Goal: Task Accomplishment & Management: Manage account settings

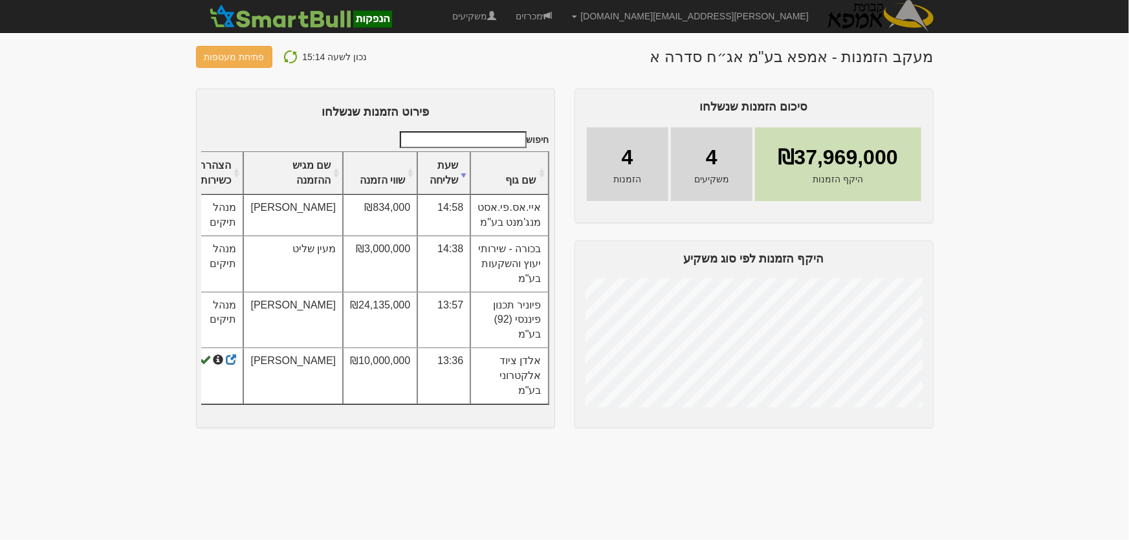
click at [285, 52] on img at bounding box center [291, 57] width 16 height 16
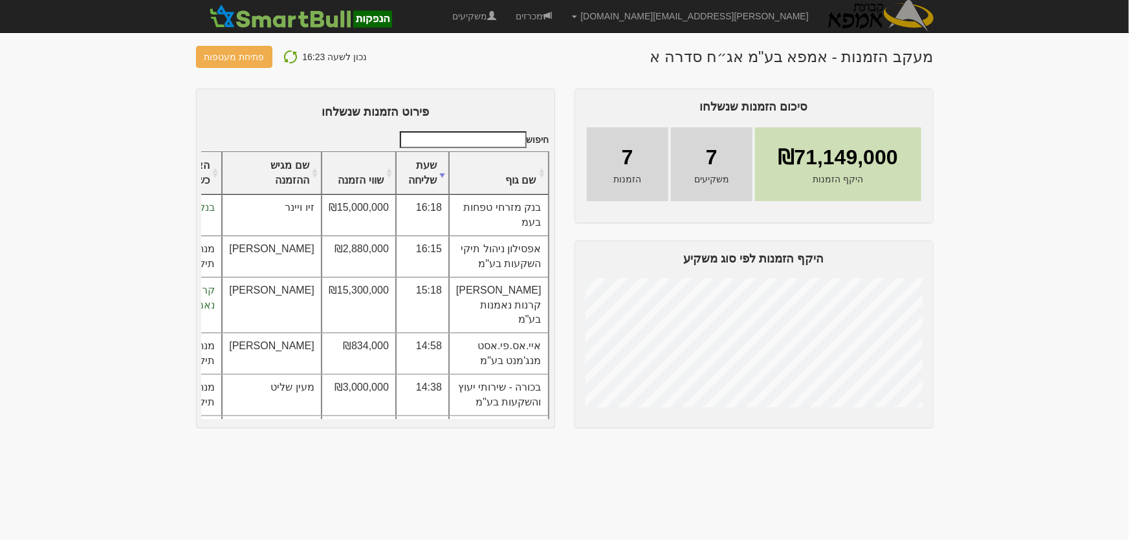
click at [283, 53] on img at bounding box center [291, 57] width 16 height 16
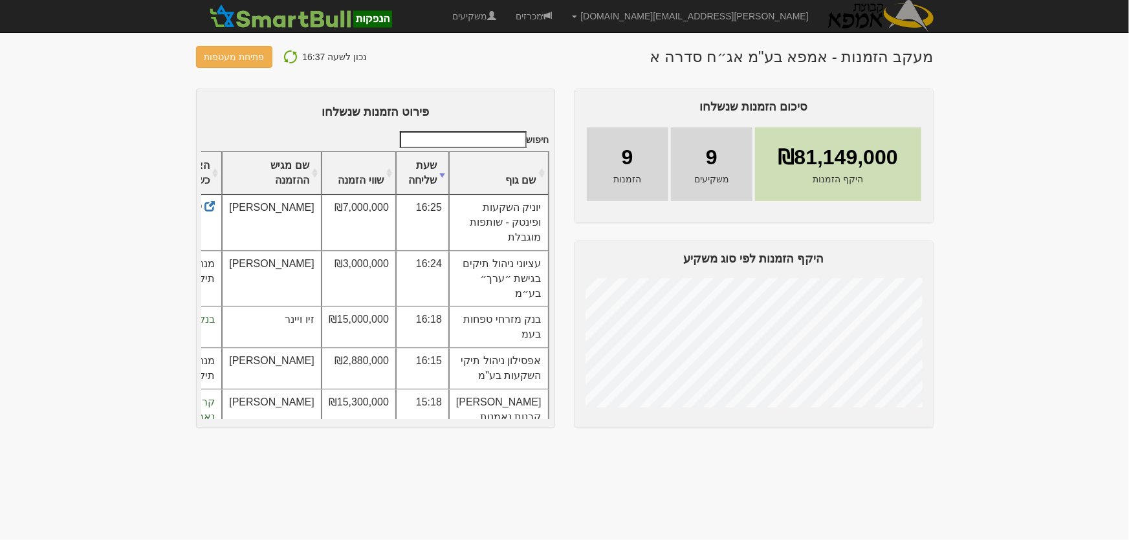
click at [289, 52] on img at bounding box center [291, 57] width 16 height 16
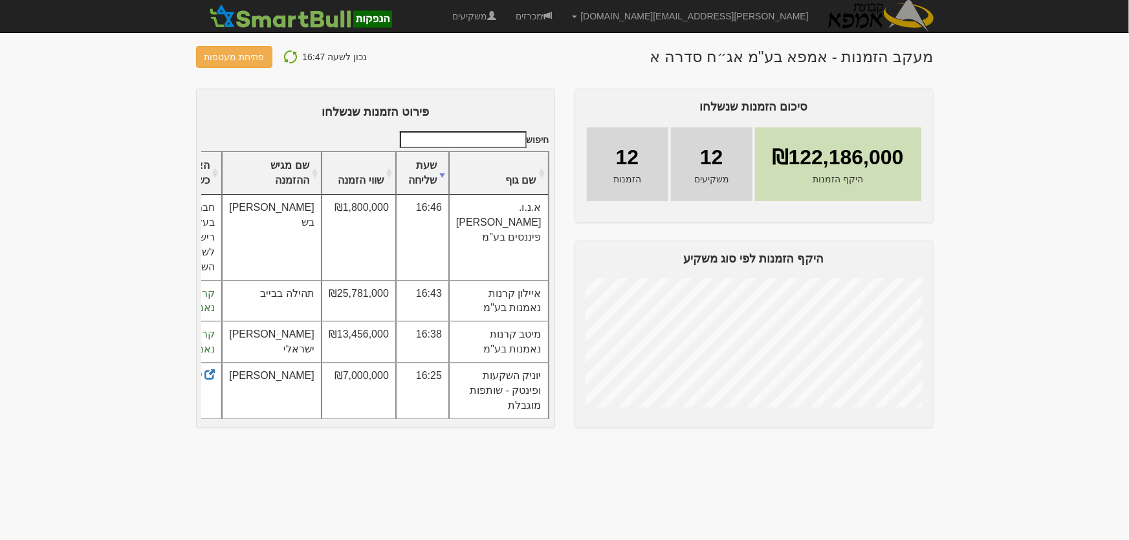
click at [283, 56] on img at bounding box center [291, 57] width 16 height 16
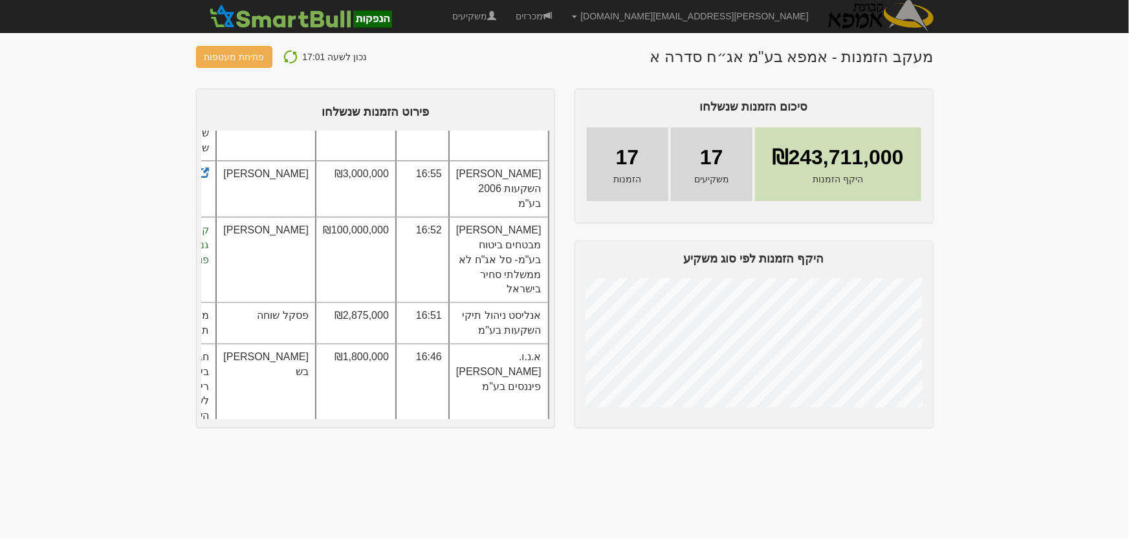
scroll to position [117, 0]
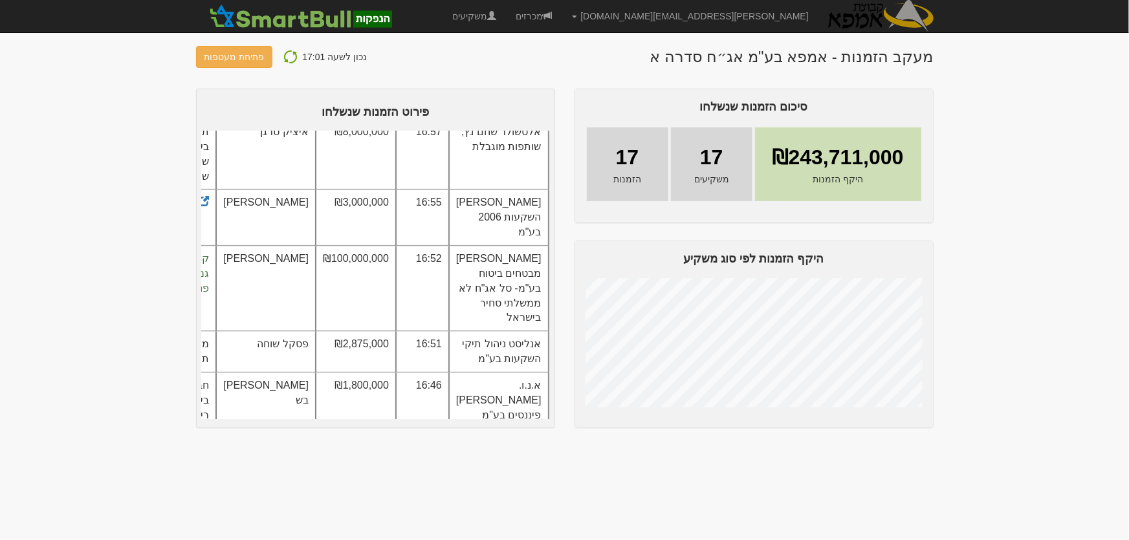
click at [518, 234] on td "ברק קפיטל השקעות 2006 בע"מ" at bounding box center [499, 218] width 100 height 56
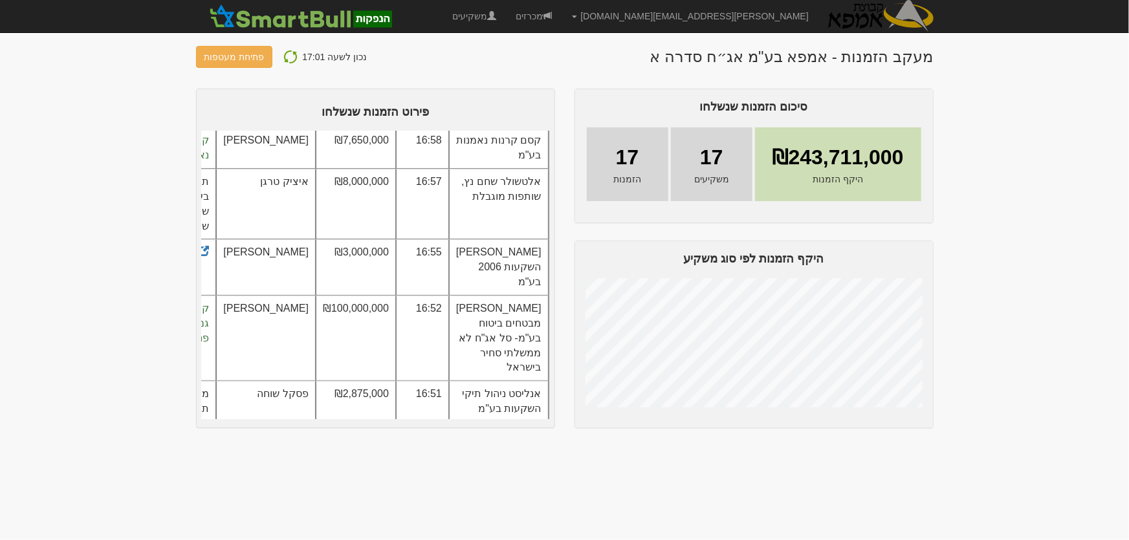
scroll to position [0, 0]
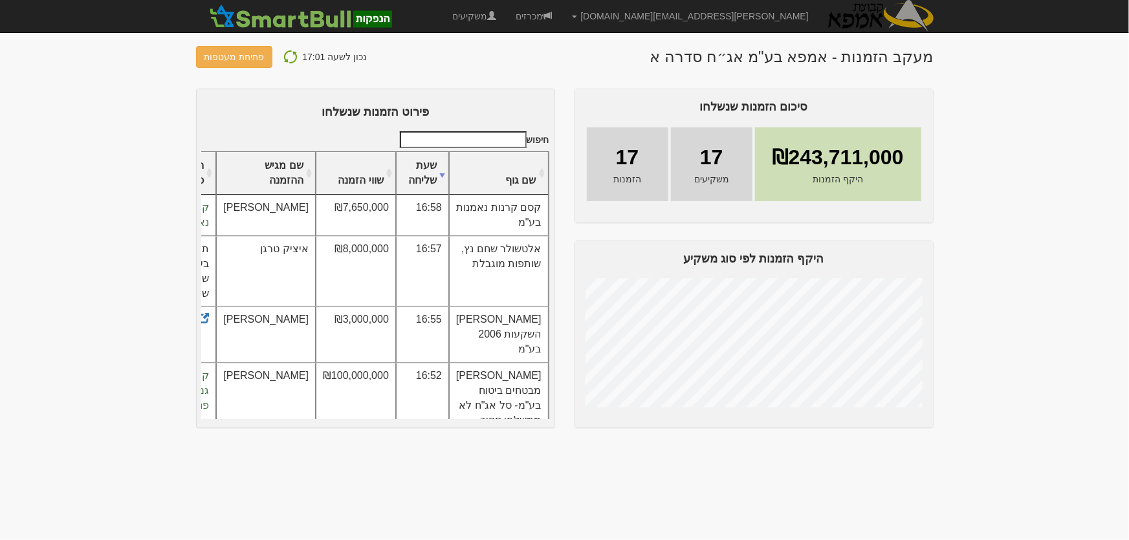
click at [287, 54] on img at bounding box center [291, 57] width 16 height 16
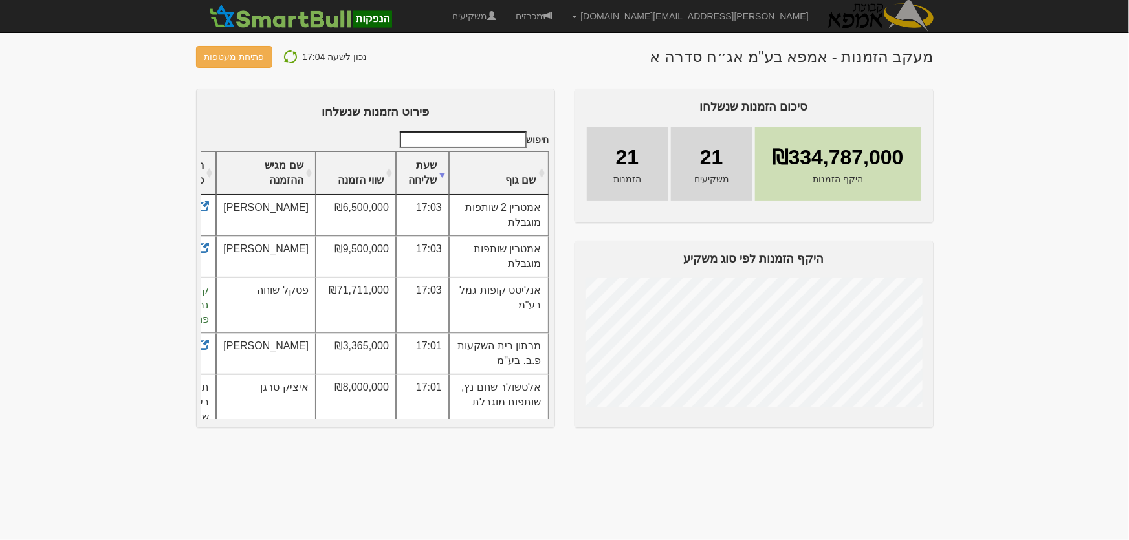
scroll to position [58, 0]
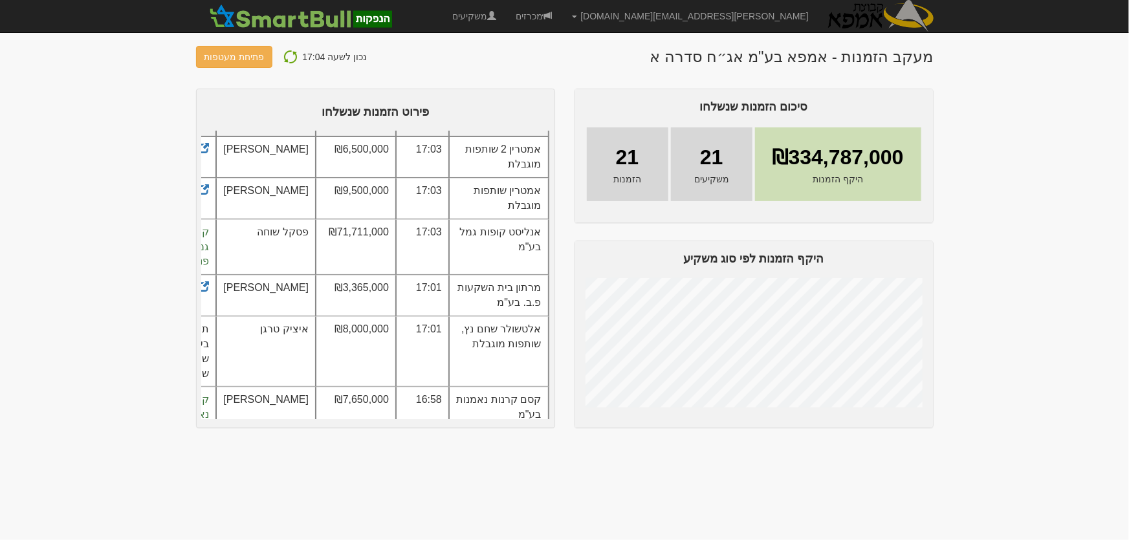
click at [286, 57] on img at bounding box center [291, 57] width 16 height 16
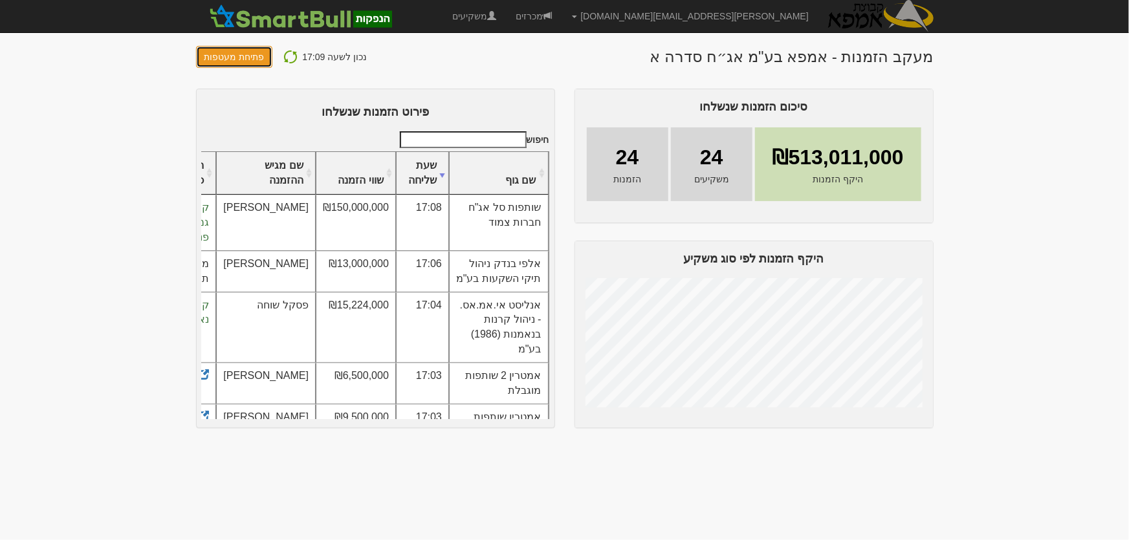
click at [224, 52] on button "פתיחת מעטפות" at bounding box center [234, 57] width 77 height 22
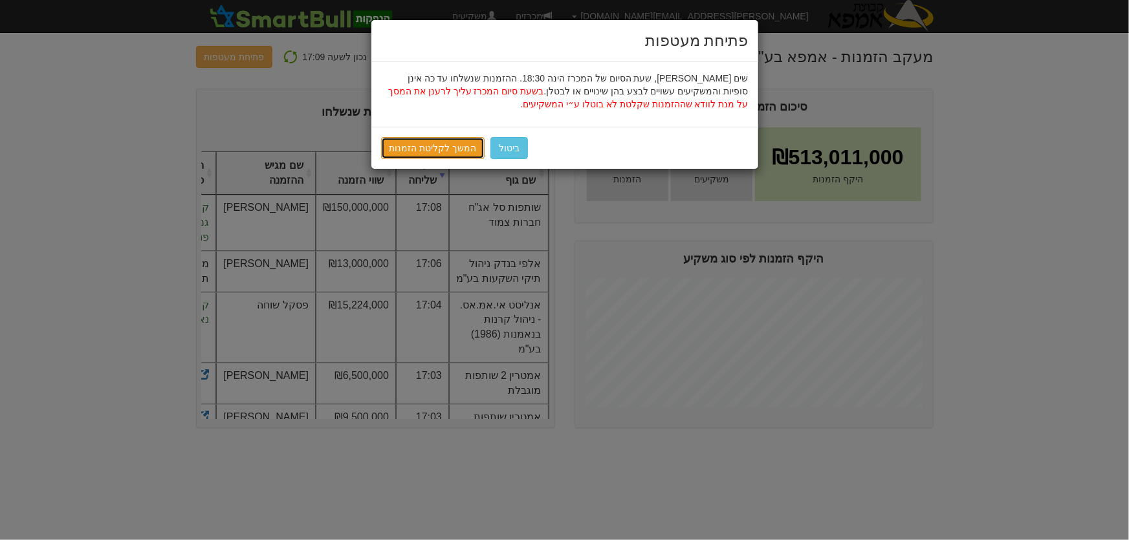
click at [446, 149] on link "המשך לקליטת הזמנות" at bounding box center [433, 148] width 104 height 22
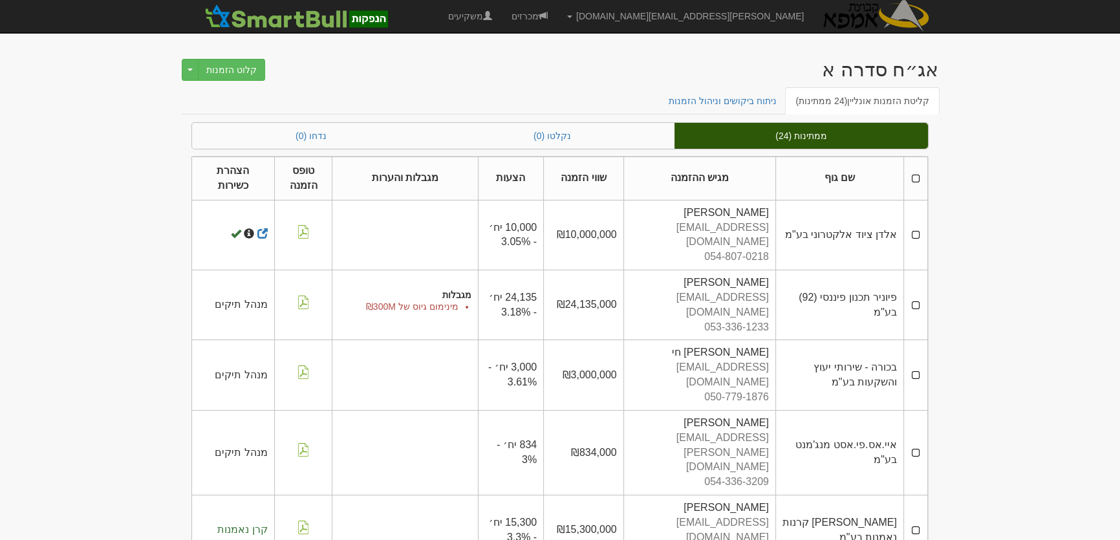
click at [918, 177] on th at bounding box center [916, 178] width 24 height 43
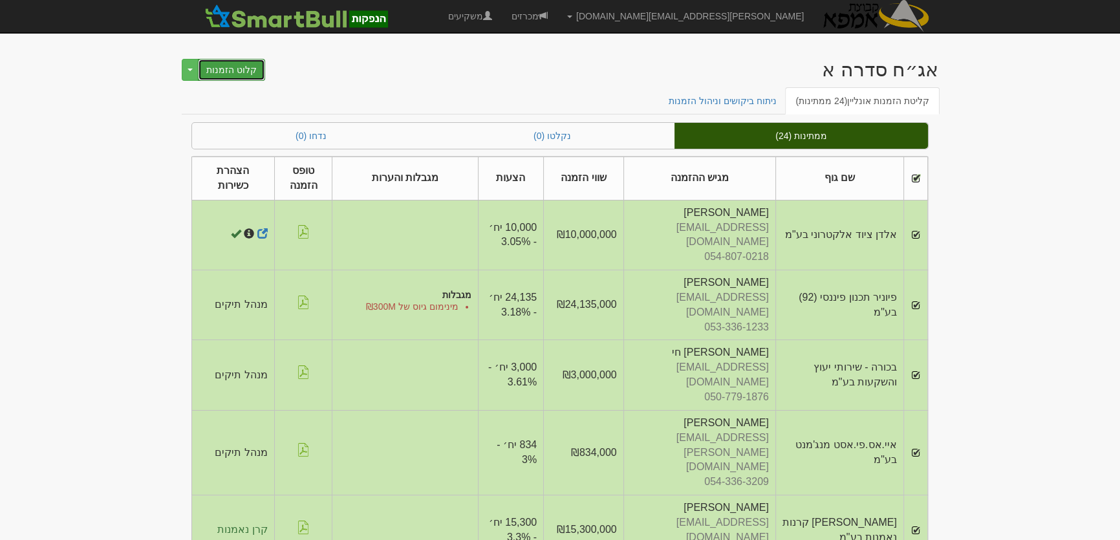
click at [235, 70] on button "קלוט הזמנות" at bounding box center [231, 70] width 67 height 22
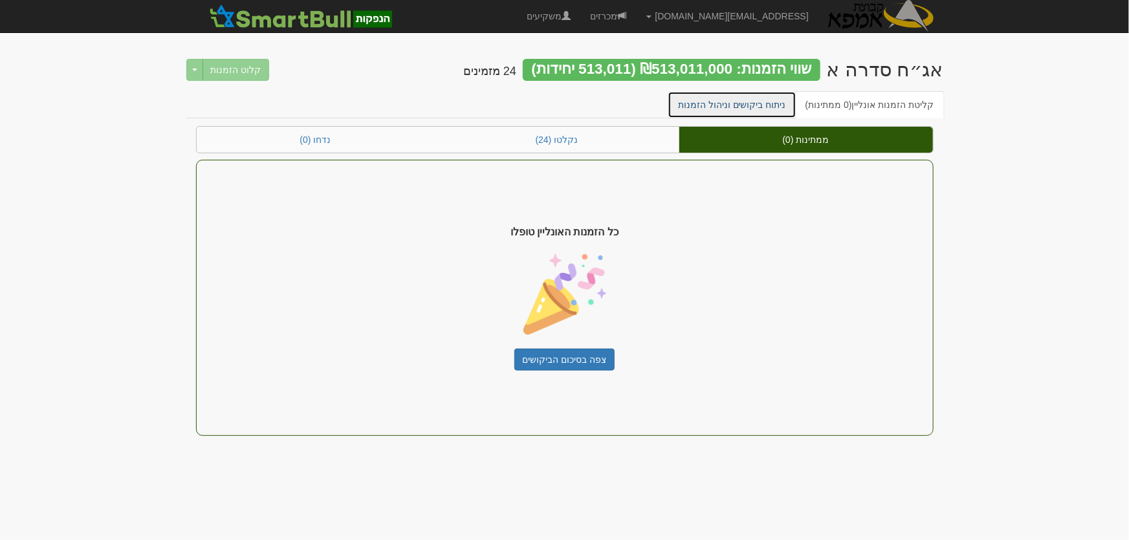
click at [771, 109] on link "ניתוח ביקושים וניהול הזמנות" at bounding box center [732, 104] width 129 height 27
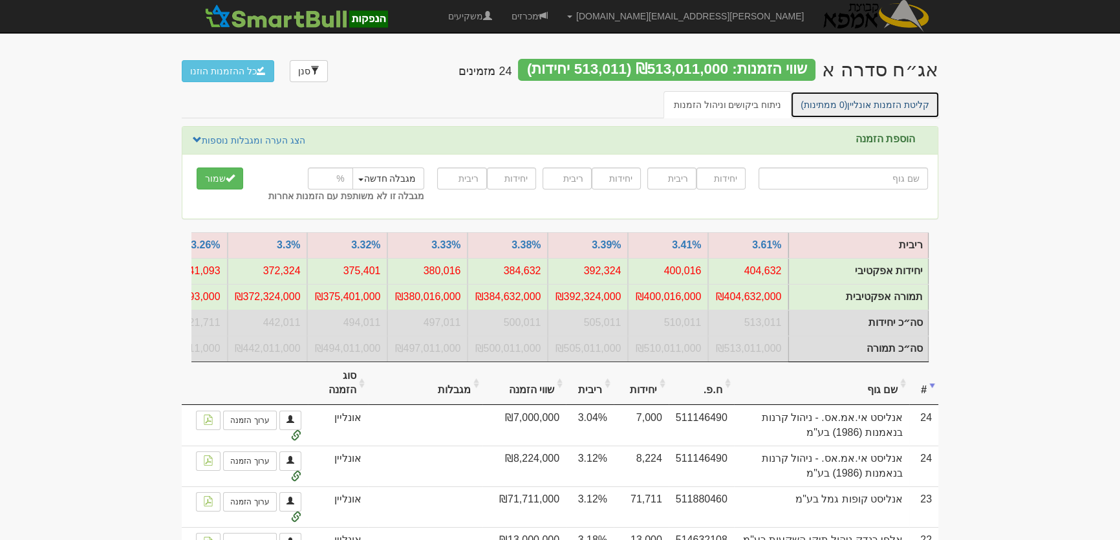
click at [899, 105] on link "קליטת הזמנות אונליין (0 ממתינות)" at bounding box center [864, 104] width 149 height 27
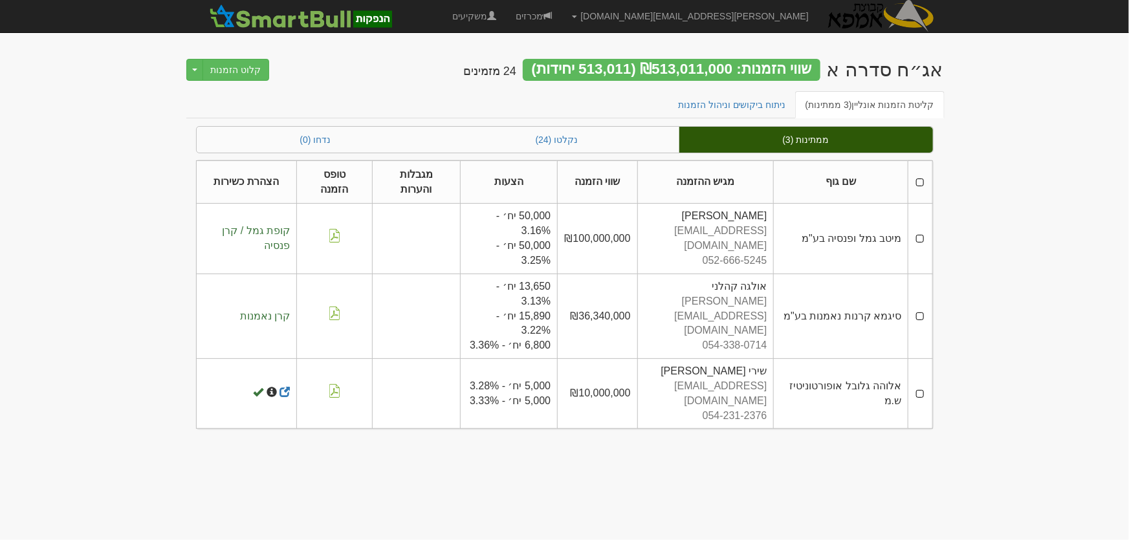
click at [922, 180] on th at bounding box center [920, 181] width 24 height 43
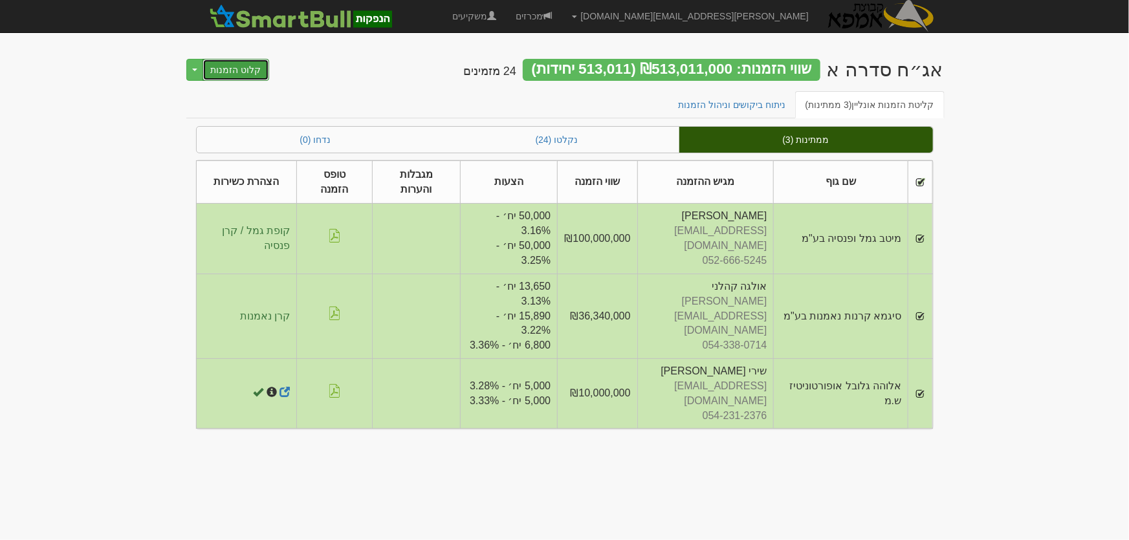
click at [215, 71] on button "קלוט הזמנות" at bounding box center [235, 70] width 67 height 22
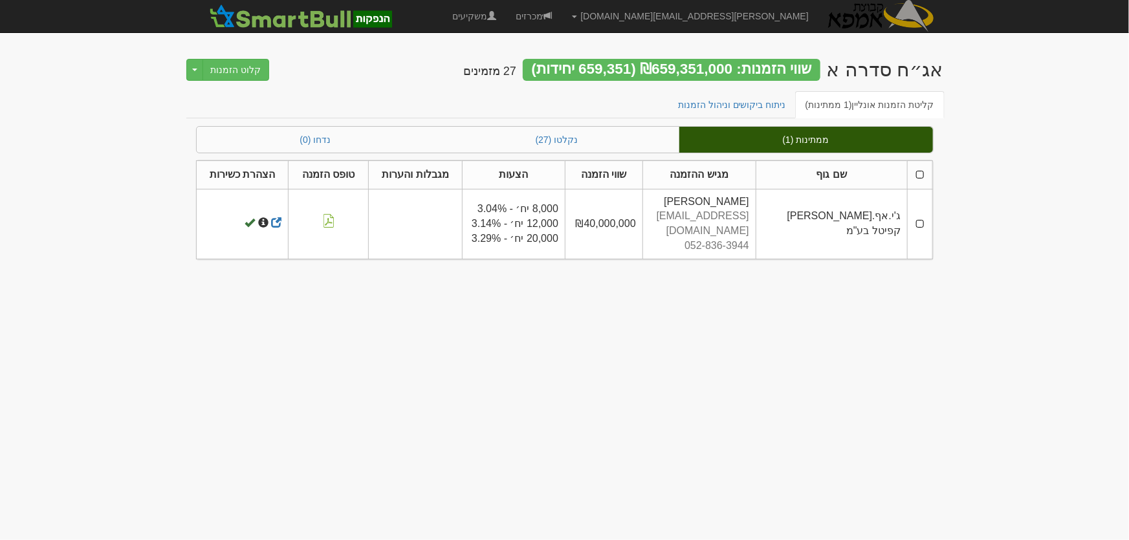
click at [921, 214] on td at bounding box center [920, 224] width 25 height 70
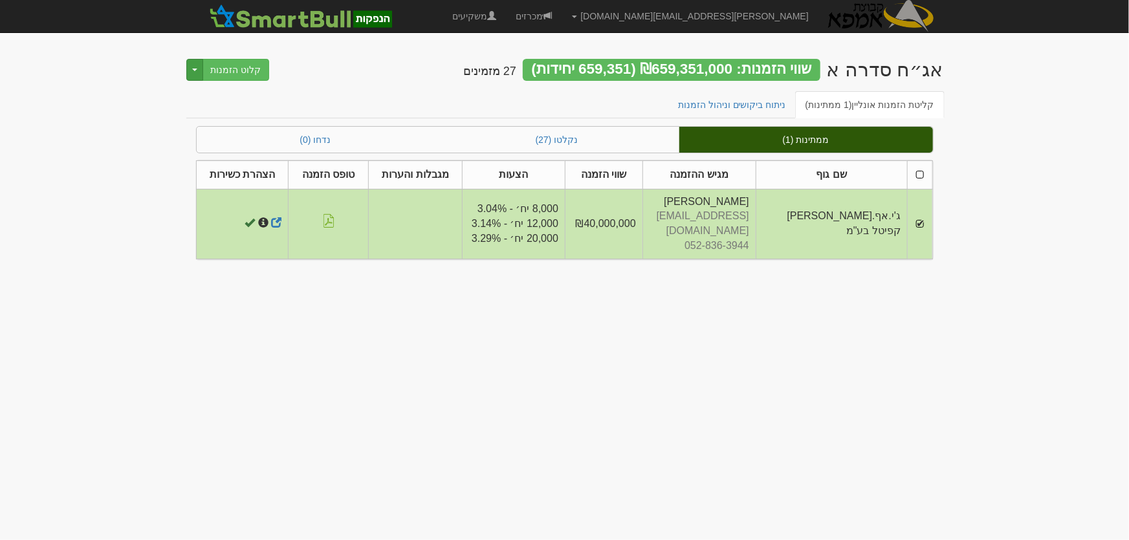
click at [201, 68] on button "Toggle Dropdown" at bounding box center [194, 70] width 17 height 22
click at [236, 68] on button "קלוט הזמנות" at bounding box center [235, 70] width 67 height 22
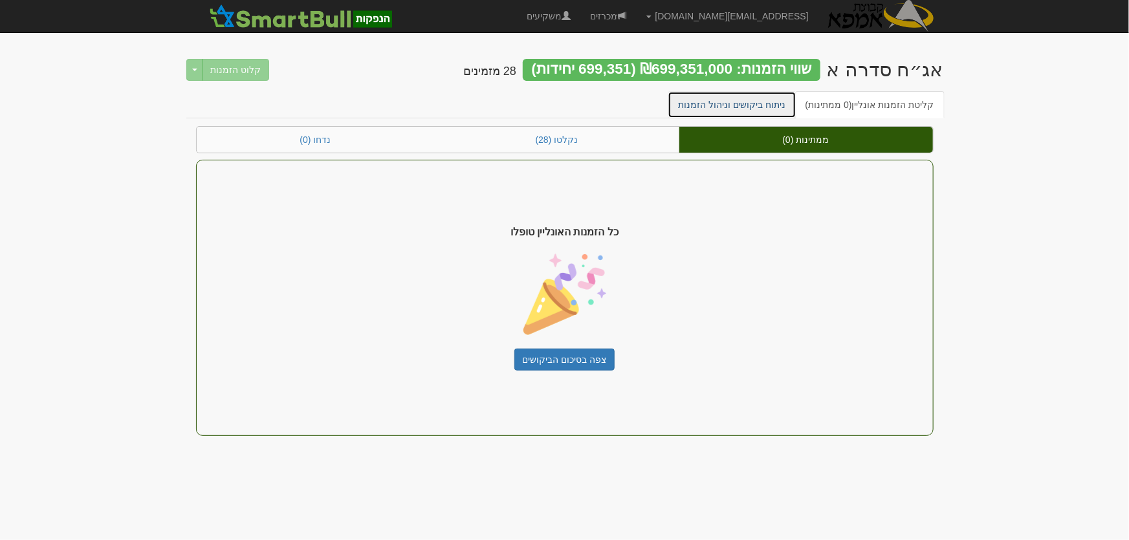
click at [757, 103] on link "ניתוח ביקושים וניהול הזמנות" at bounding box center [732, 104] width 129 height 27
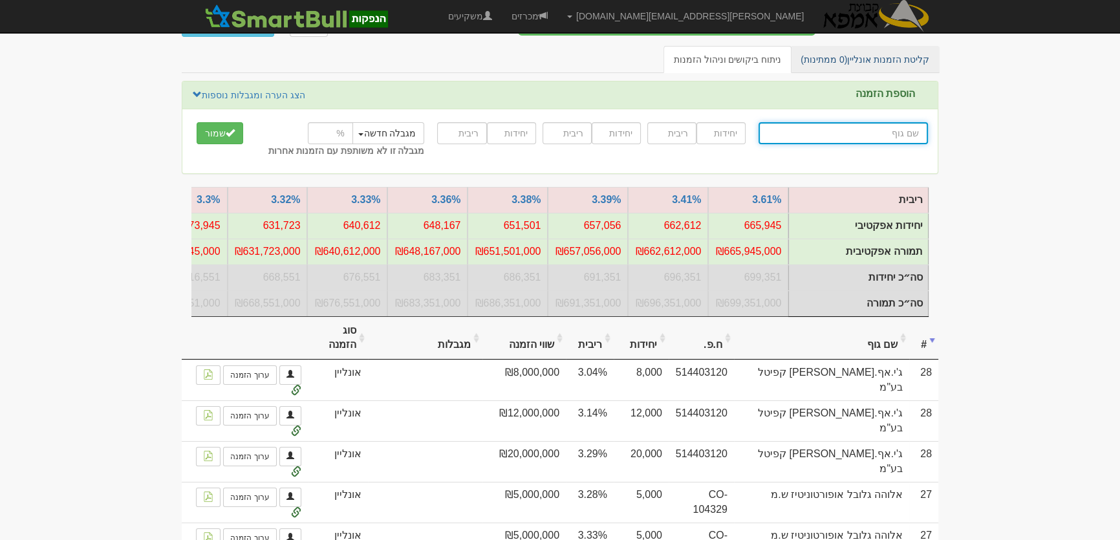
scroll to position [58, 0]
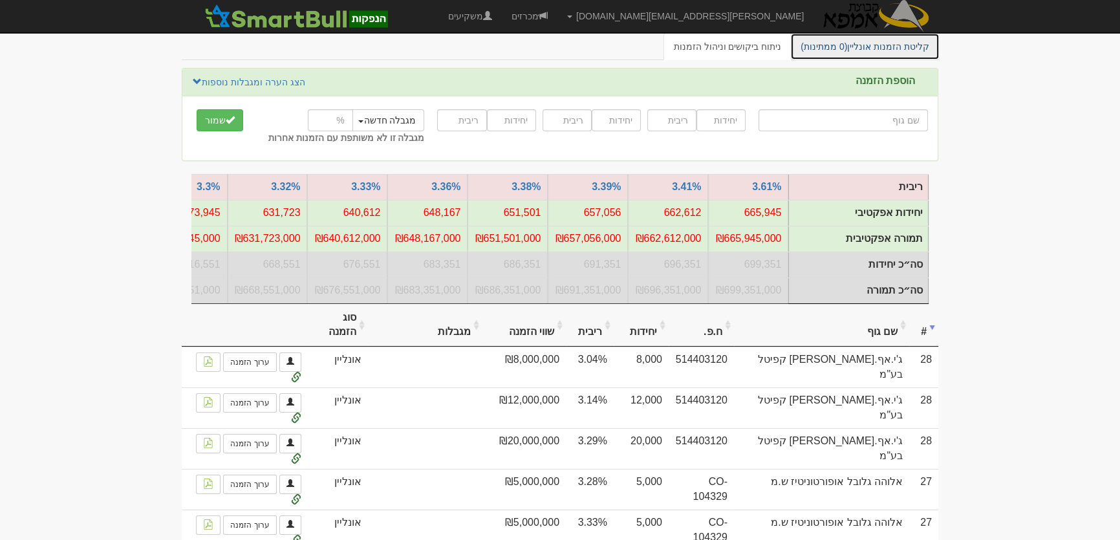
click at [888, 46] on link "קליטת הזמנות אונליין (0 ממתינות)" at bounding box center [864, 46] width 149 height 27
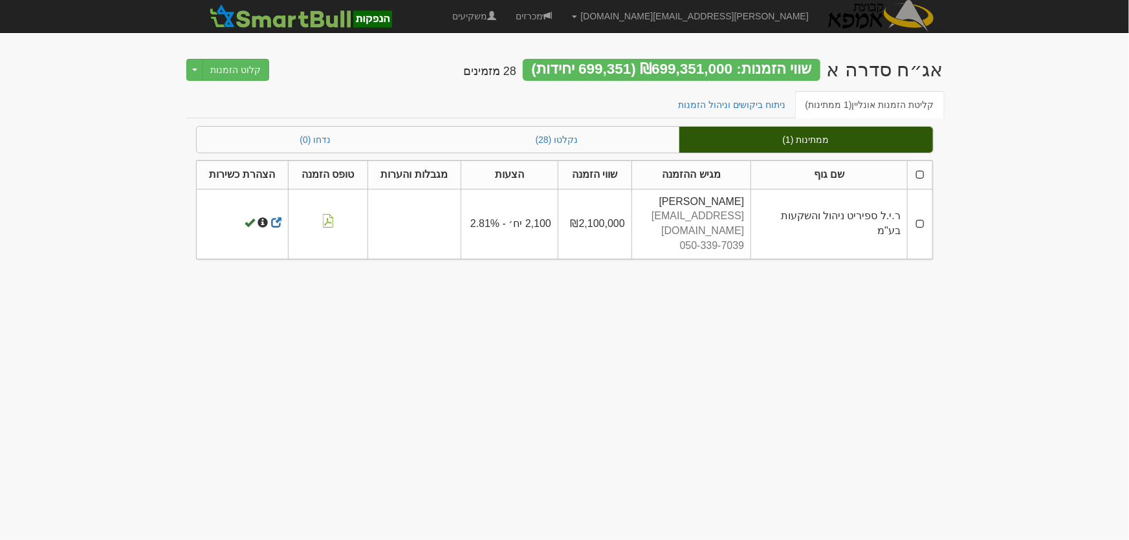
click at [918, 175] on th at bounding box center [920, 174] width 25 height 28
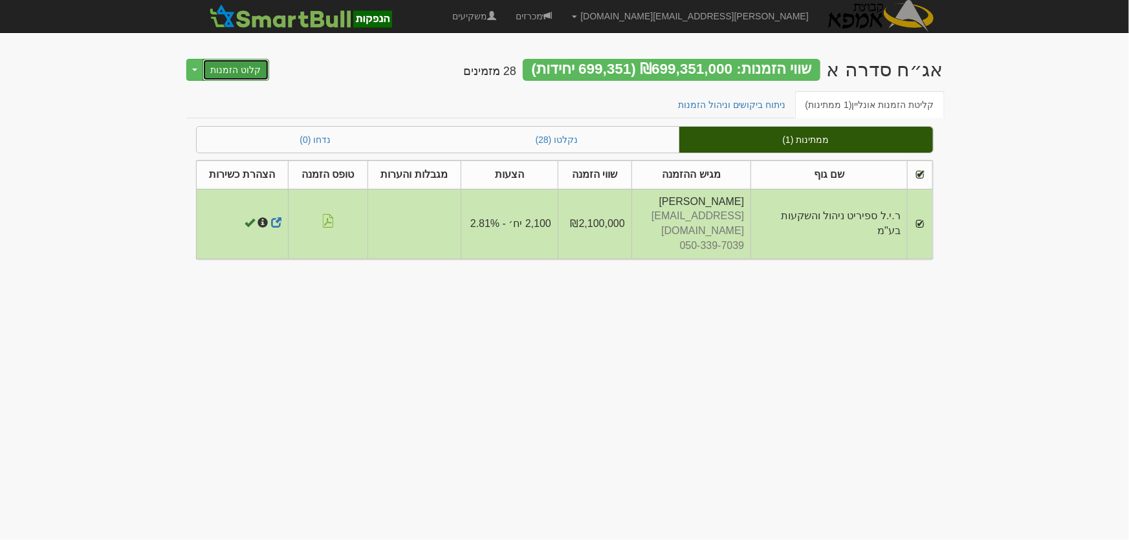
click at [229, 67] on button "קלוט הזמנות" at bounding box center [235, 70] width 67 height 22
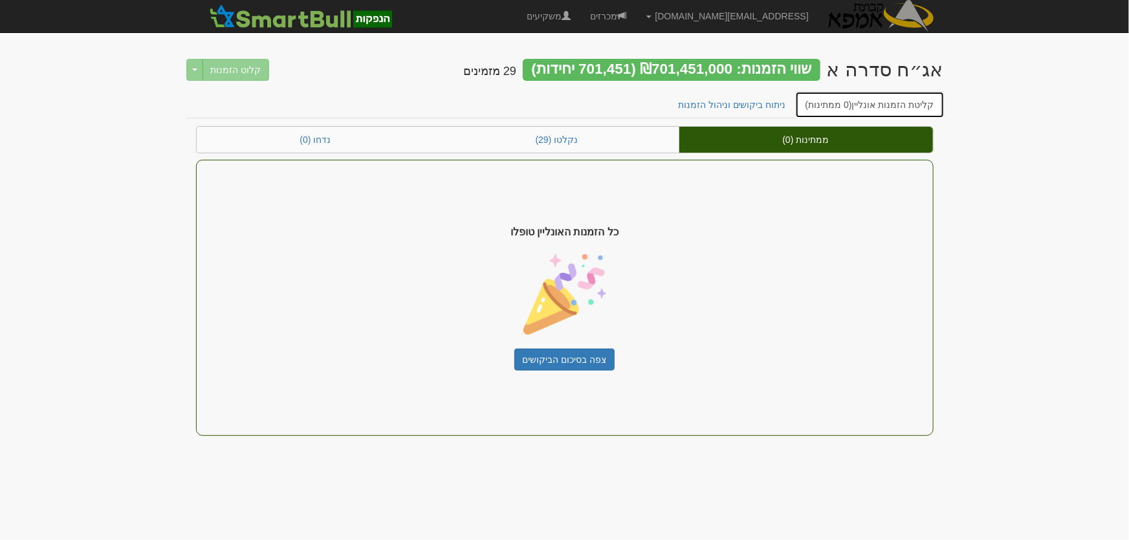
click at [845, 100] on span "(0 ממתינות)" at bounding box center [828, 105] width 47 height 10
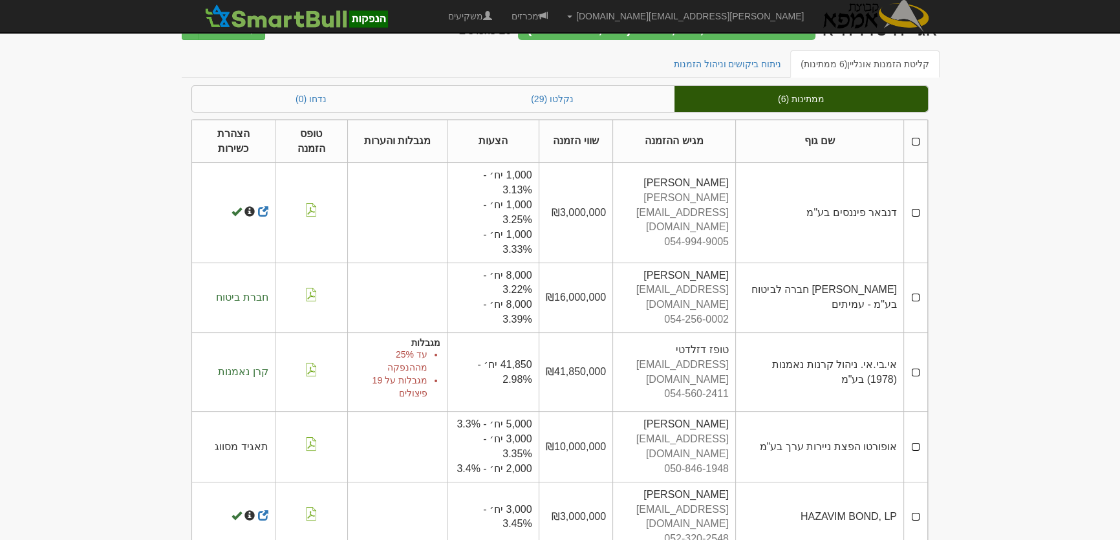
scroll to position [93, 0]
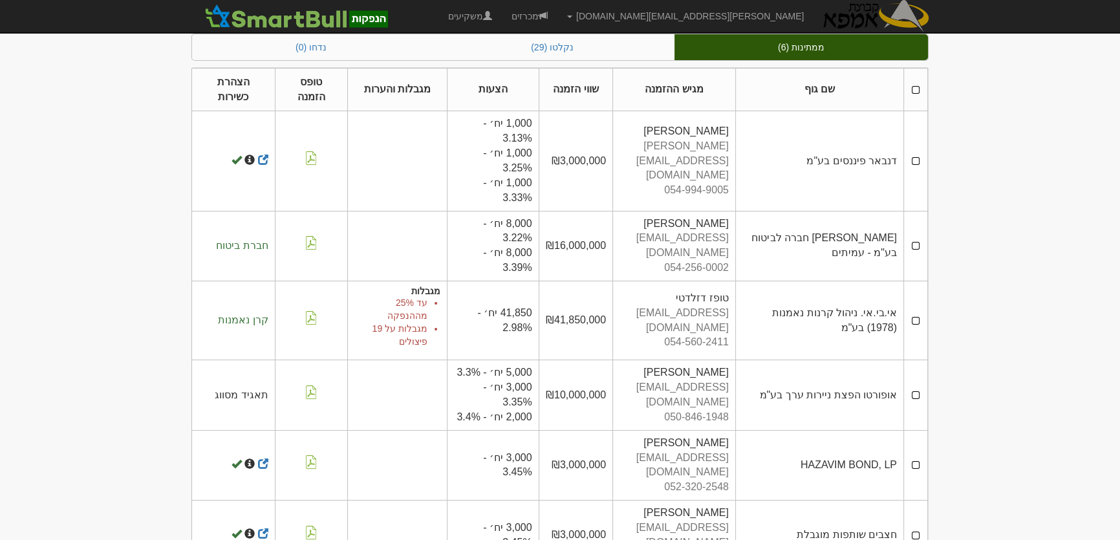
click at [919, 89] on th at bounding box center [916, 89] width 24 height 43
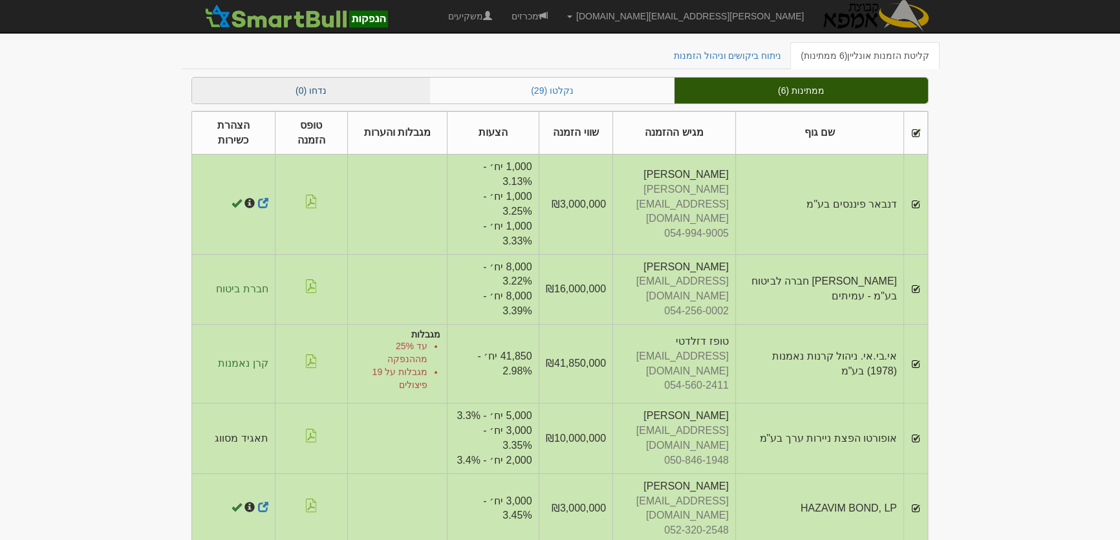
scroll to position [0, 0]
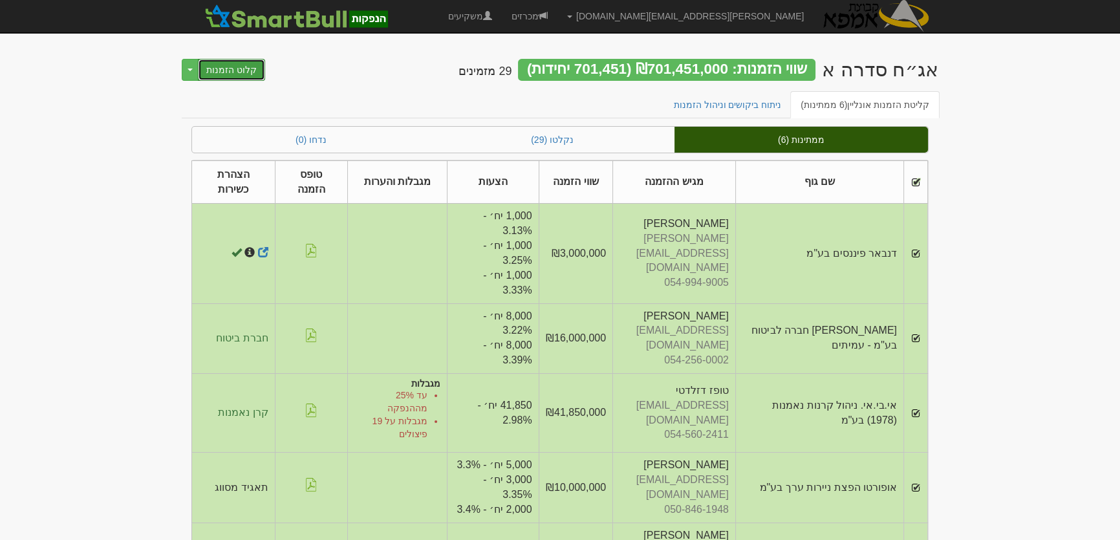
click at [239, 71] on button "קלוט הזמנות" at bounding box center [231, 70] width 67 height 22
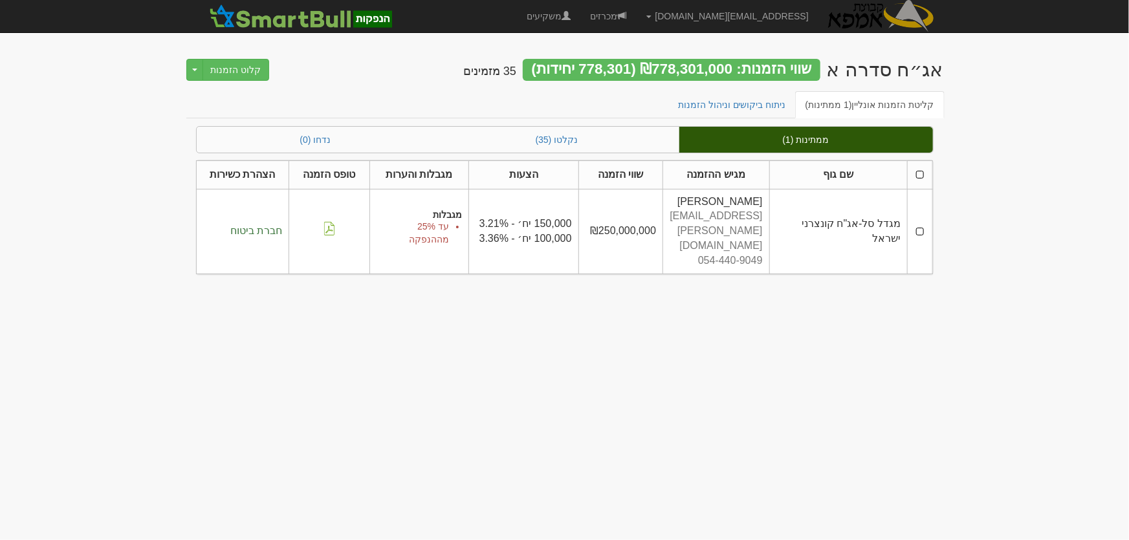
click at [917, 217] on td at bounding box center [920, 231] width 25 height 85
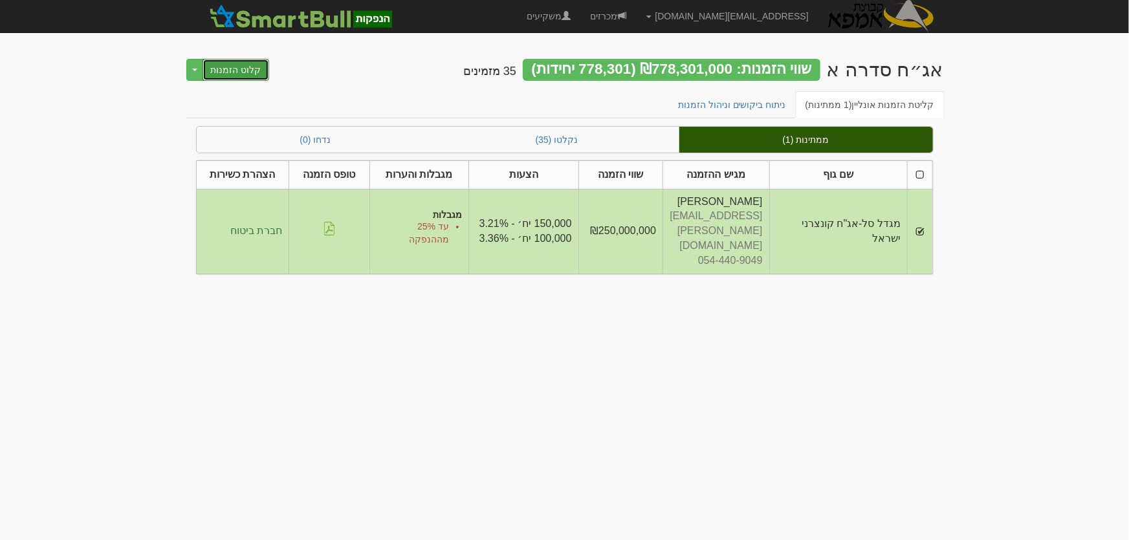
click at [235, 71] on button "קלוט הזמנות" at bounding box center [235, 70] width 67 height 22
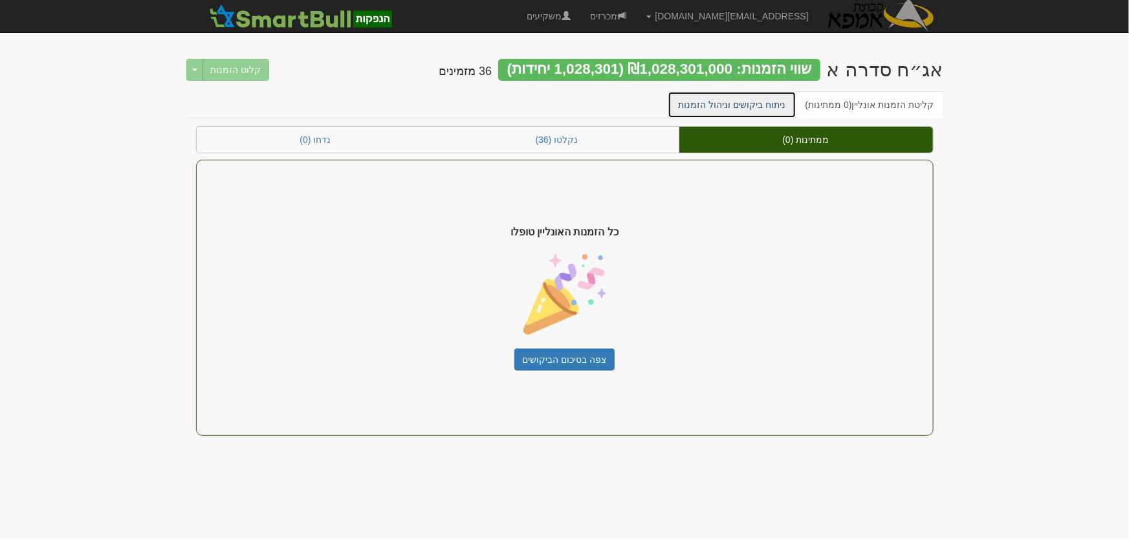
click at [767, 113] on link "ניתוח ביקושים וניהול הזמנות" at bounding box center [732, 104] width 129 height 27
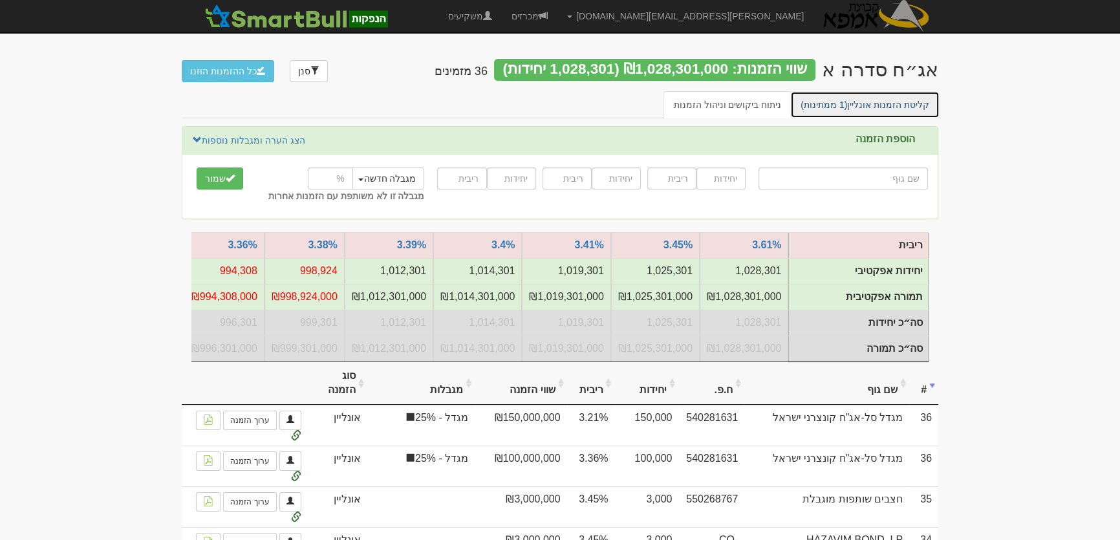
drag, startPoint x: 887, startPoint y: 110, endPoint x: 964, endPoint y: 126, distance: 78.7
click at [886, 110] on link "קליטת הזמנות אונליין (1 ממתינות)" at bounding box center [864, 104] width 149 height 27
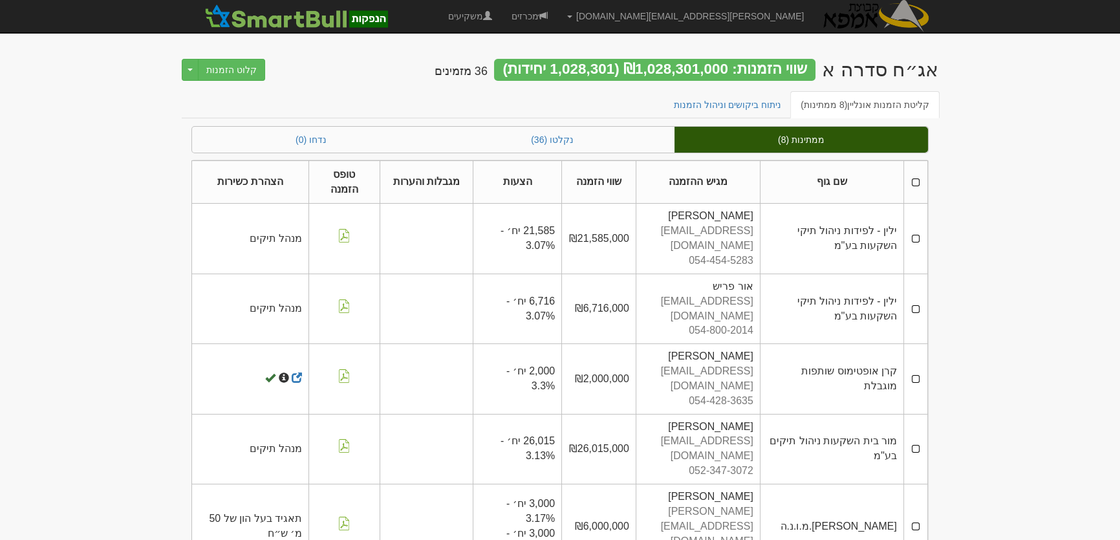
click at [916, 183] on th at bounding box center [916, 181] width 24 height 43
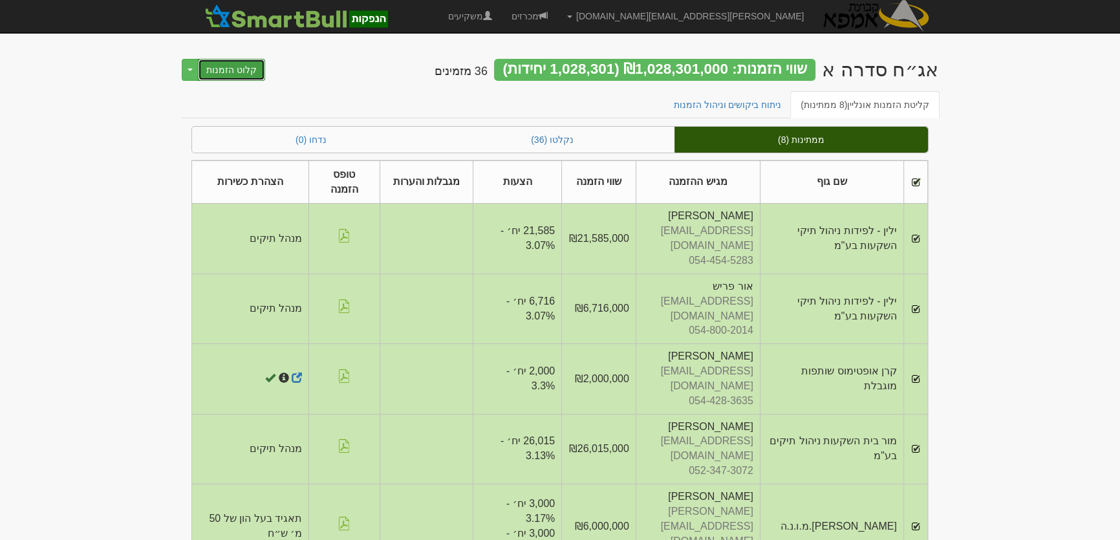
click at [239, 65] on button "קלוט הזמנות" at bounding box center [231, 70] width 67 height 22
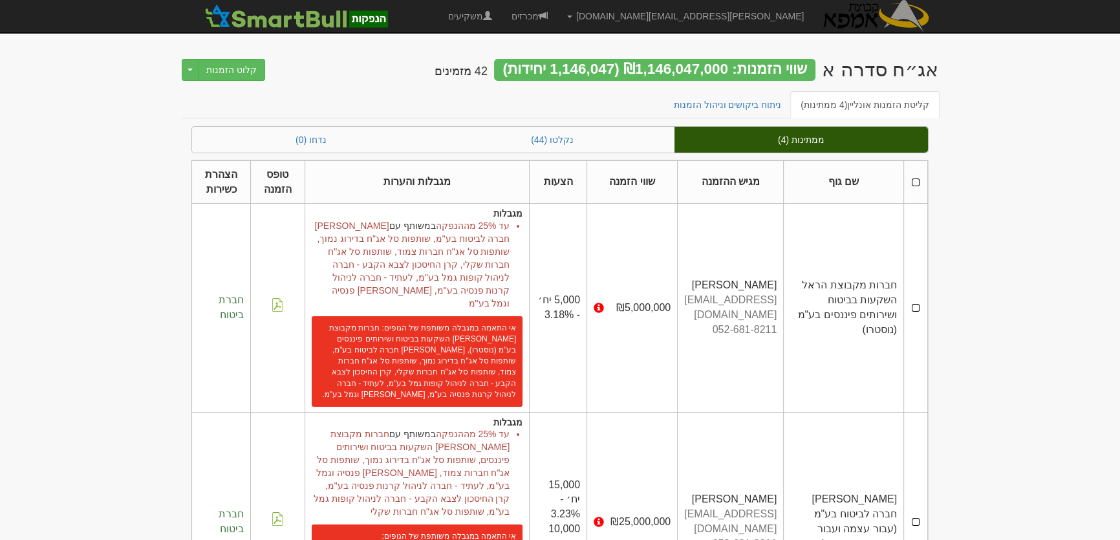
click at [914, 184] on th at bounding box center [916, 181] width 24 height 43
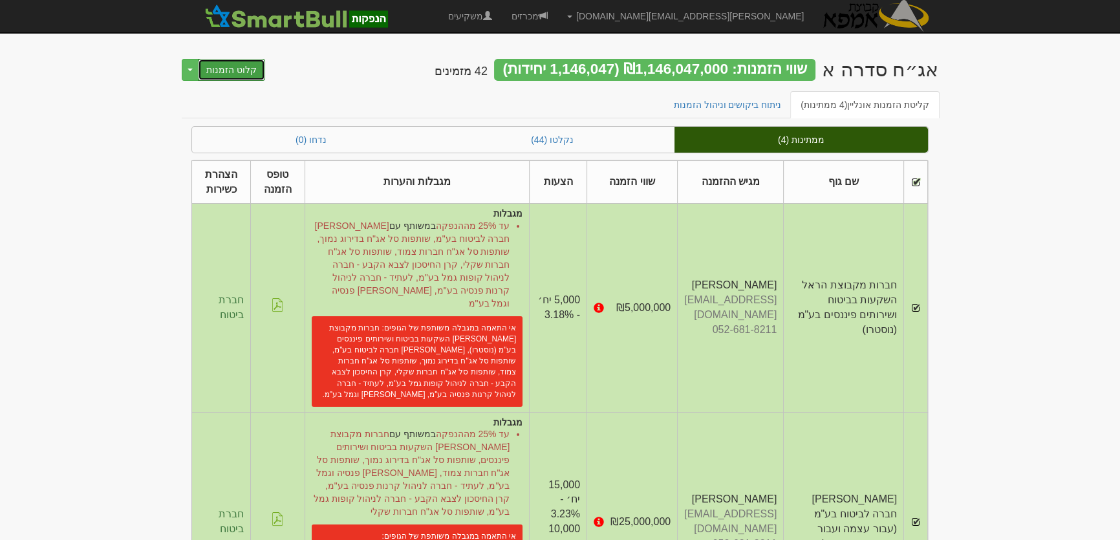
click at [234, 65] on button "קלוט הזמנות" at bounding box center [231, 70] width 67 height 22
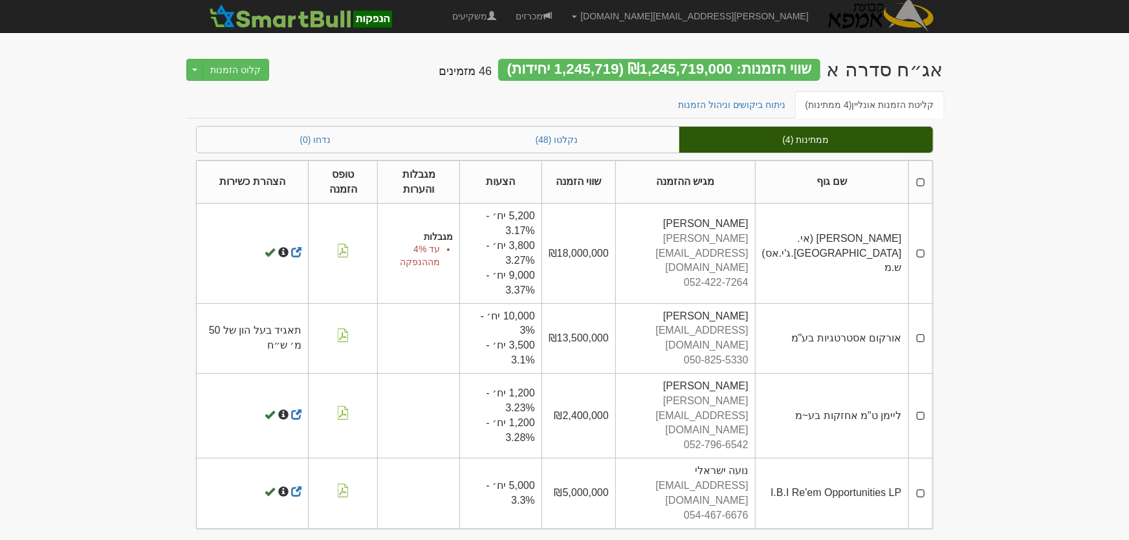
click at [919, 180] on th at bounding box center [920, 181] width 24 height 43
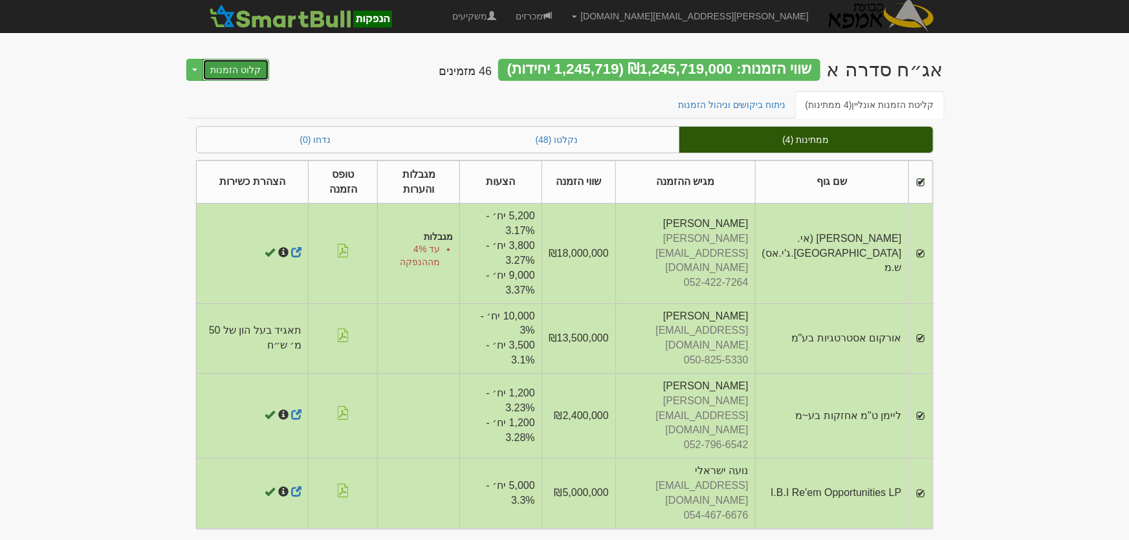
drag, startPoint x: 210, startPoint y: 71, endPoint x: 276, endPoint y: 96, distance: 70.6
click at [211, 71] on button "קלוט הזמנות" at bounding box center [235, 70] width 67 height 22
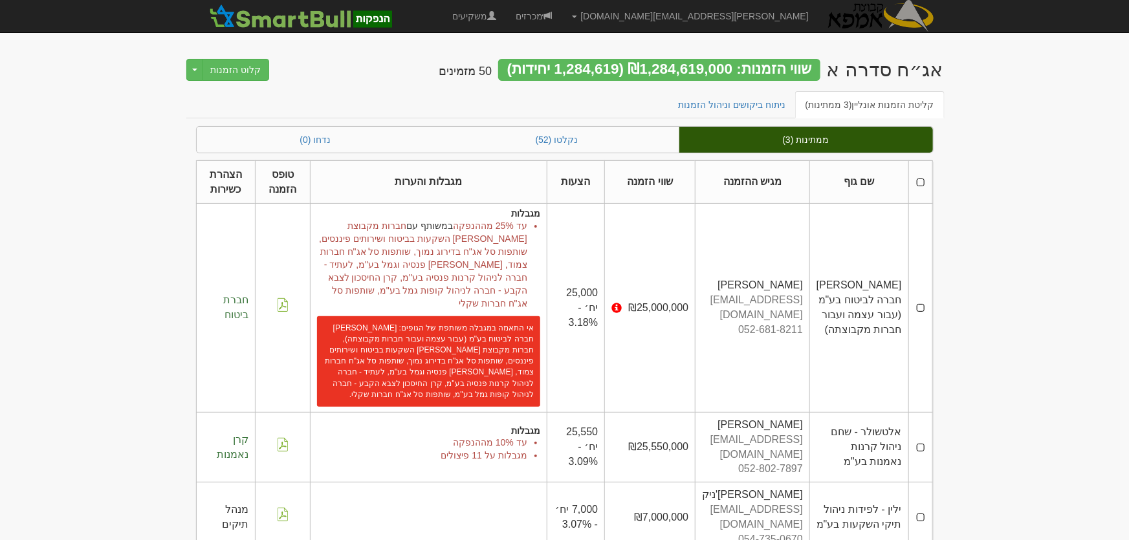
click at [920, 180] on th at bounding box center [920, 181] width 24 height 43
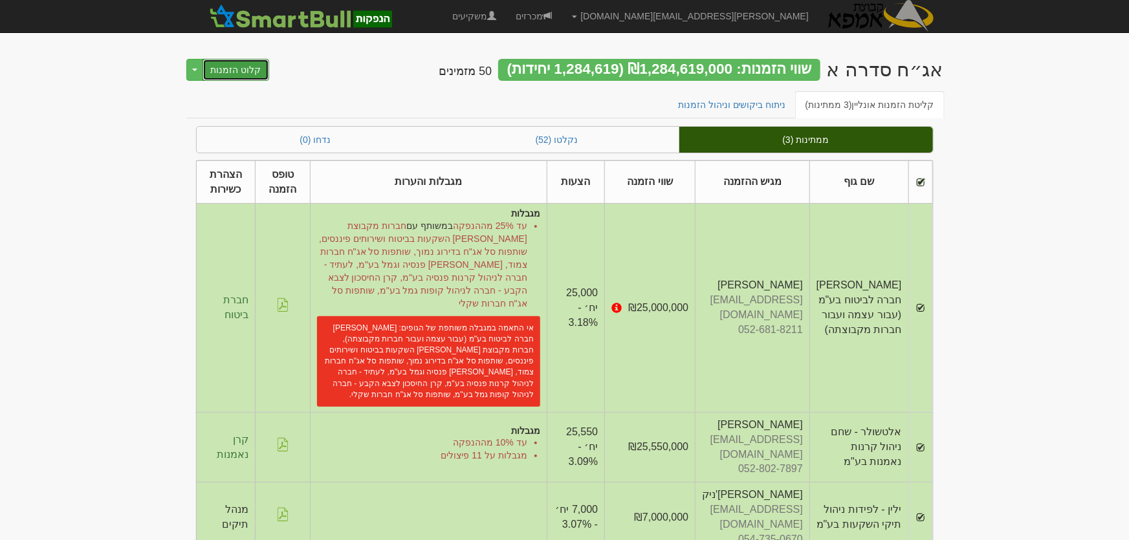
click at [235, 73] on button "קלוט הזמנות" at bounding box center [235, 70] width 67 height 22
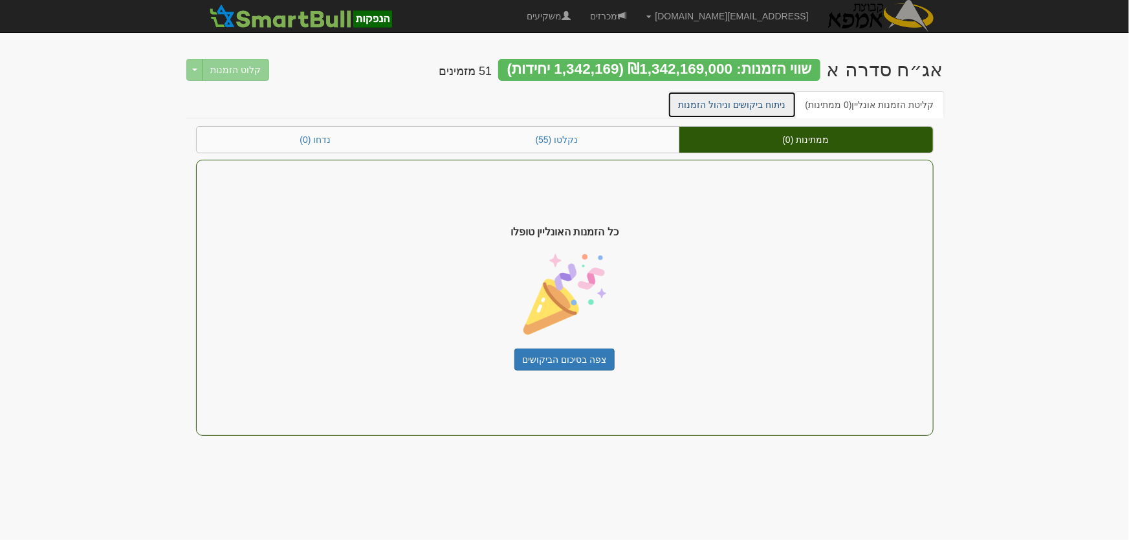
click at [762, 106] on link "ניתוח ביקושים וניהול הזמנות" at bounding box center [732, 104] width 129 height 27
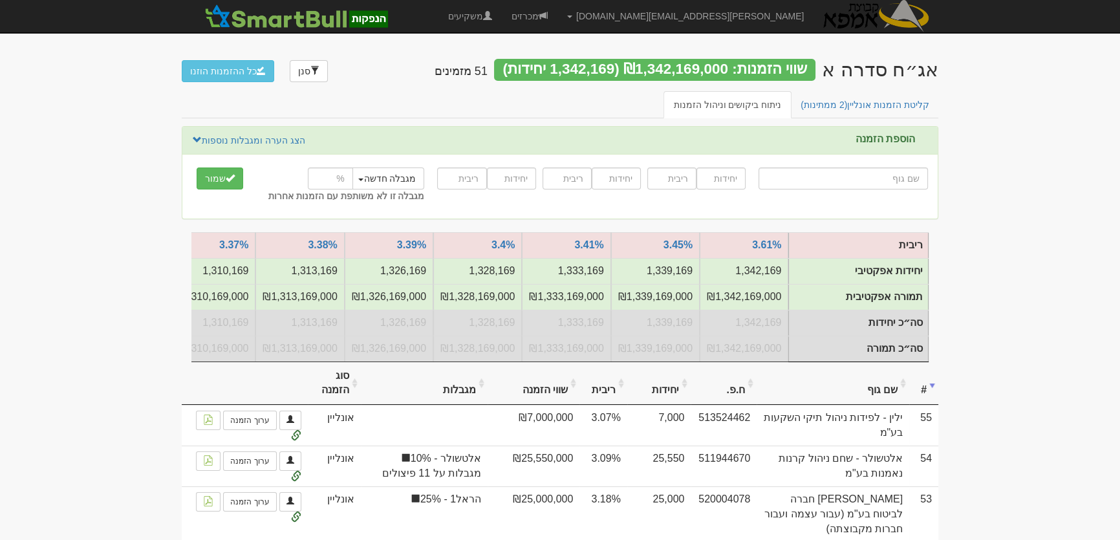
click at [882, 395] on th "שם גוף" at bounding box center [833, 383] width 153 height 43
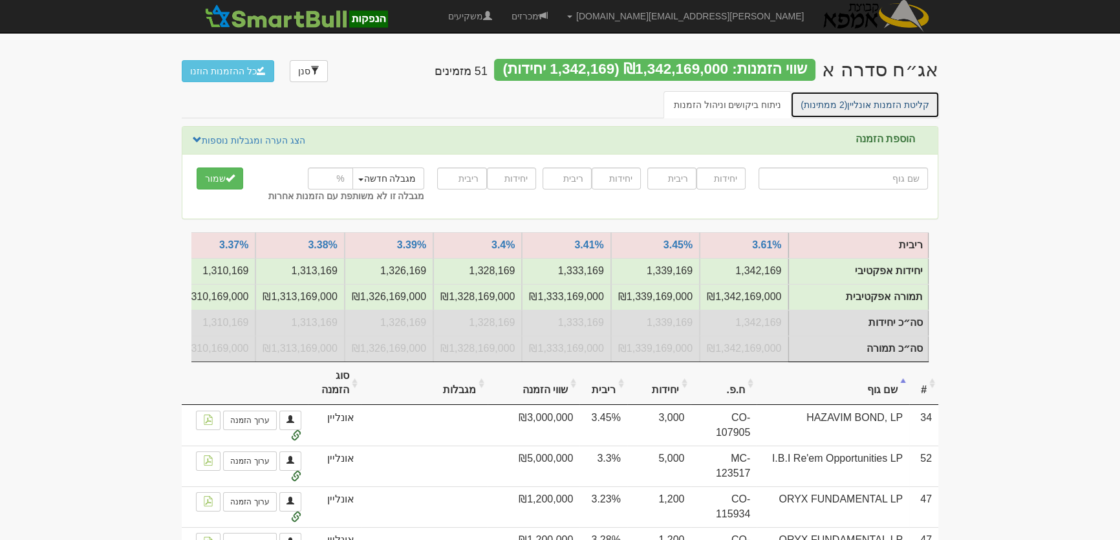
click at [881, 102] on link "קליטת הזמנות אונליין (2 ממתינות)" at bounding box center [864, 104] width 149 height 27
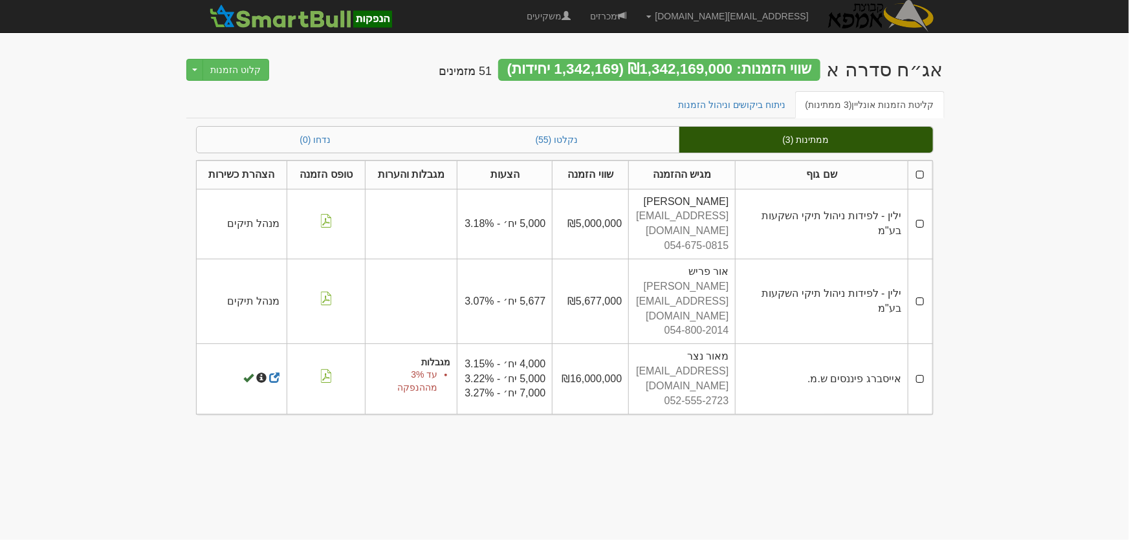
click at [922, 174] on th at bounding box center [920, 174] width 24 height 28
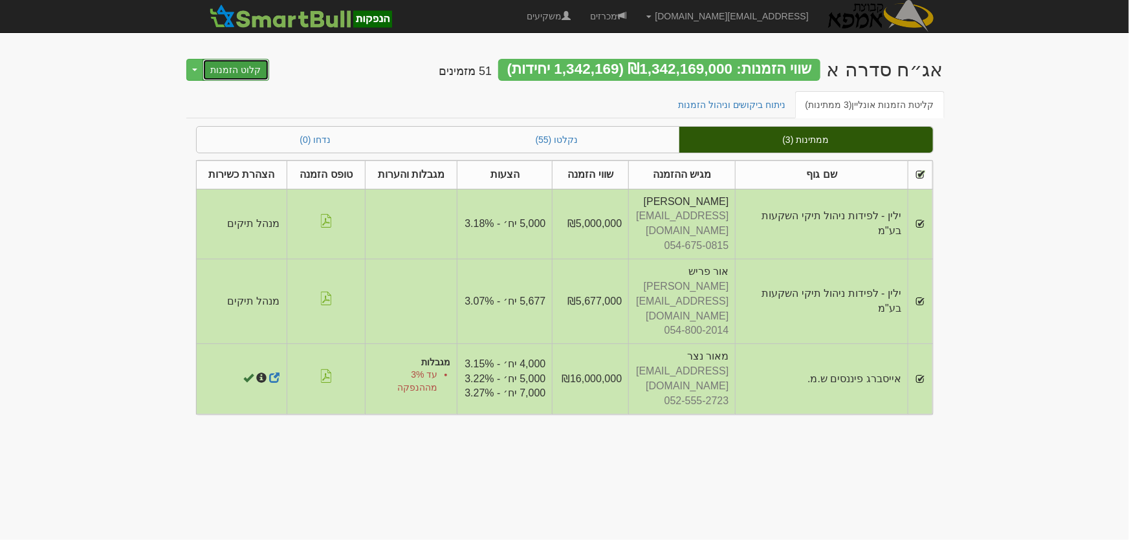
click at [229, 63] on button "קלוט הזמנות" at bounding box center [235, 70] width 67 height 22
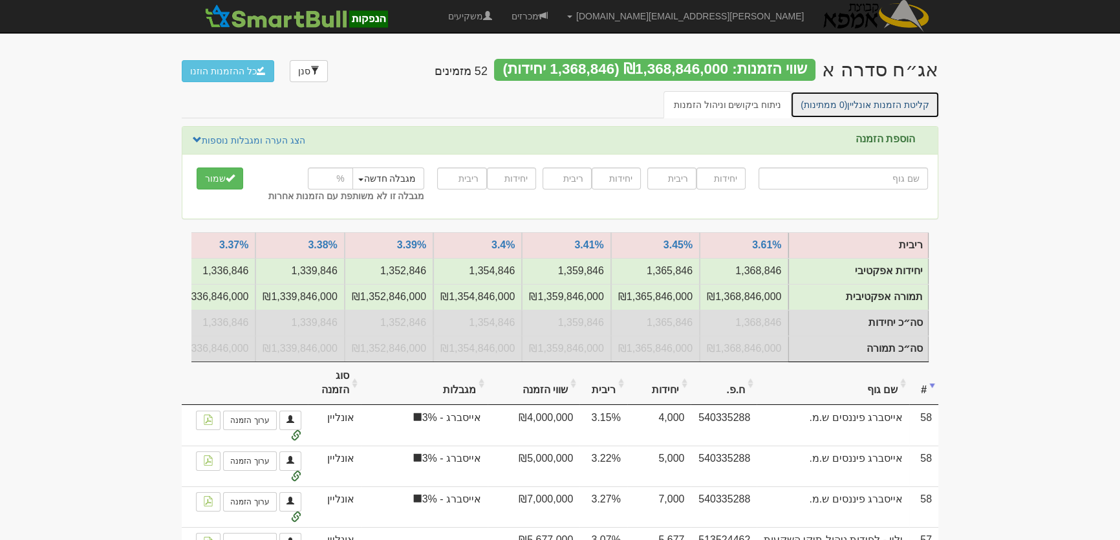
drag, startPoint x: 871, startPoint y: 103, endPoint x: 944, endPoint y: 117, distance: 73.7
click at [872, 103] on link "קליטת הזמנות אונליין (0 ממתינות)" at bounding box center [864, 104] width 149 height 27
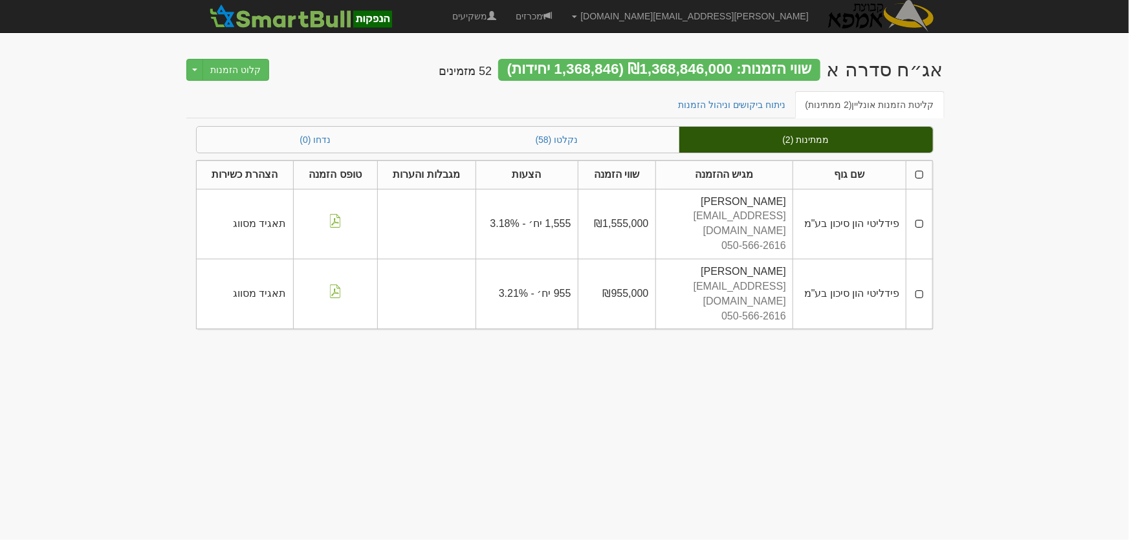
click at [920, 174] on th at bounding box center [919, 174] width 26 height 28
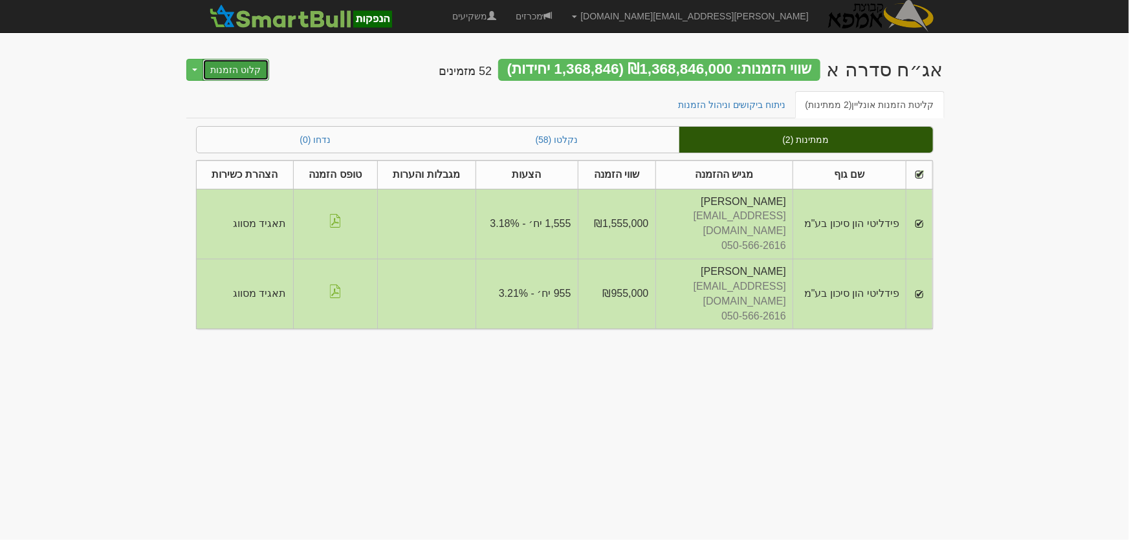
click at [226, 70] on button "קלוט הזמנות" at bounding box center [235, 70] width 67 height 22
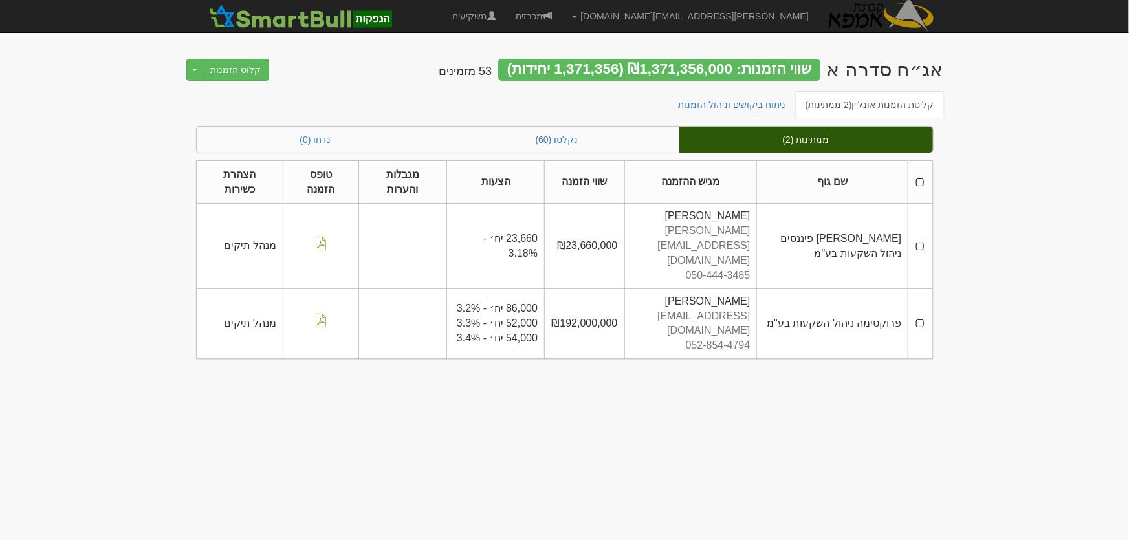
click at [921, 178] on th at bounding box center [920, 181] width 24 height 43
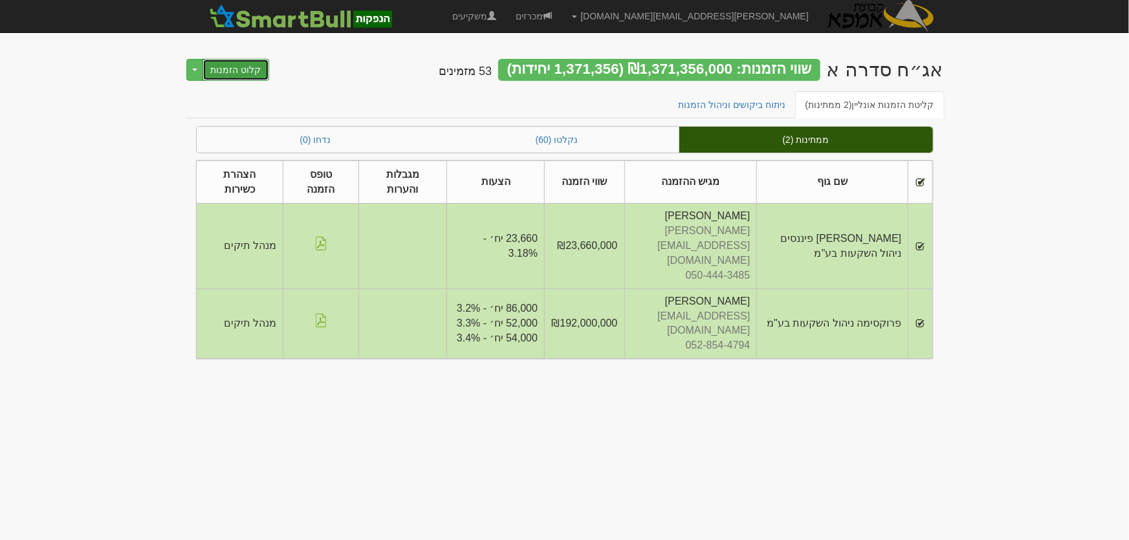
click at [239, 69] on button "קלוט הזמנות" at bounding box center [235, 70] width 67 height 22
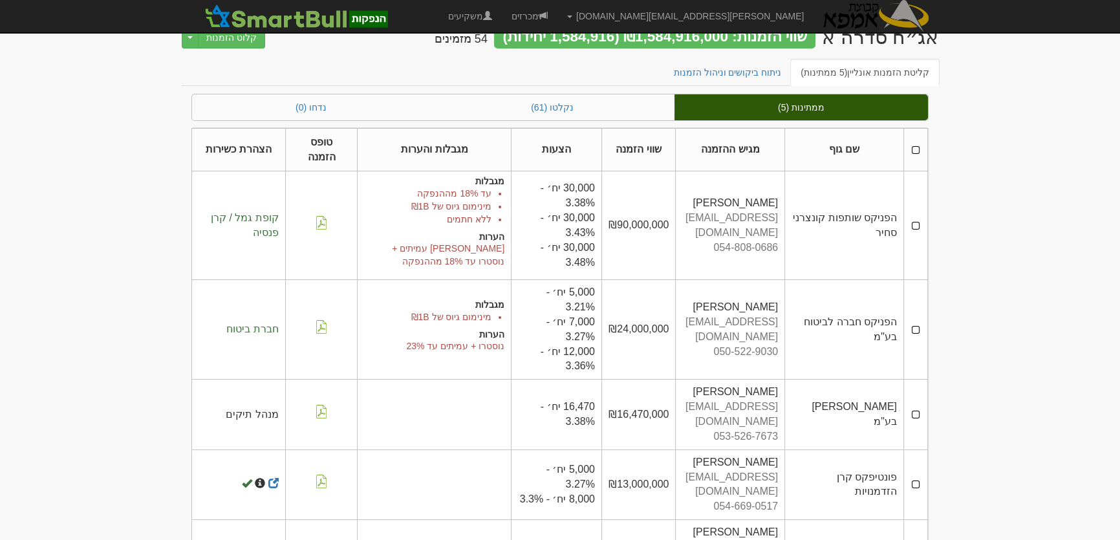
scroll to position [50, 0]
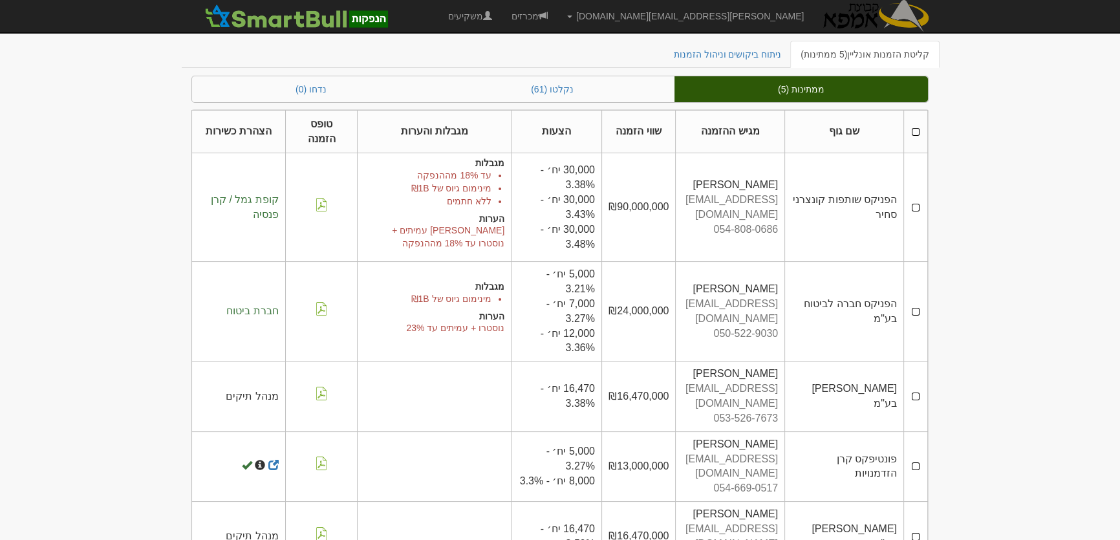
click at [915, 129] on th at bounding box center [916, 131] width 24 height 43
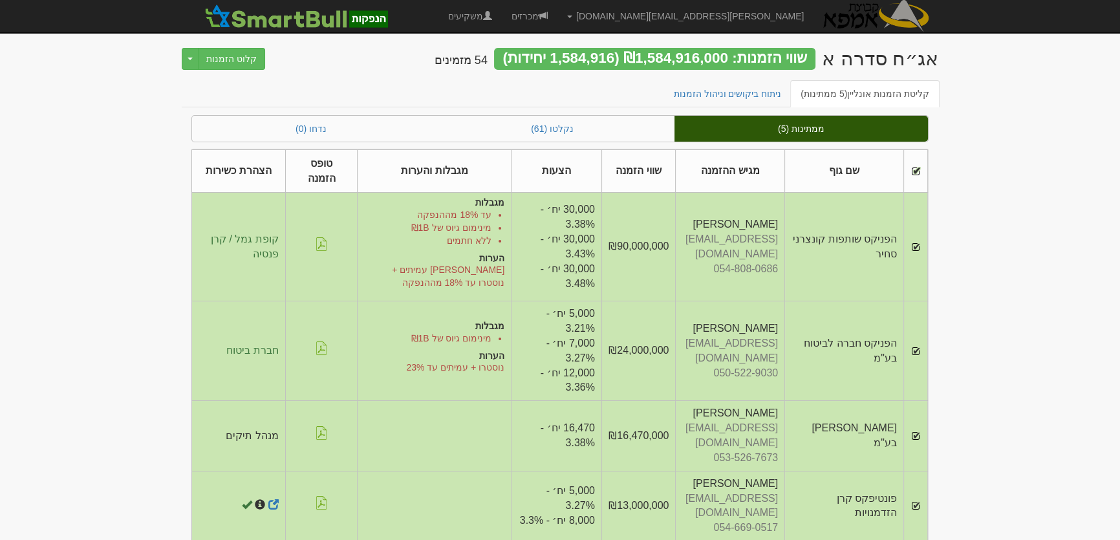
scroll to position [0, 0]
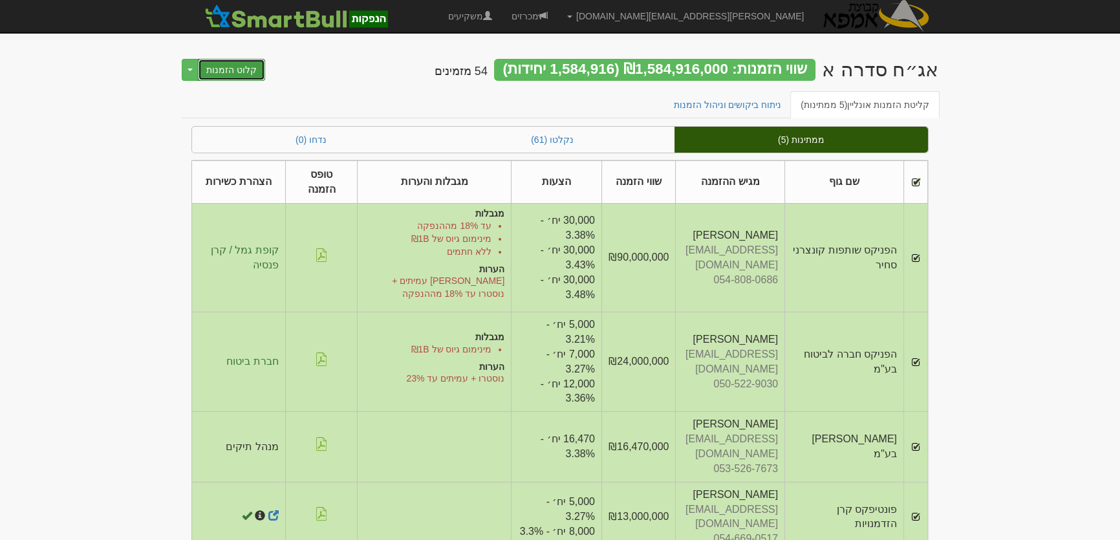
click at [240, 74] on button "קלוט הזמנות" at bounding box center [231, 70] width 67 height 22
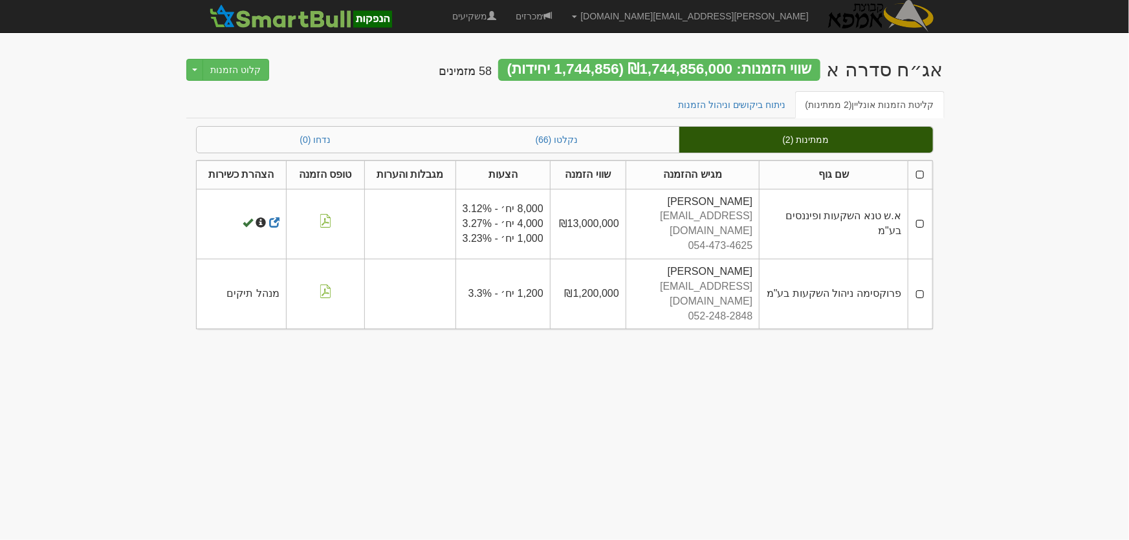
click at [919, 172] on th at bounding box center [920, 174] width 24 height 28
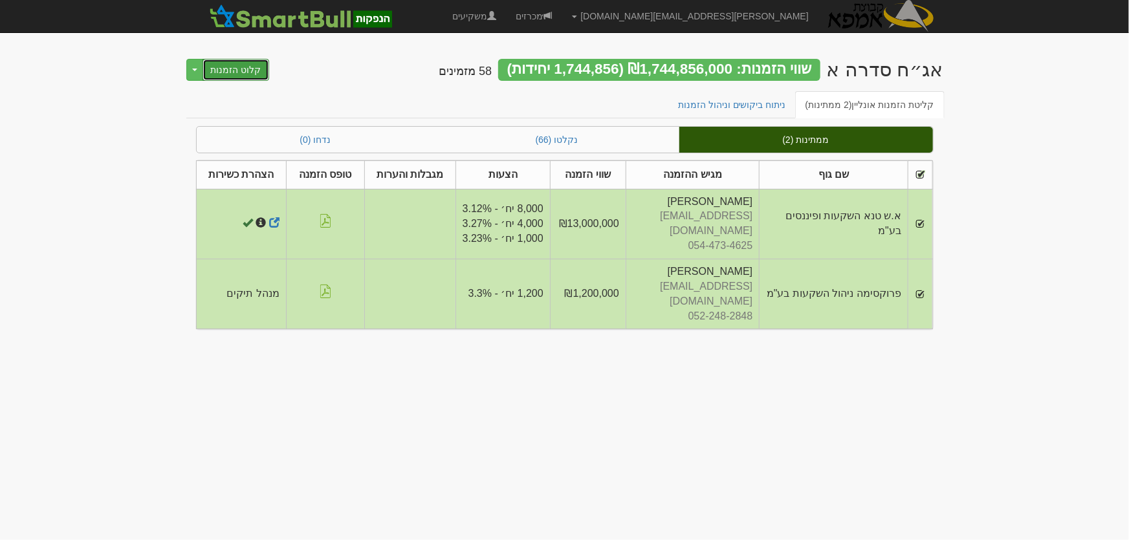
click at [228, 68] on button "קלוט הזמנות" at bounding box center [235, 70] width 67 height 22
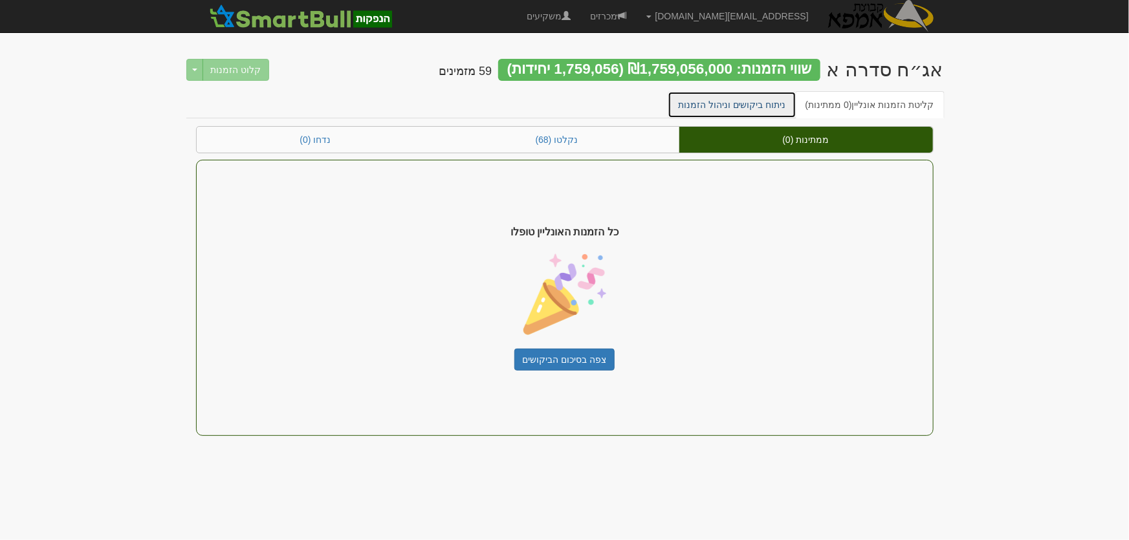
click at [744, 101] on link "ניתוח ביקושים וניהול הזמנות" at bounding box center [732, 104] width 129 height 27
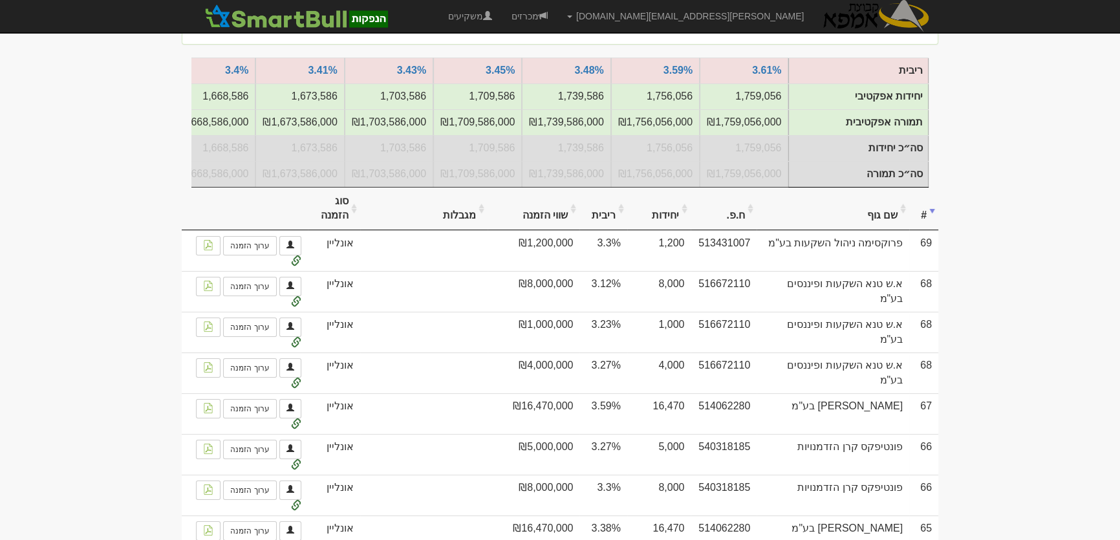
scroll to position [176, 0]
click at [884, 223] on th "שם גוף" at bounding box center [833, 207] width 153 height 43
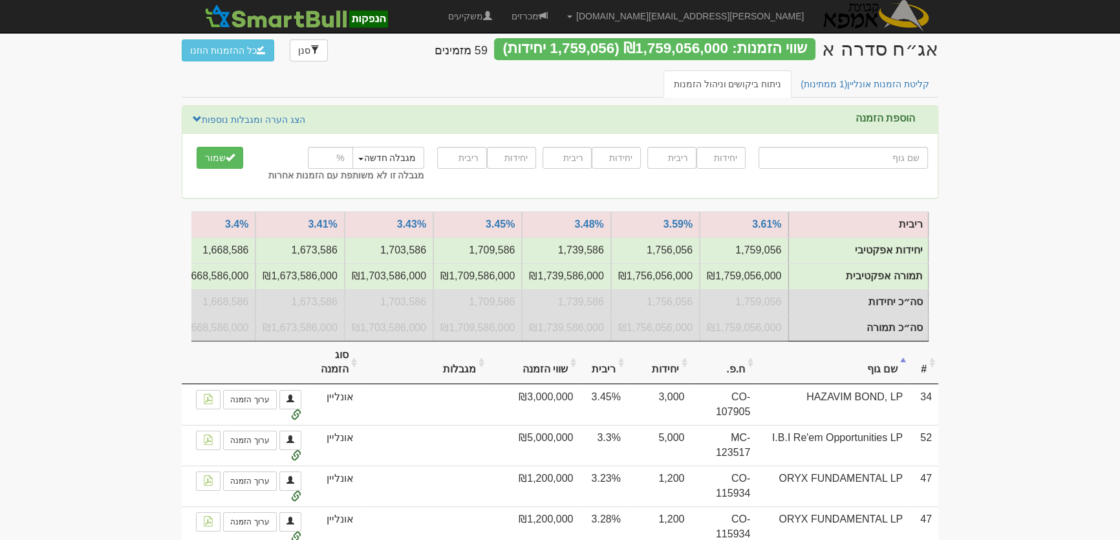
scroll to position [0, 0]
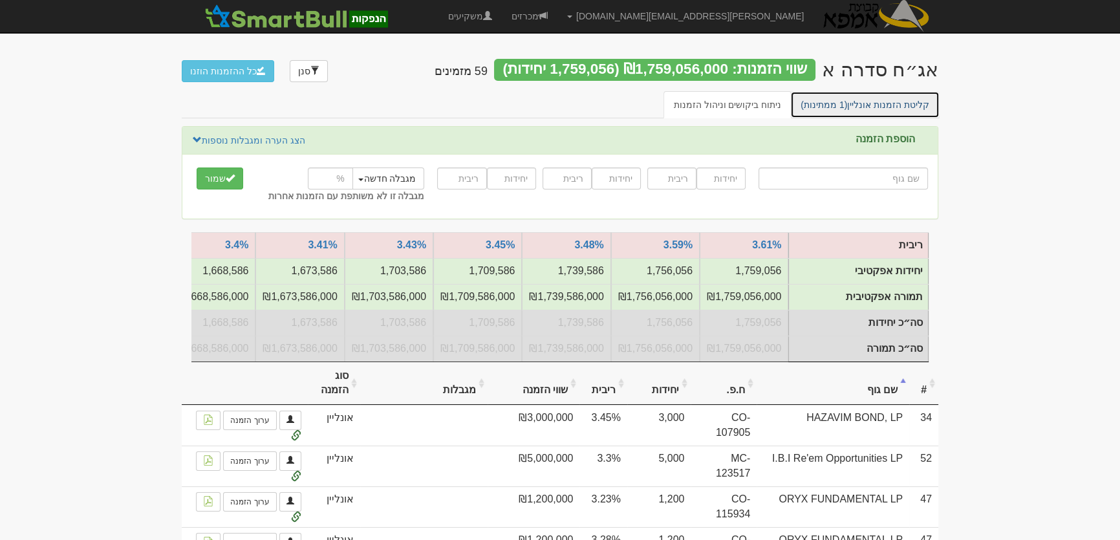
click at [869, 110] on link "קליטת הזמנות אונליין (1 ממתינות)" at bounding box center [864, 104] width 149 height 27
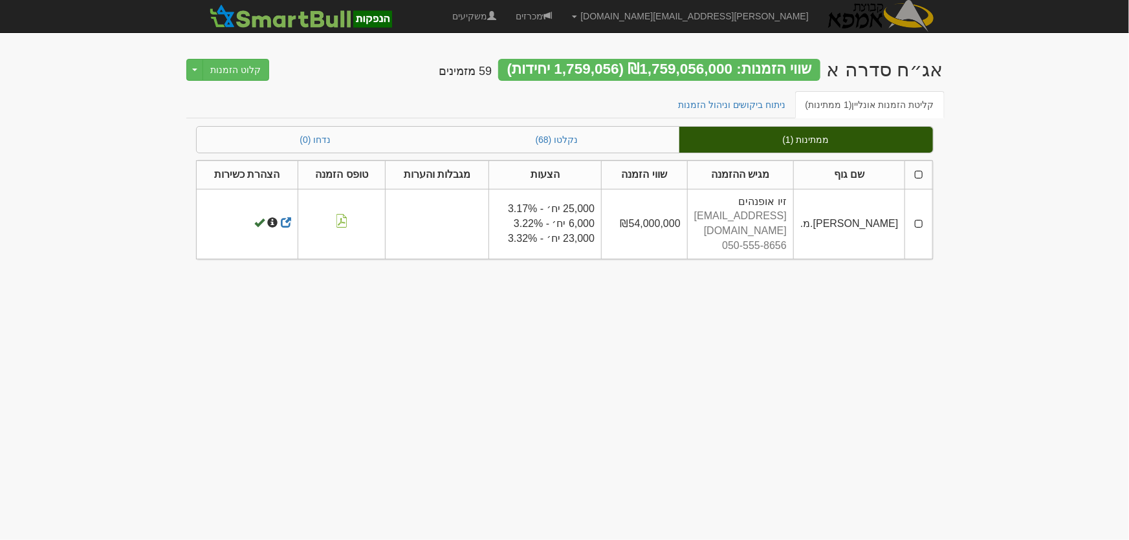
click at [919, 175] on th at bounding box center [918, 174] width 27 height 28
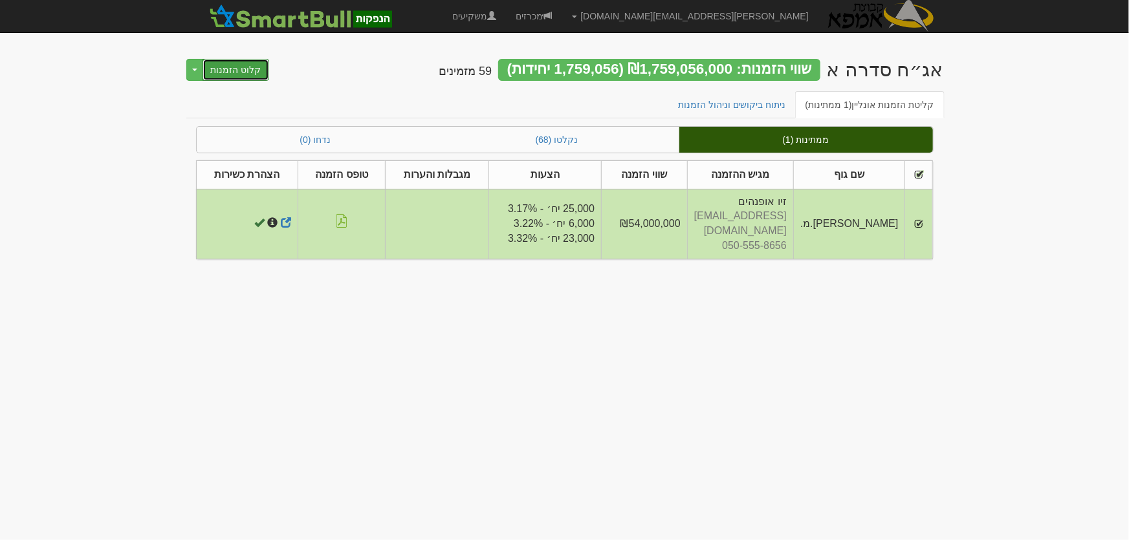
click at [238, 71] on button "קלוט הזמנות" at bounding box center [235, 70] width 67 height 22
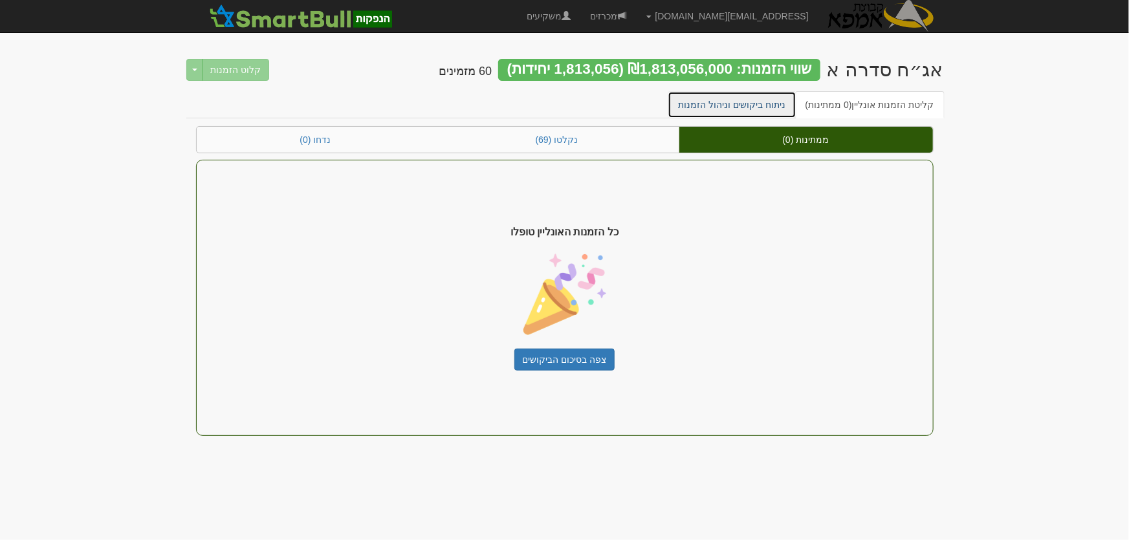
click at [776, 99] on link "ניתוח ביקושים וניהול הזמנות" at bounding box center [732, 104] width 129 height 27
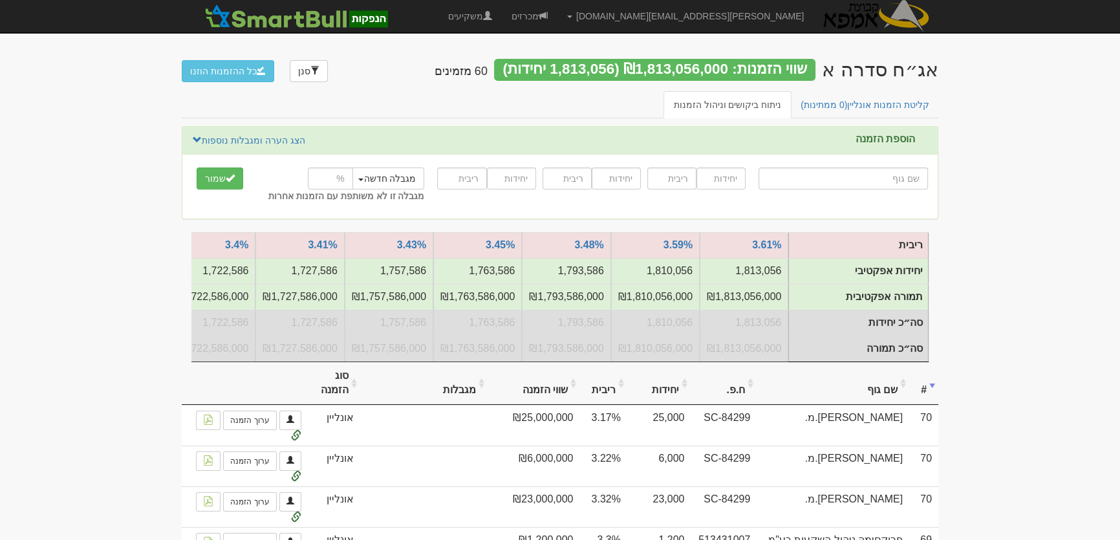
type input "ד"
type input "דן קמפל"
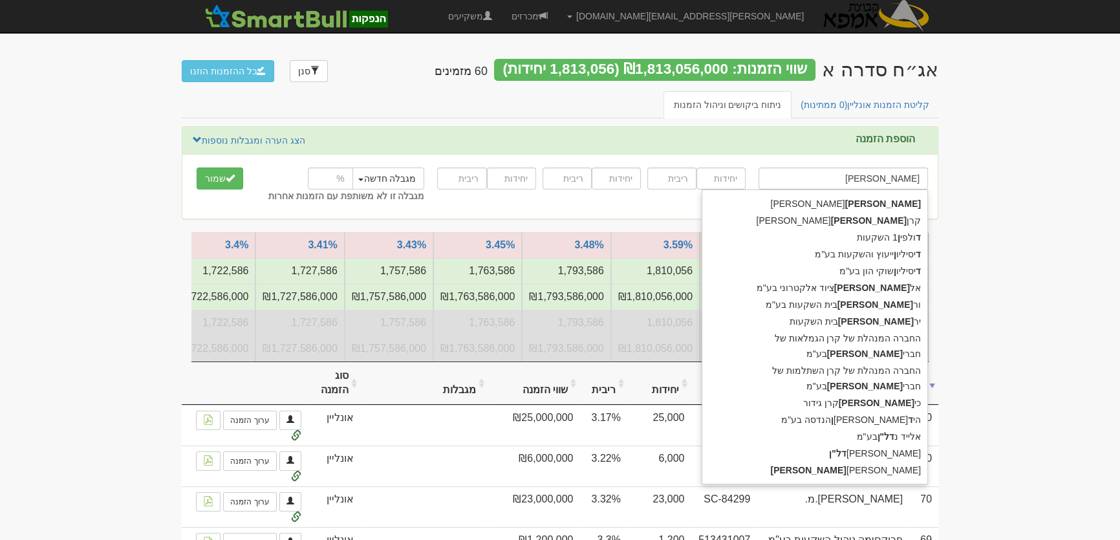
type input "דן"
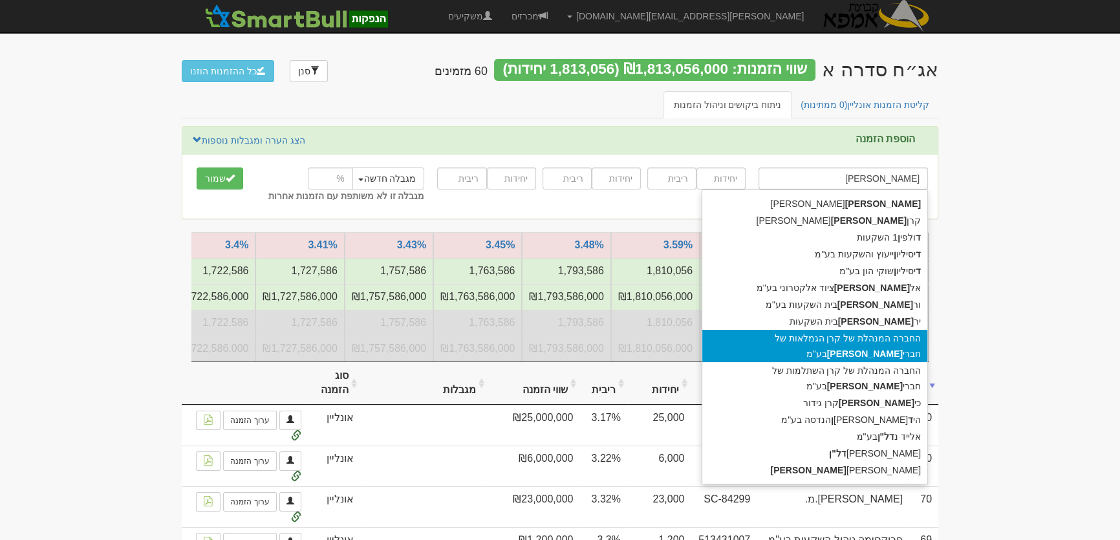
click at [862, 341] on div "החברה המנהלת של קרן הגמלאות של חברי דן בע"מ" at bounding box center [815, 346] width 225 height 32
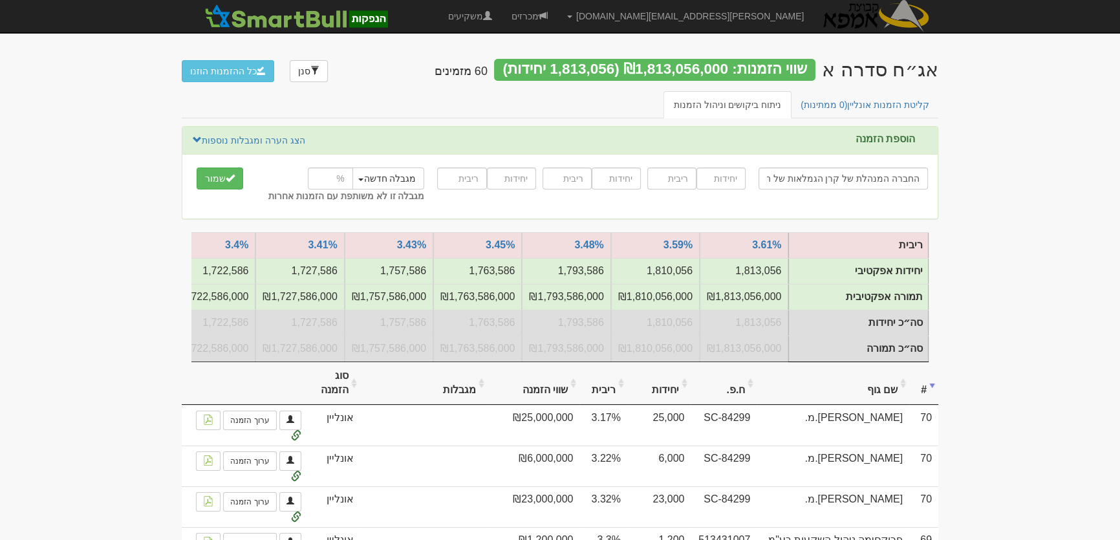
type input "החברה המנהלת של קרן הגמלאות של חברי דן בע"מ"
type input "20000"
type input "3.2"
type input "2"
click at [226, 177] on span "submit" at bounding box center [230, 177] width 9 height 9
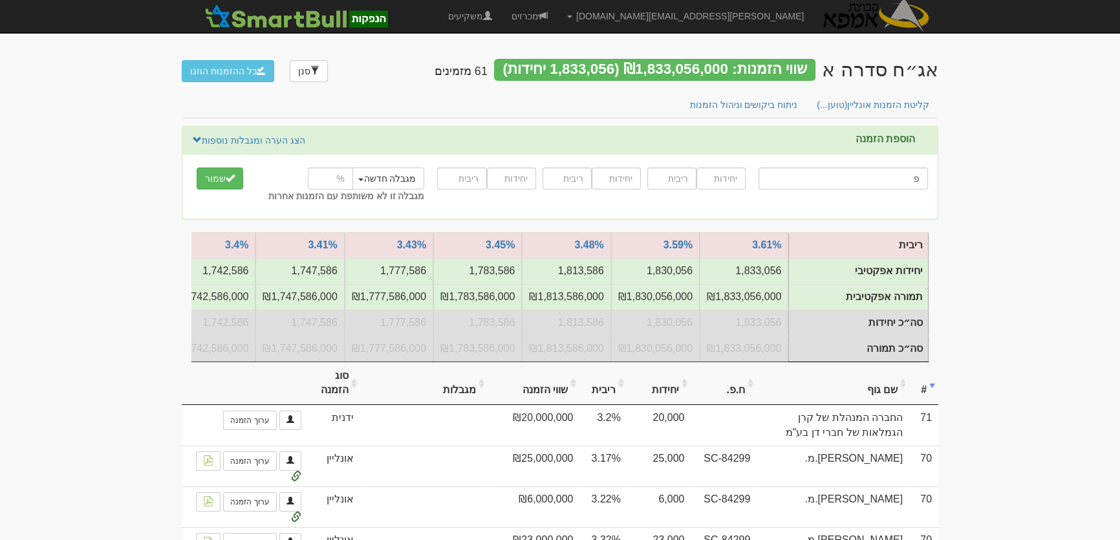
type input "פעילים ניהול תיקי השקעות"
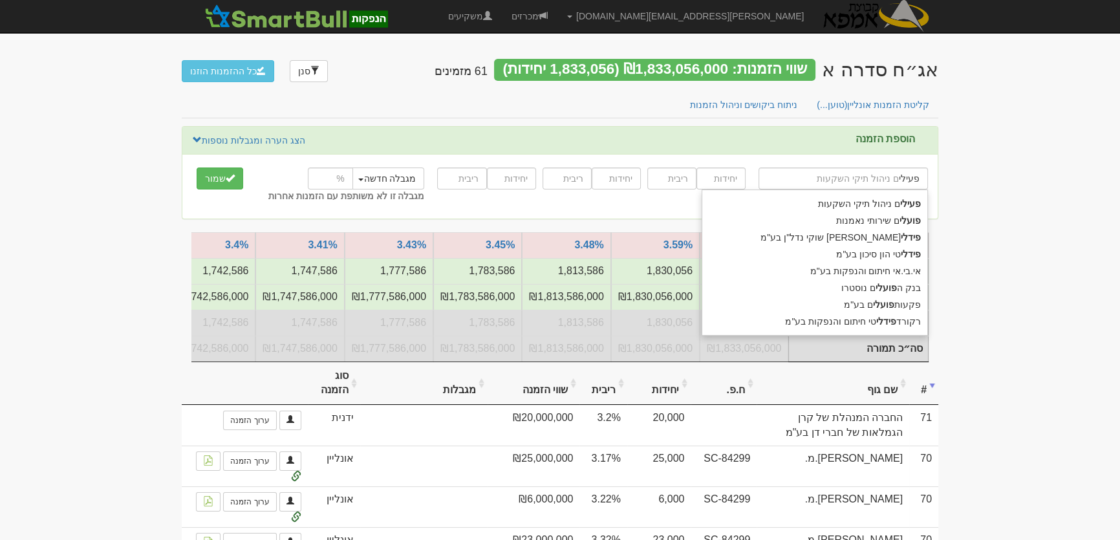
type input "פעילים"
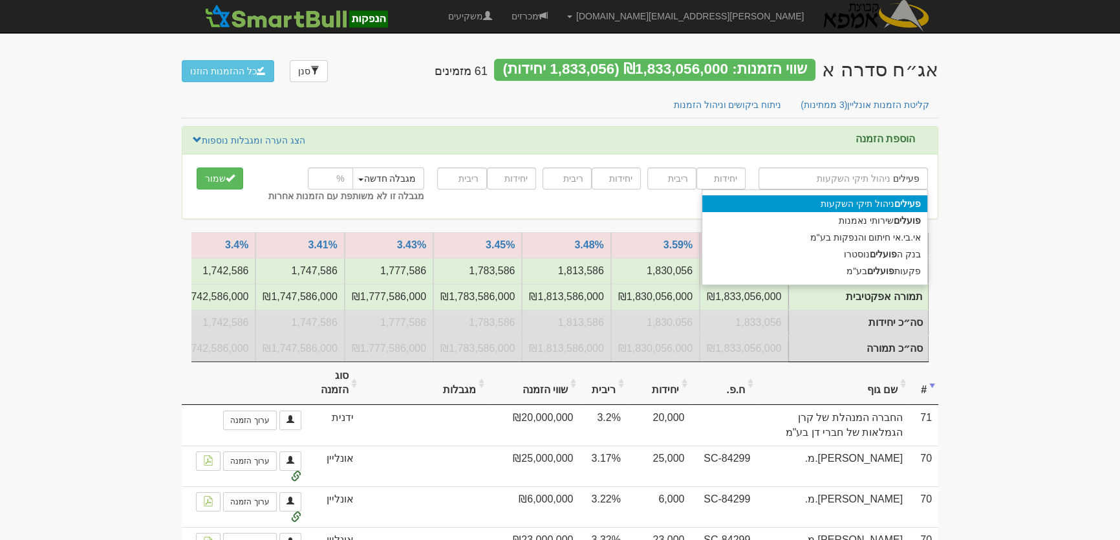
click at [861, 204] on div "פעילים ניהול תיקי השקעות" at bounding box center [815, 203] width 225 height 17
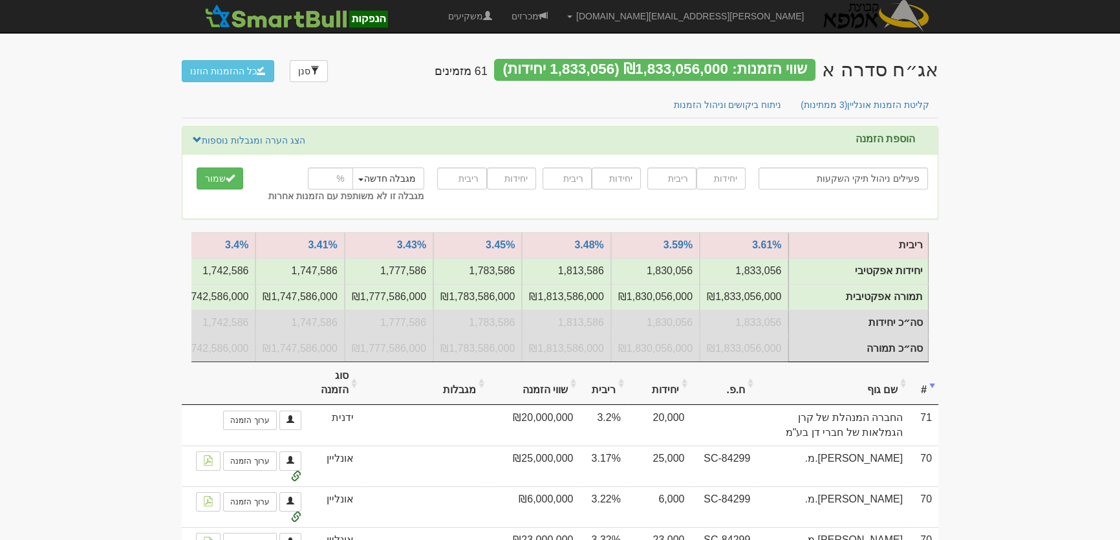
type input "פעילים ניהול תיקי השקעות"
type input "6906"
type input "2.96"
click at [211, 180] on button "שמור" at bounding box center [220, 179] width 47 height 22
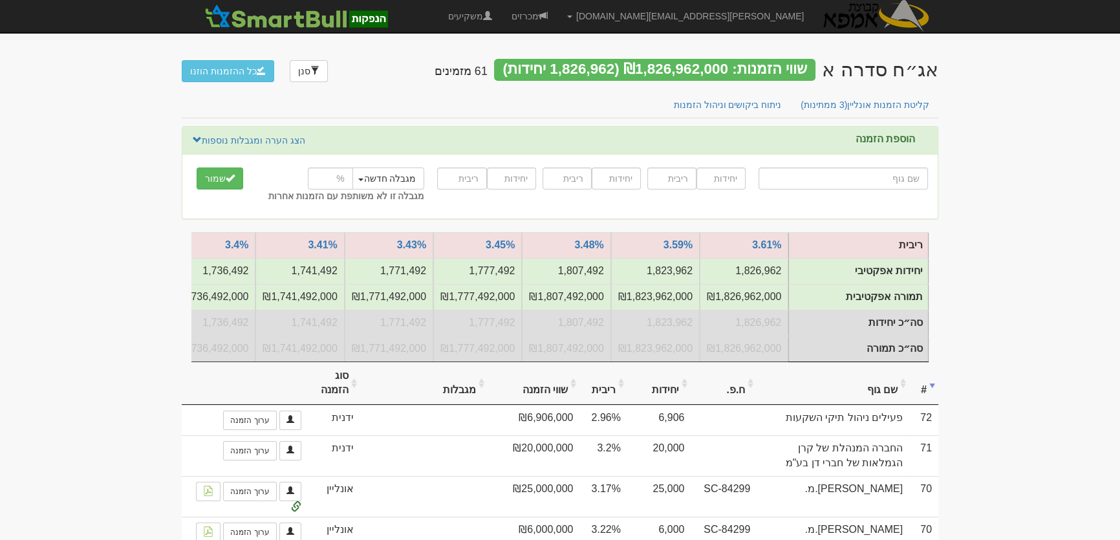
type input "ה"
type input "הר 10/90 פלוס"
type input "הר"
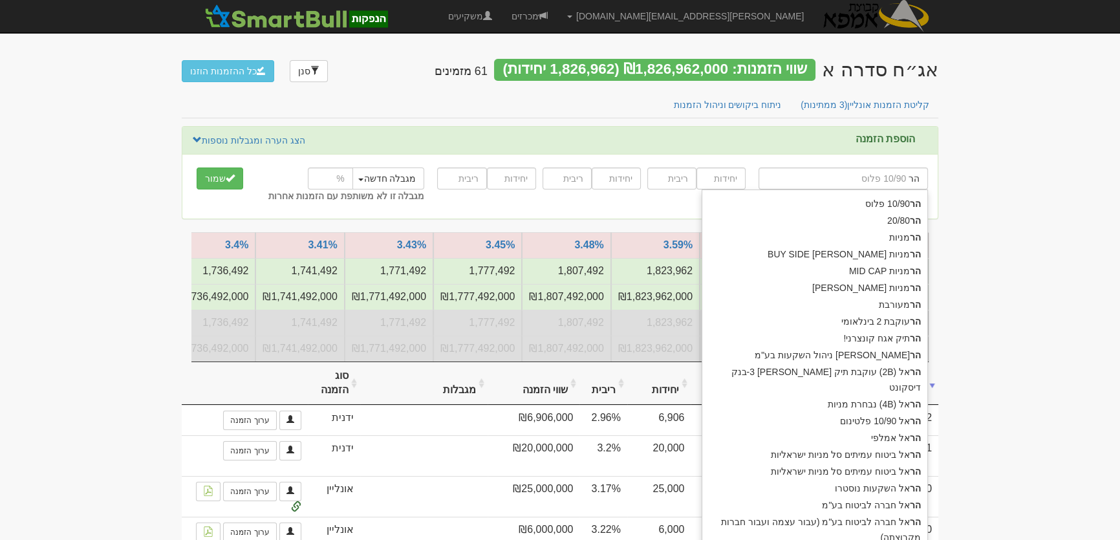
type input "[PERSON_NAME] (2B) עוקבת תיק [PERSON_NAME] 3-בנק דיסקונט"
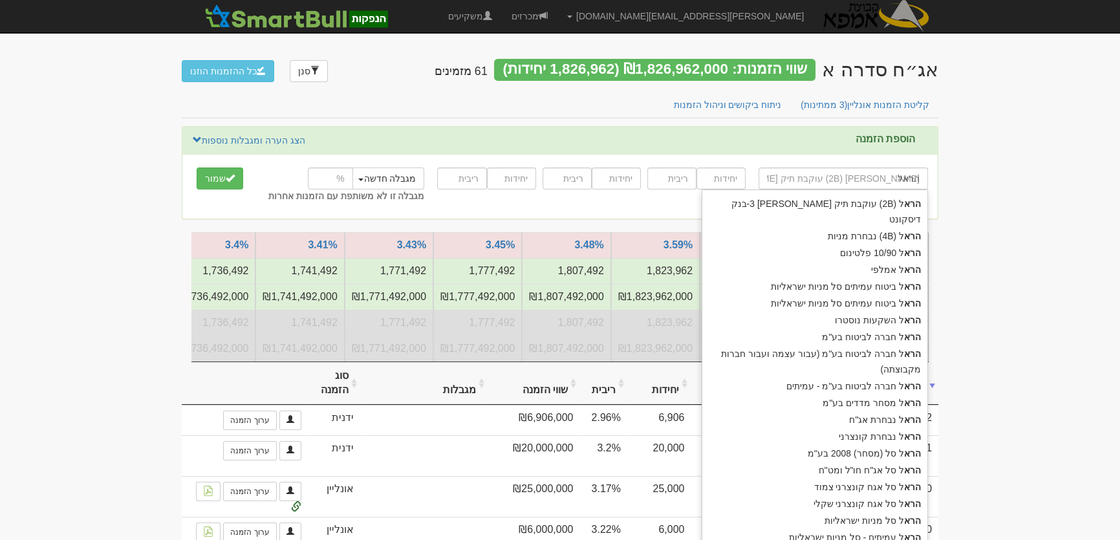
type input "הראל"
type input "הראל מ"
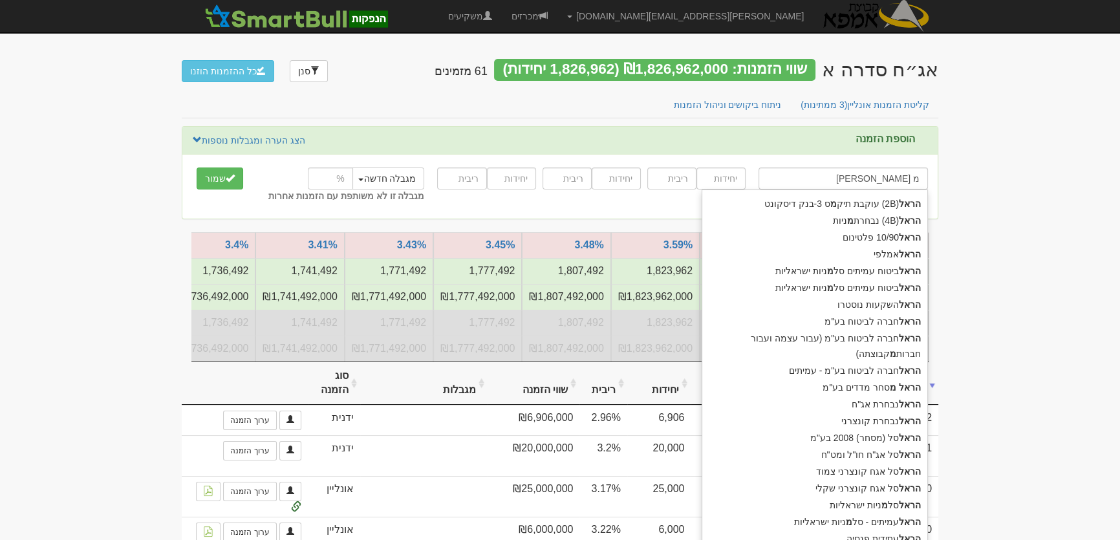
type input "הראל מסחר מדדים בע"מ"
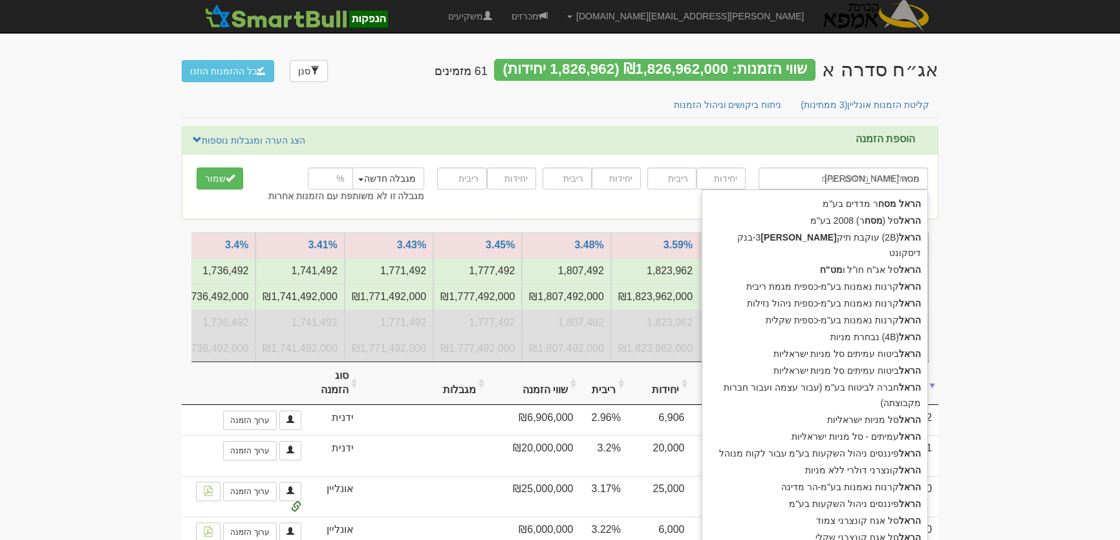
type input "הראל מסחר"
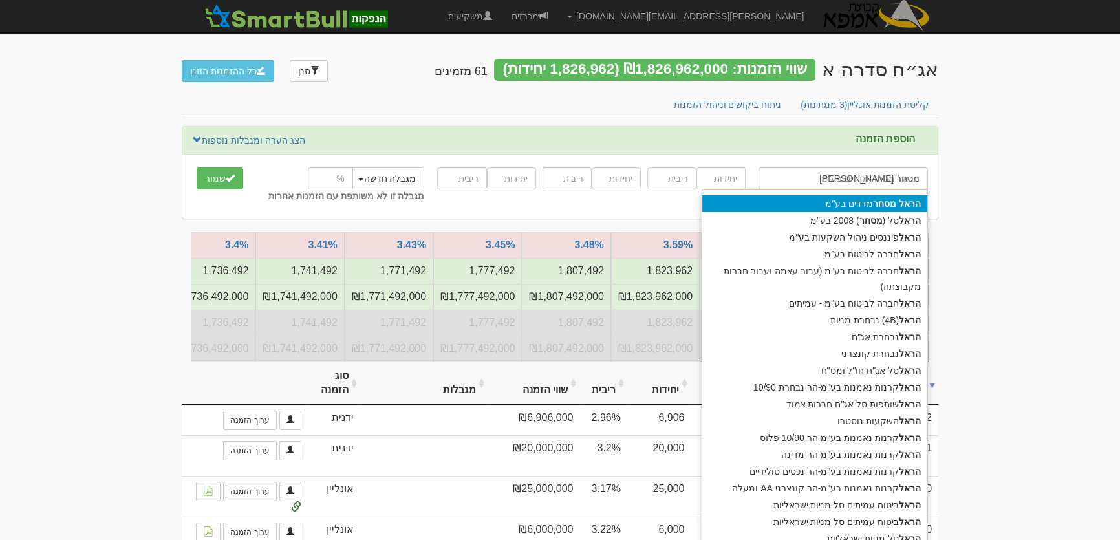
click at [867, 195] on div "הראל מסחר מדדים בע"מ" at bounding box center [815, 203] width 225 height 17
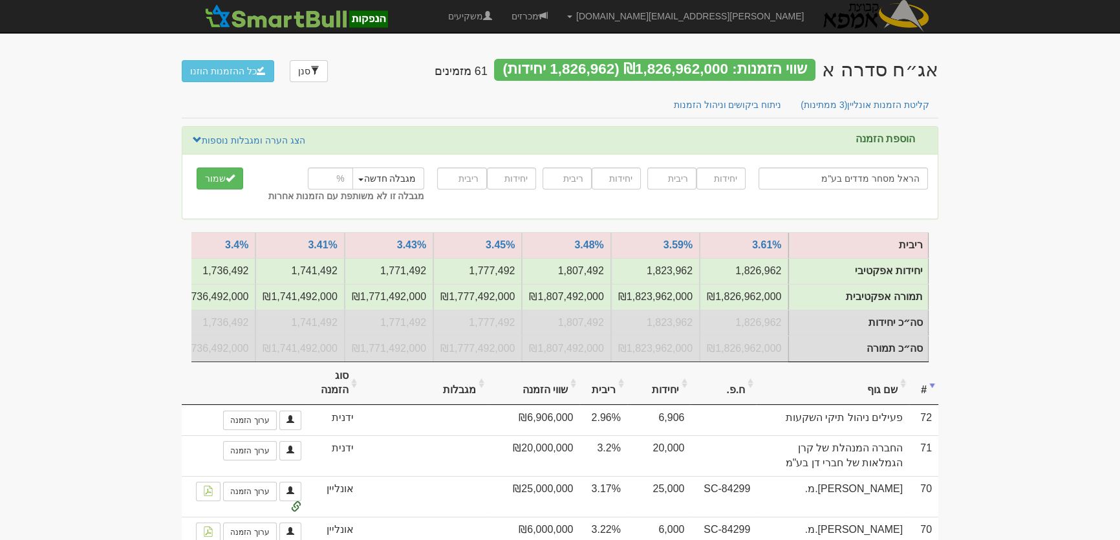
type input "הראל מסחר מדדים בע"מ"
type input "1000"
type input "5"
click at [217, 168] on button "שמור" at bounding box center [220, 179] width 47 height 22
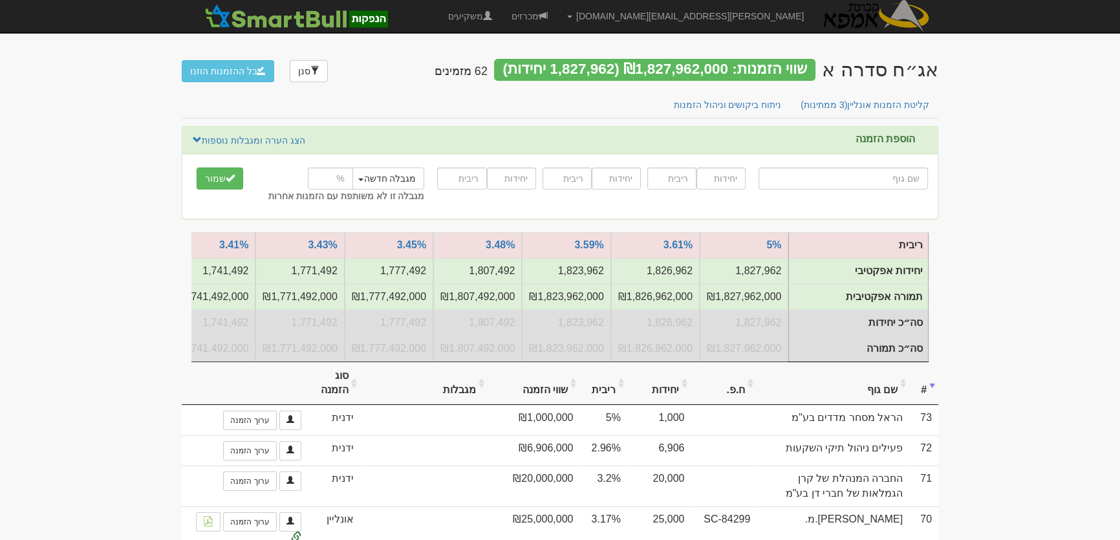
type input "ה"
type input "הבנק הבינלאומי הראשון לישראל בעמ"
type input "הב"
type input "הבינלאומי יוניק ניהול השקעות בע"מ"
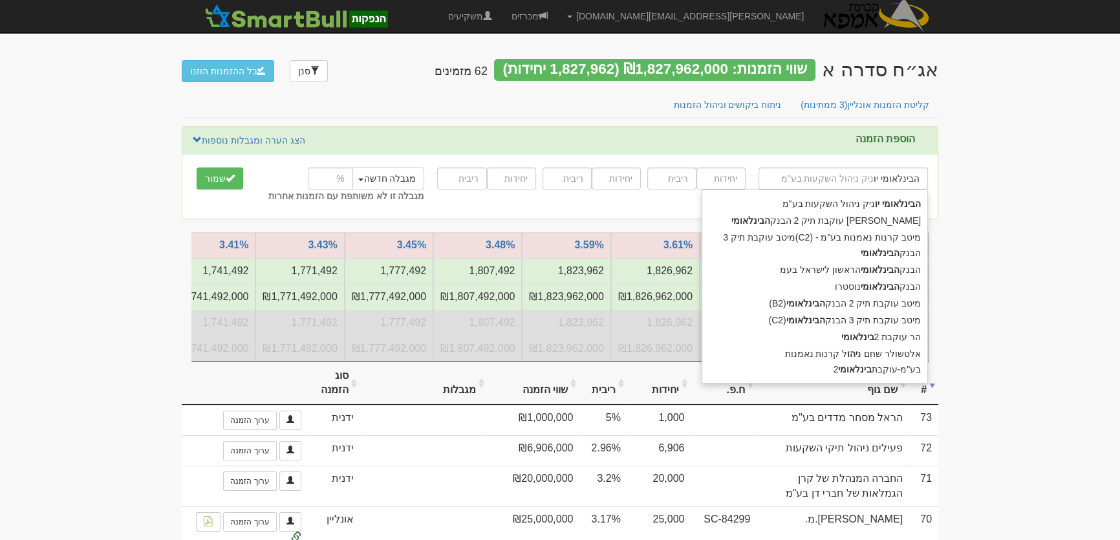
type input "הבינלאומי יונ"
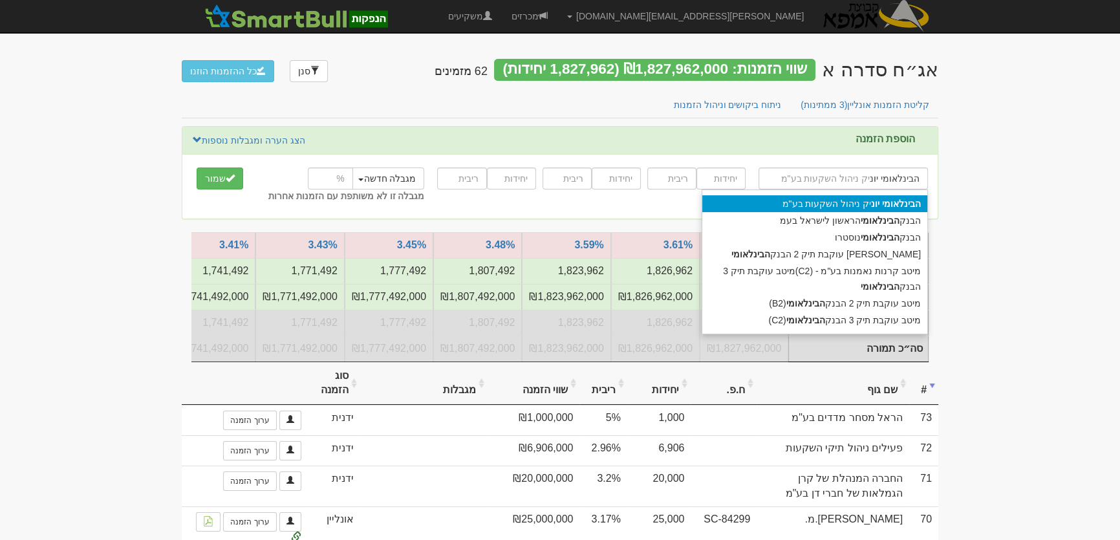
click at [854, 196] on div "הבינלאומי יונ יק ניהול השקעות בע"מ" at bounding box center [815, 203] width 225 height 17
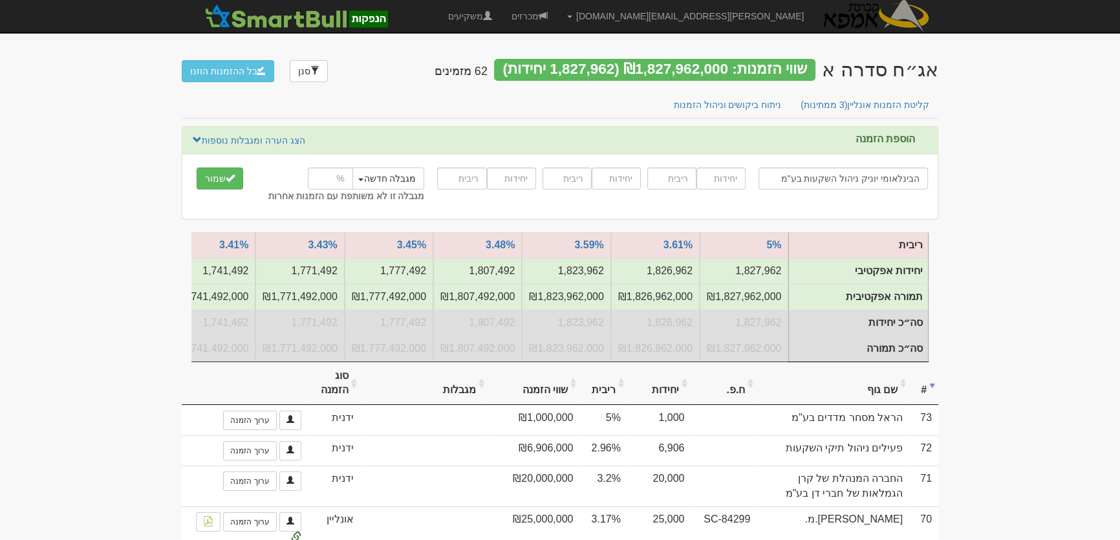
type input "הבינלאומי יוניק ניהול השקעות בע"מ"
type input "5500"
type input "3.08"
click at [334, 180] on input "number" at bounding box center [330, 179] width 45 height 22
type input "15"
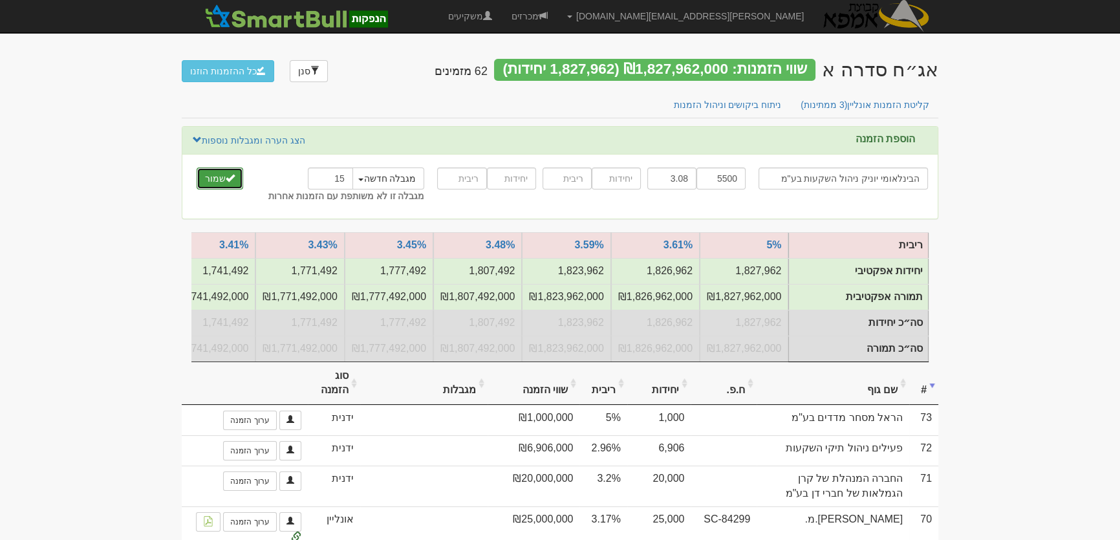
click at [217, 175] on button "שמור" at bounding box center [220, 179] width 47 height 22
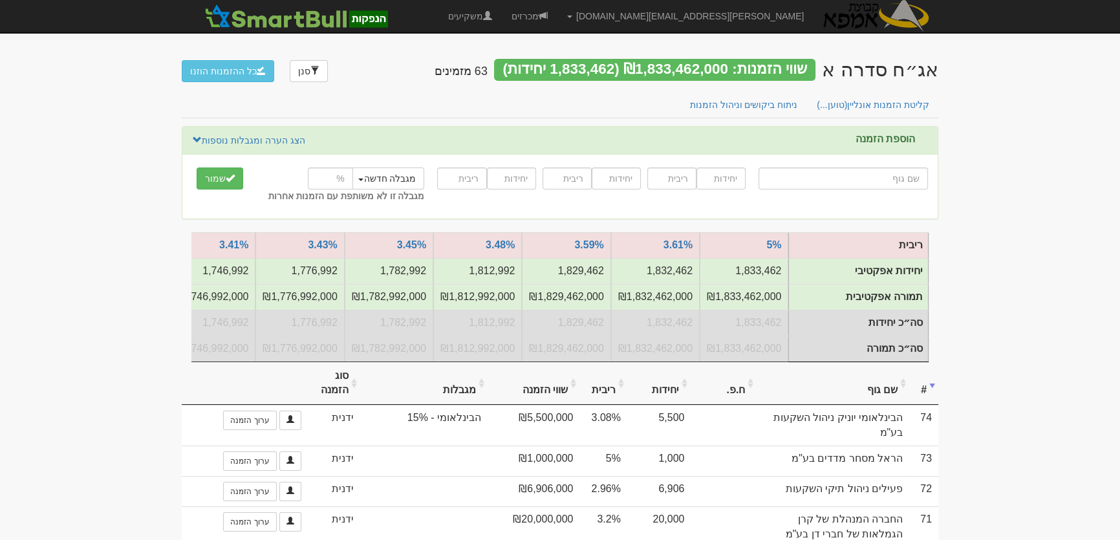
type input "מ"
type input "מגה אור החזקות בע"מ"
type input "מג"
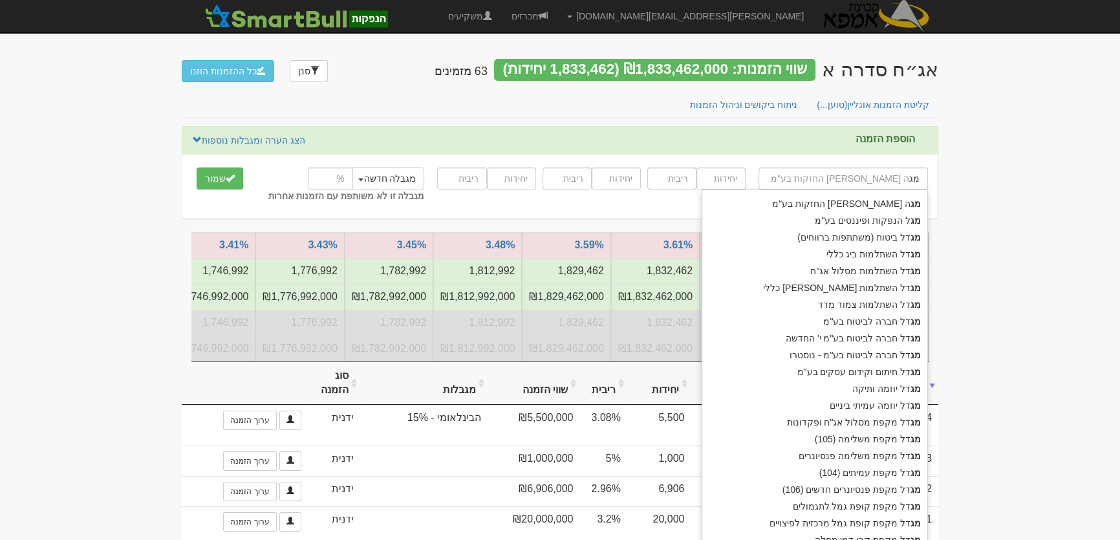
type input "מגל הנפקות ופיננסים בע"מ"
type input "מגל"
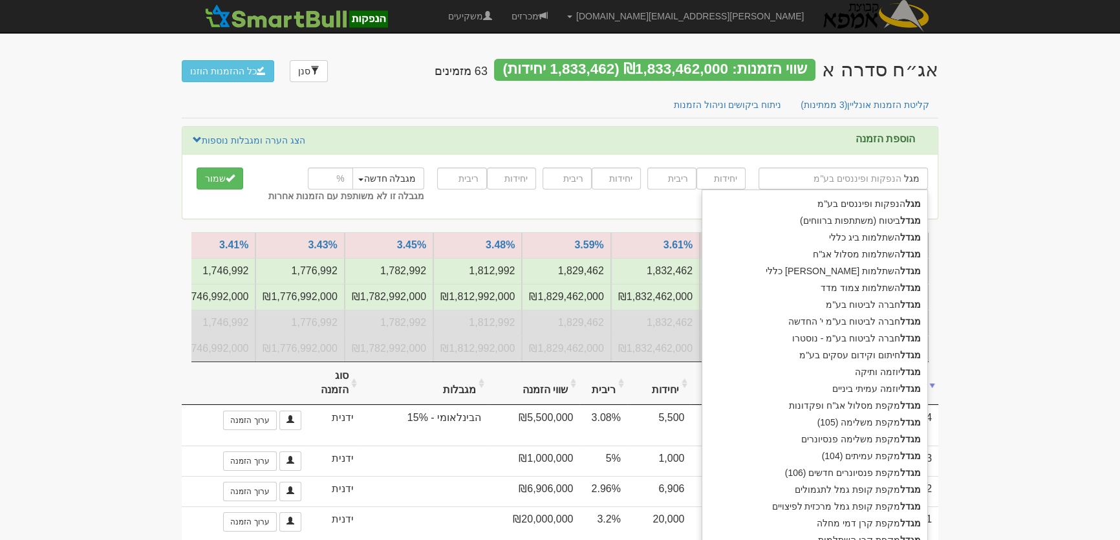
type input "מגה אור החזקות בע"מ"
type input "מג"
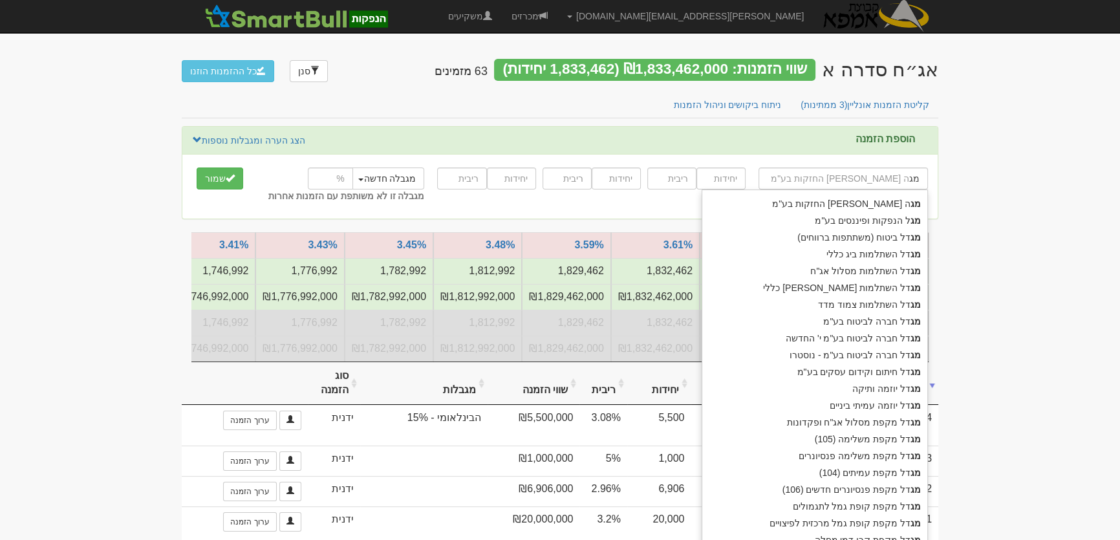
type input "מגדל ביטוח (משתתפות ברווחים)"
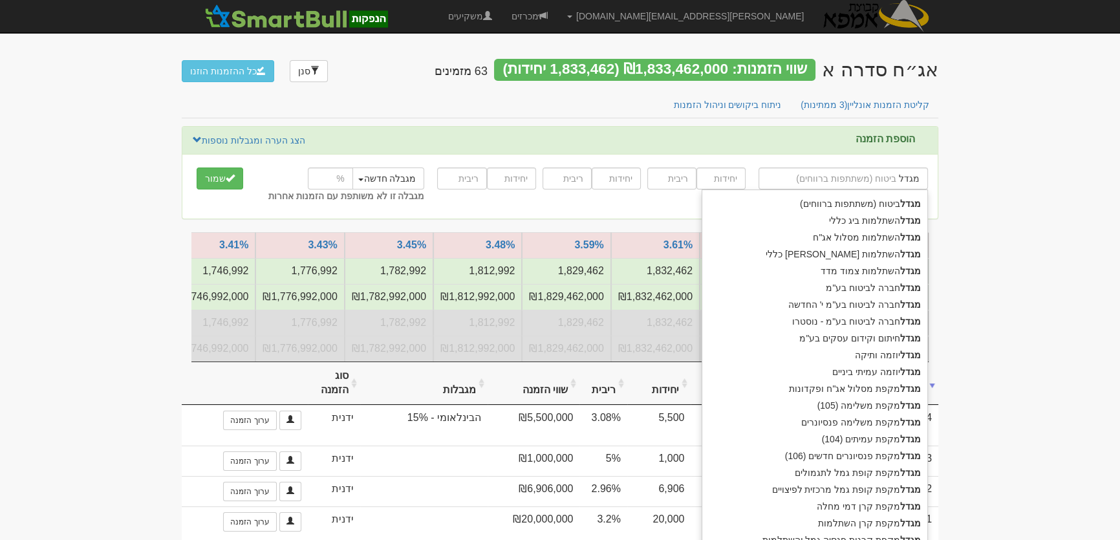
type input "מגדל"
type input "מגדל ח"
type input "מגדל חברה לביטוח בע"מ"
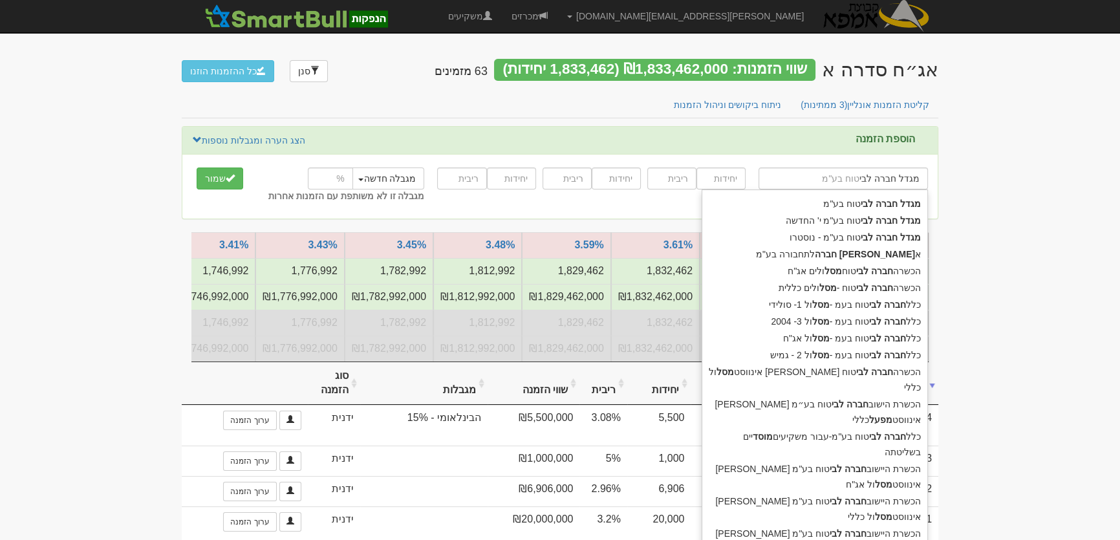
type input "מגדל חברה לביט"
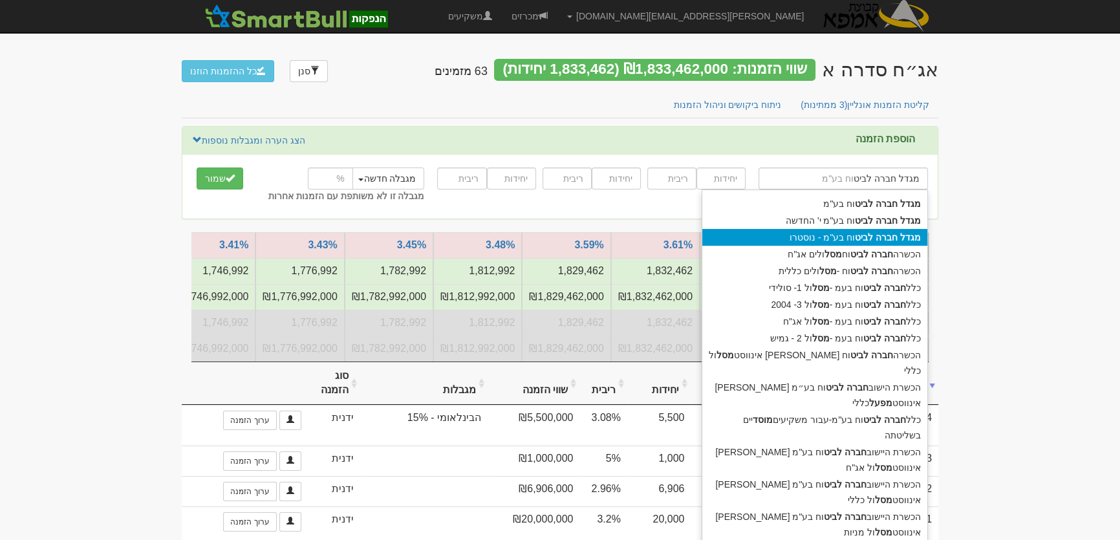
click at [811, 235] on div "מגדל חברה לביט וח בע"מ - נוסטרו" at bounding box center [815, 237] width 225 height 17
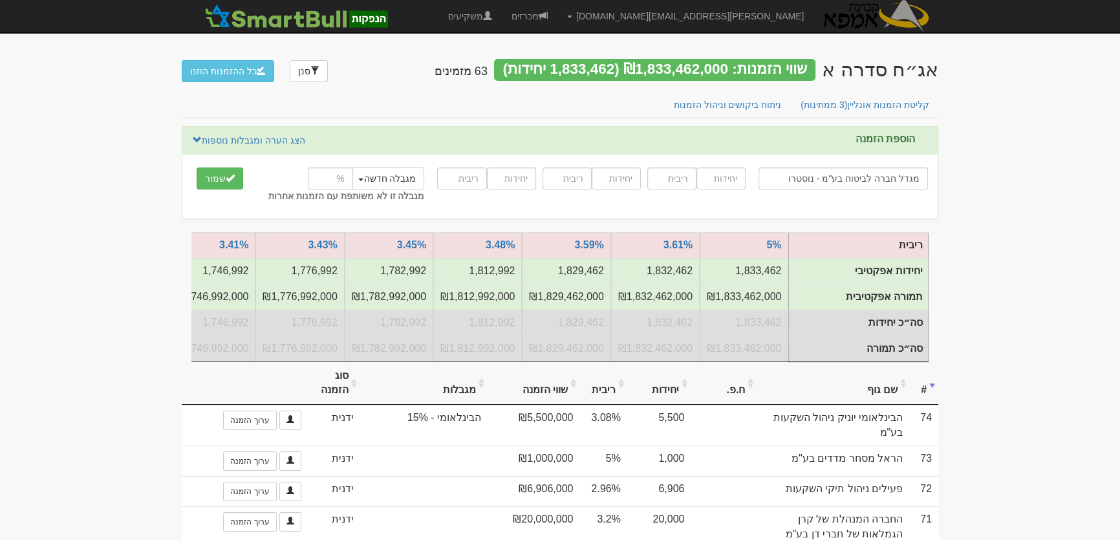
type input "מגדל חברה לביטוח בע"מ - נוסטרו"
type input "30000"
type input "3.12"
click at [329, 178] on input "number" at bounding box center [330, 179] width 45 height 22
type input "24.7"
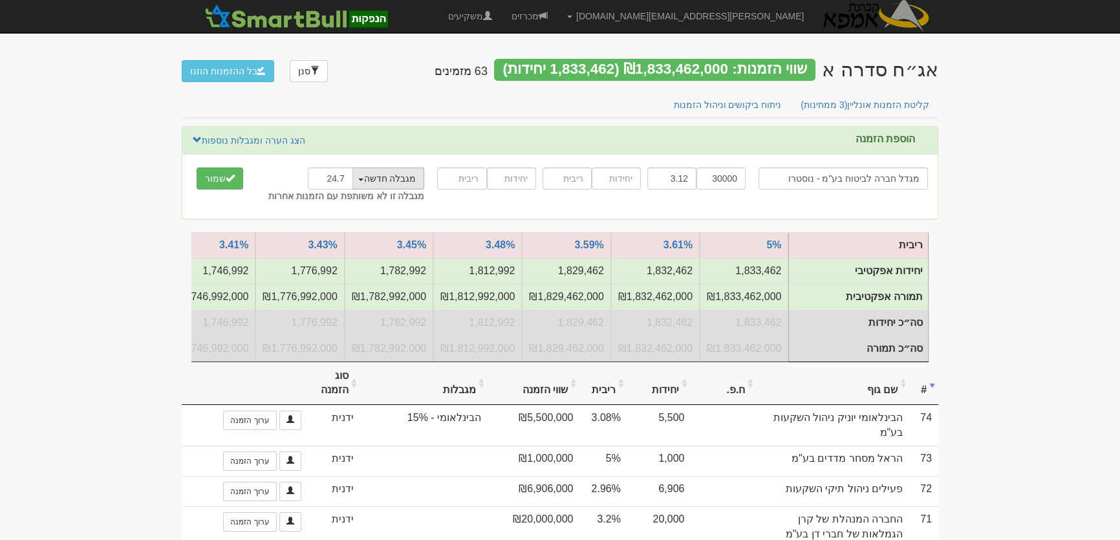
click at [386, 180] on button "מגבלה חדשה" at bounding box center [387, 179] width 74 height 22
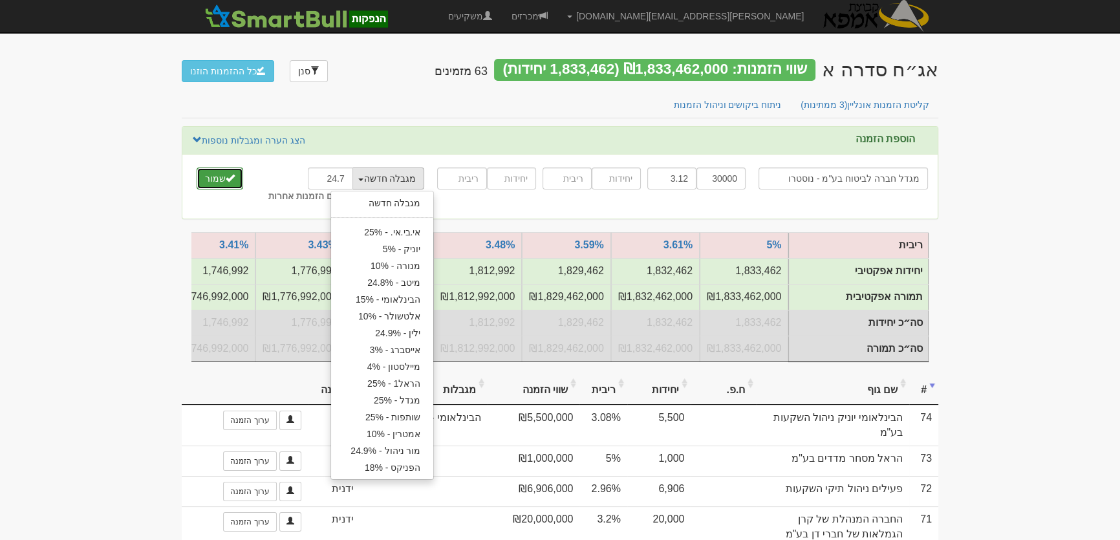
click at [208, 175] on button "שמור" at bounding box center [220, 179] width 47 height 22
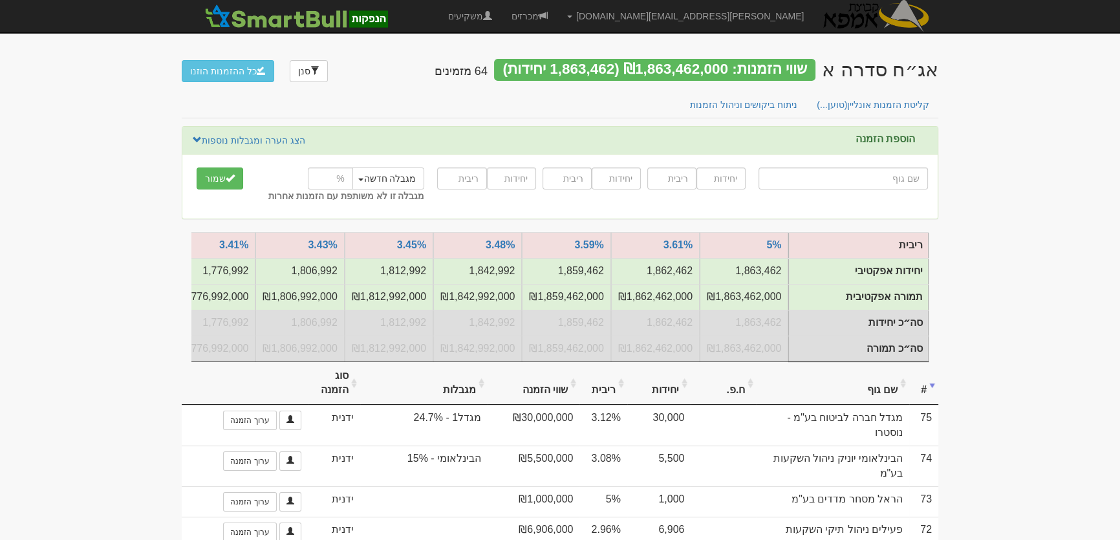
drag, startPoint x: 0, startPoint y: 0, endPoint x: 919, endPoint y: 179, distance: 935.7
click at [919, 179] on input "text" at bounding box center [843, 179] width 169 height 22
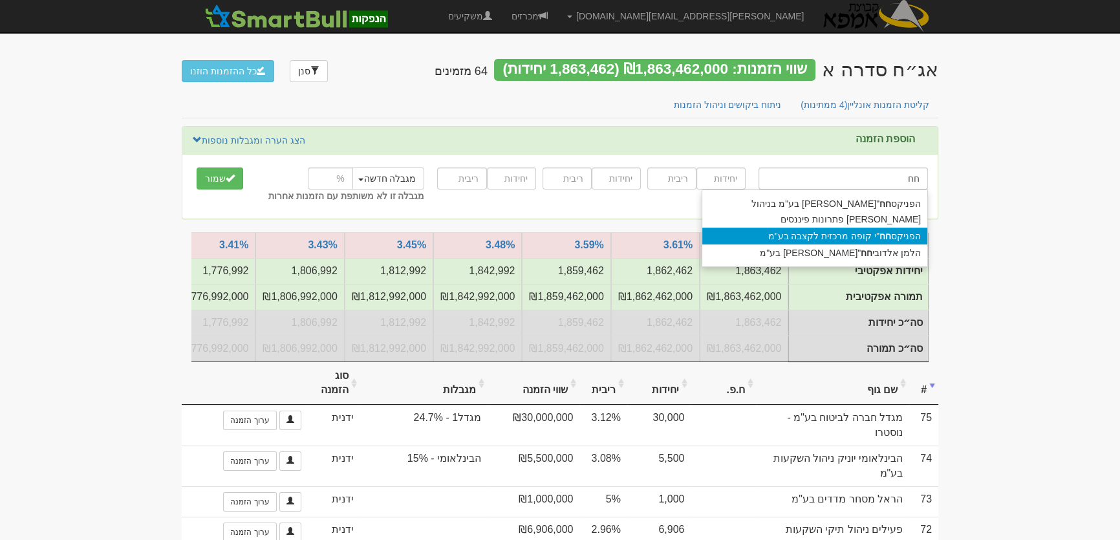
click at [847, 228] on div "[PERSON_NAME] חח "י קופה מרכזית לקצבה בע"מ" at bounding box center [815, 236] width 225 height 17
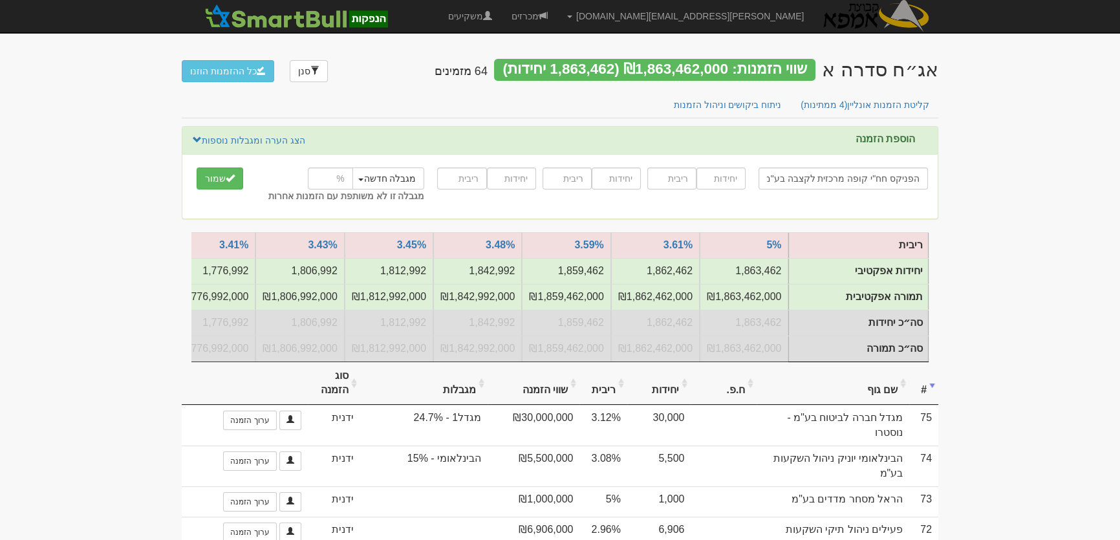
type input "הפניקס חח"י קופה מרכזית לקצבה בע"מ"
click at [728, 175] on input "number" at bounding box center [721, 179] width 49 height 22
type input "20000"
type input "3.34"
click at [317, 176] on input "number" at bounding box center [330, 179] width 45 height 22
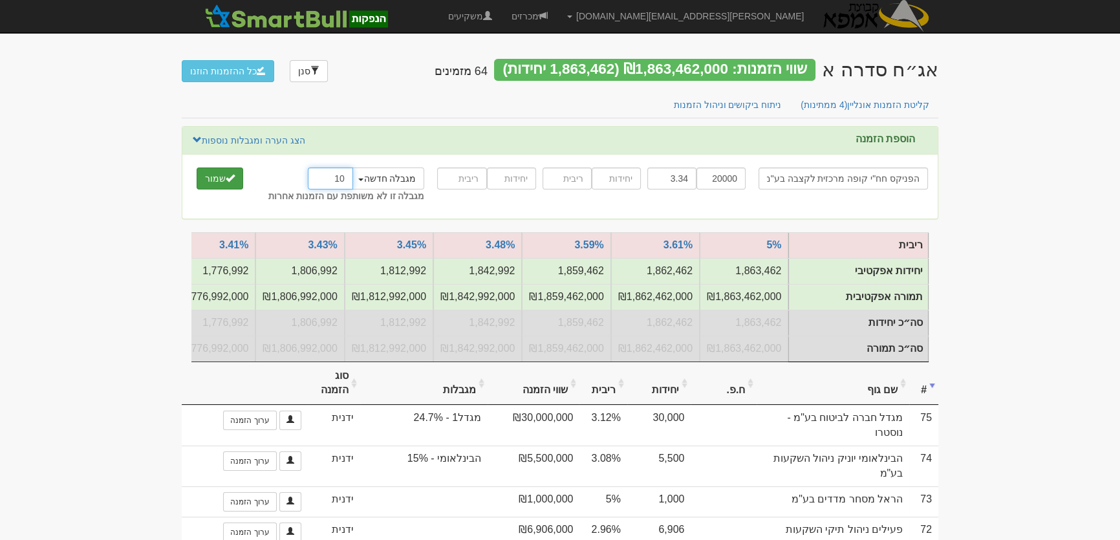
type input "10"
click at [228, 180] on span "submit" at bounding box center [230, 177] width 9 height 9
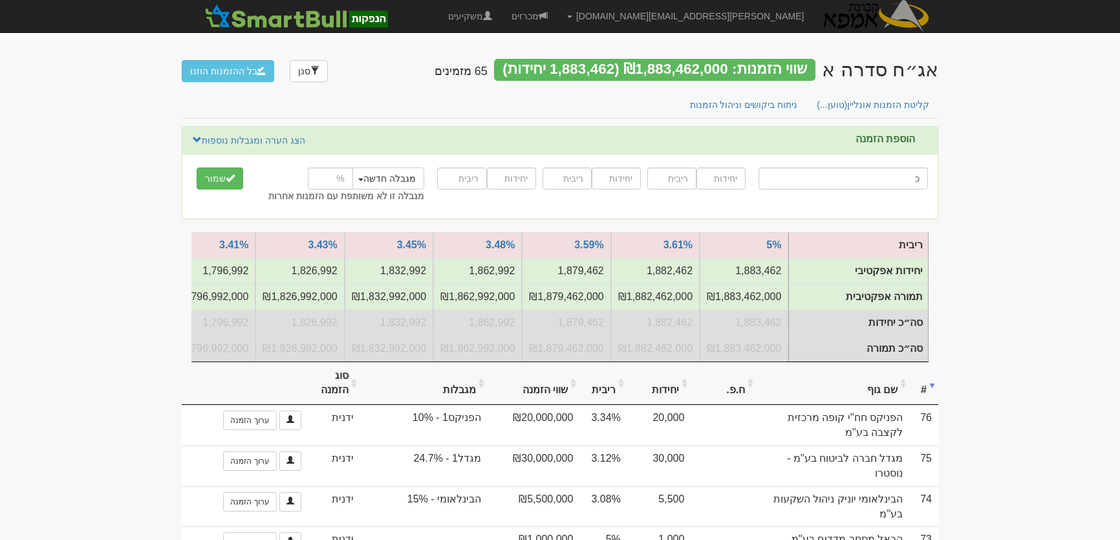
type input "כל"
type input "כלל ביטוח אשראי"
type input "כלל"
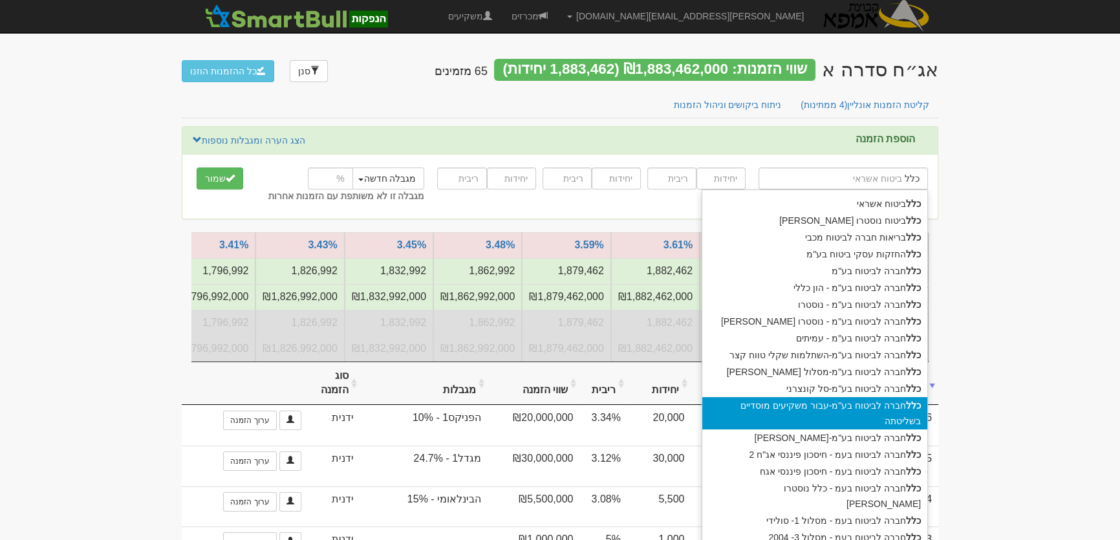
click at [869, 401] on div "כלל חברה לביטוח בע"מ-עבור משקיעים מוסדיים בשליטתה" at bounding box center [815, 413] width 225 height 32
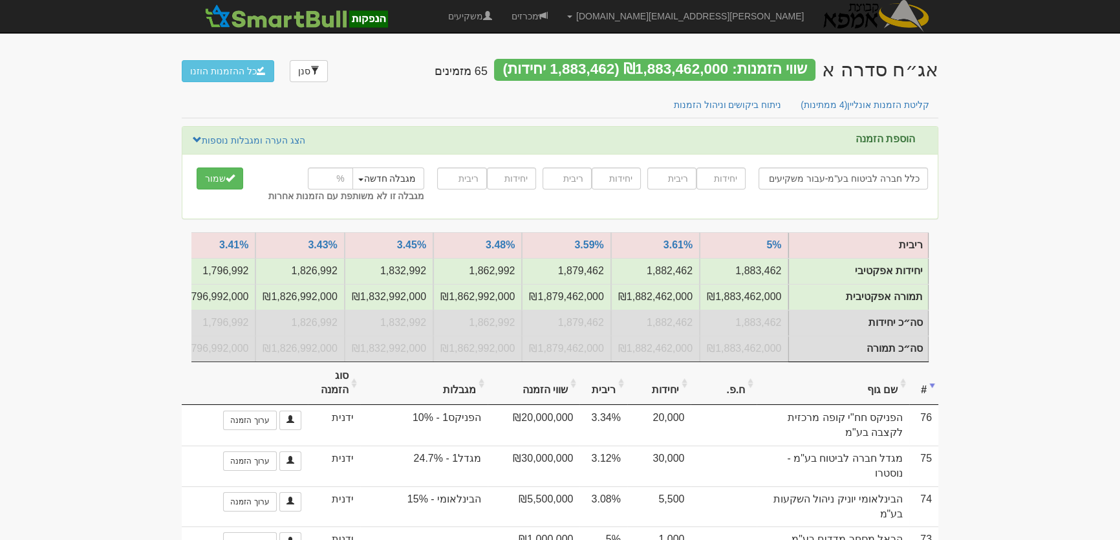
type input "כלל חברה לביטוח בע"מ-עבור משקיעים מוסדיים בשליטתה"
type input "50000"
type input "3.13"
click at [404, 173] on button "מגבלה חדשה" at bounding box center [387, 179] width 74 height 22
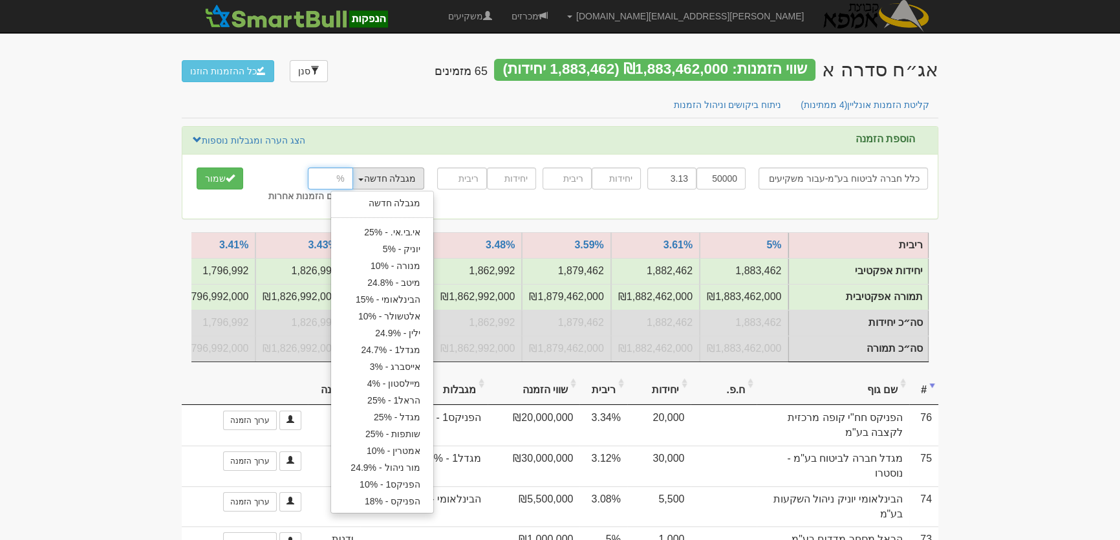
click at [336, 181] on input "number" at bounding box center [330, 179] width 45 height 22
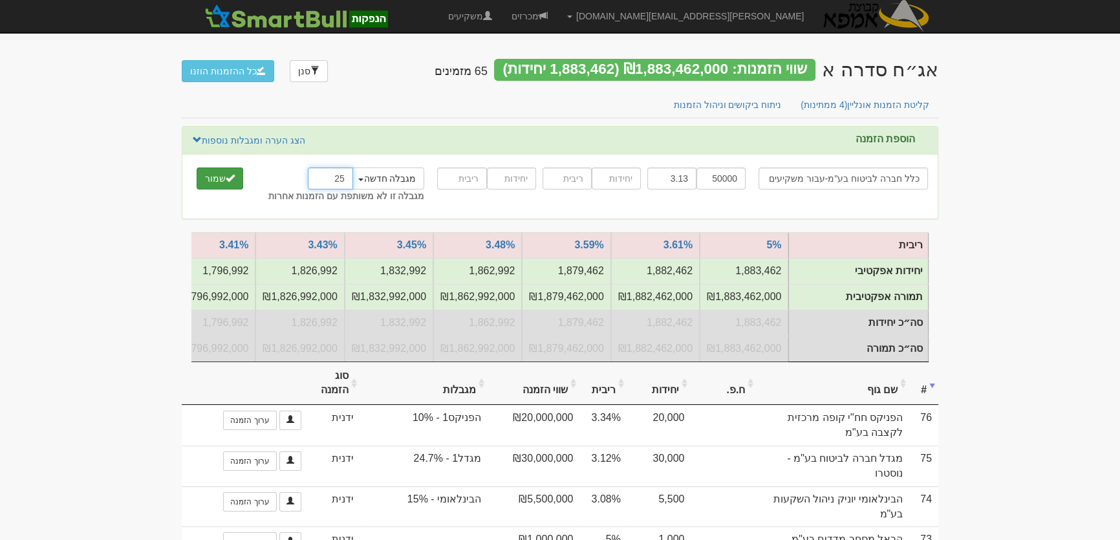
type input "25"
click at [212, 184] on button "שמור" at bounding box center [220, 179] width 47 height 22
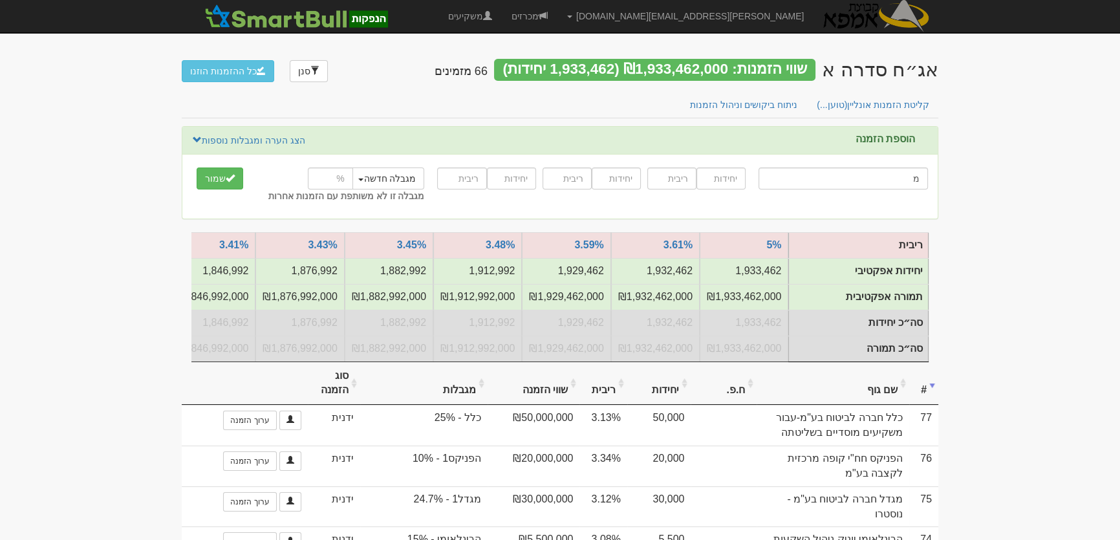
type input "[PERSON_NAME] 10/90"
type input "[PERSON_NAME]"
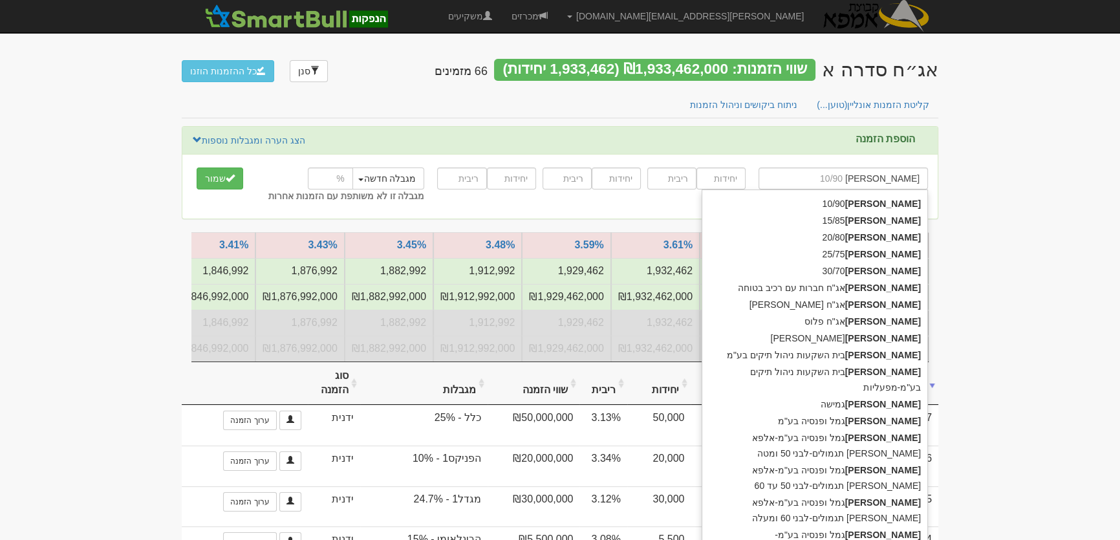
type input "[PERSON_NAME]"
type input "[PERSON_NAME] 10/90"
type input "[PERSON_NAME]"
type input "[PERSON_NAME] ופנסיה בע"מ"
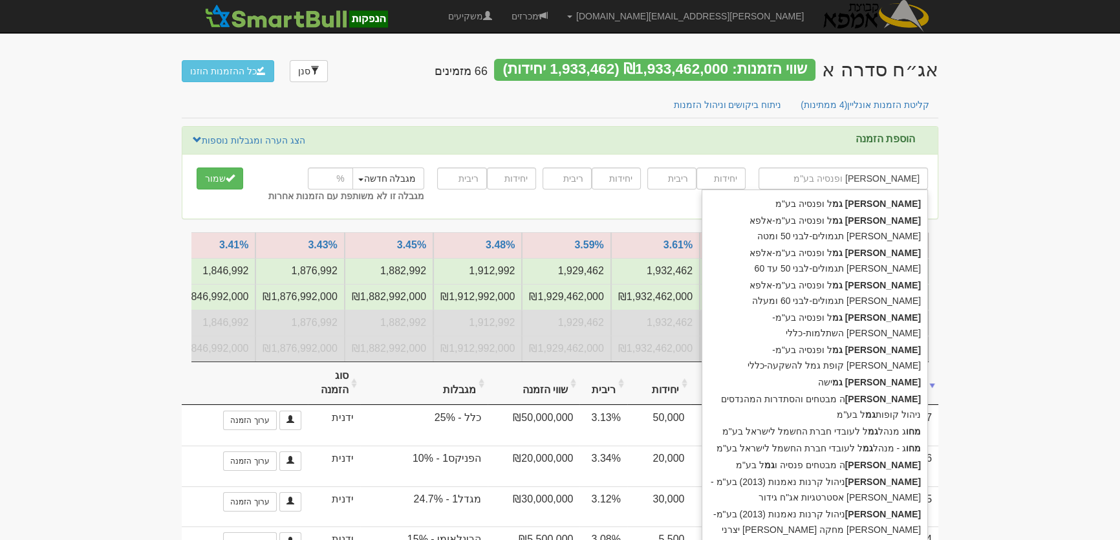
type input "מור גמל"
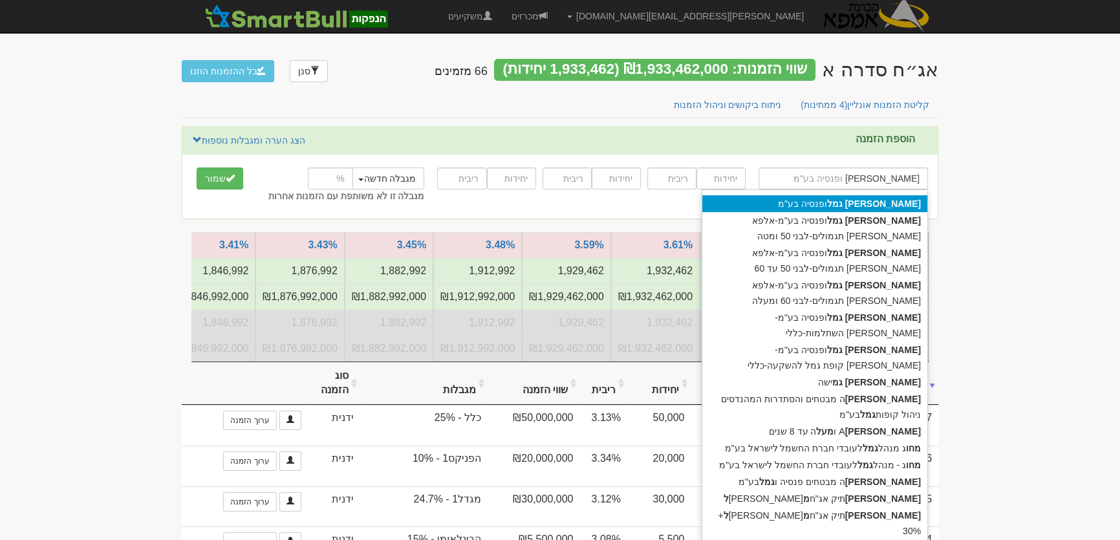
click at [868, 199] on div "מור גמל ופנסיה בע"מ" at bounding box center [815, 203] width 225 height 17
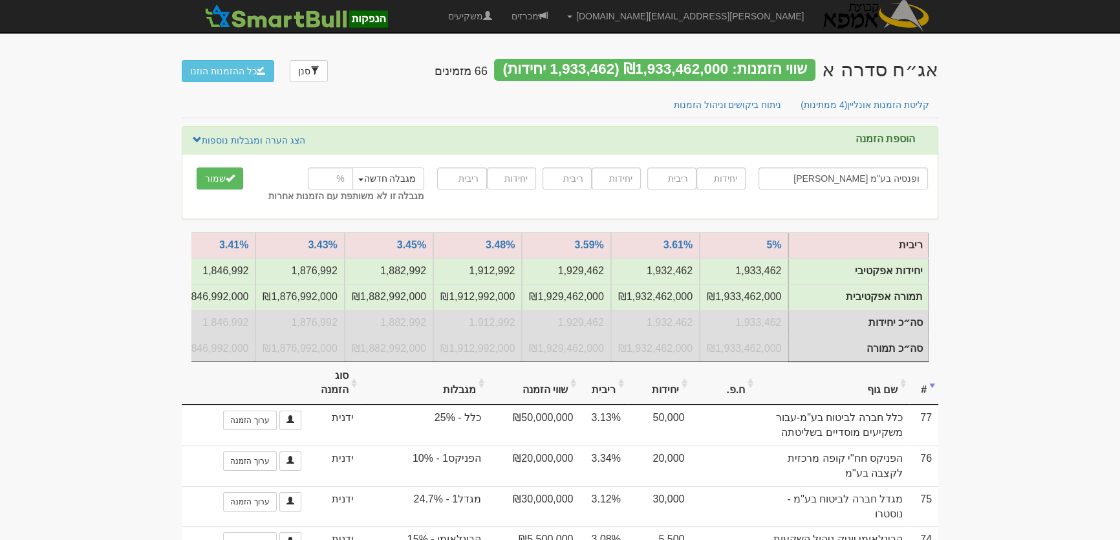
type input "[PERSON_NAME] ופנסיה בע"מ"
type input "20000"
type input "3.36"
type input "20000"
type input "3.46"
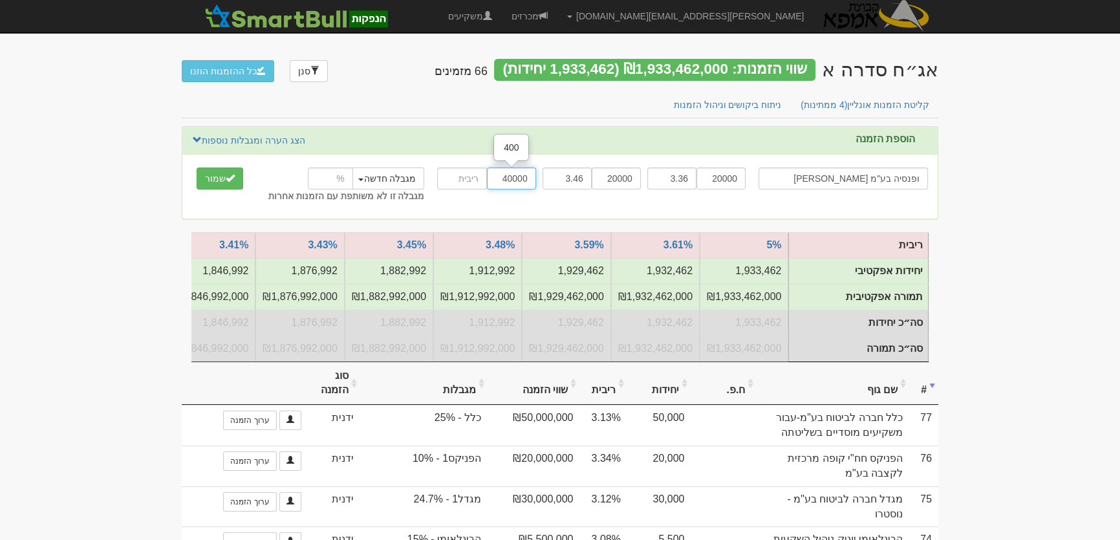
type input "40000"
type input "3.68"
click at [228, 178] on span "submit" at bounding box center [230, 177] width 9 height 9
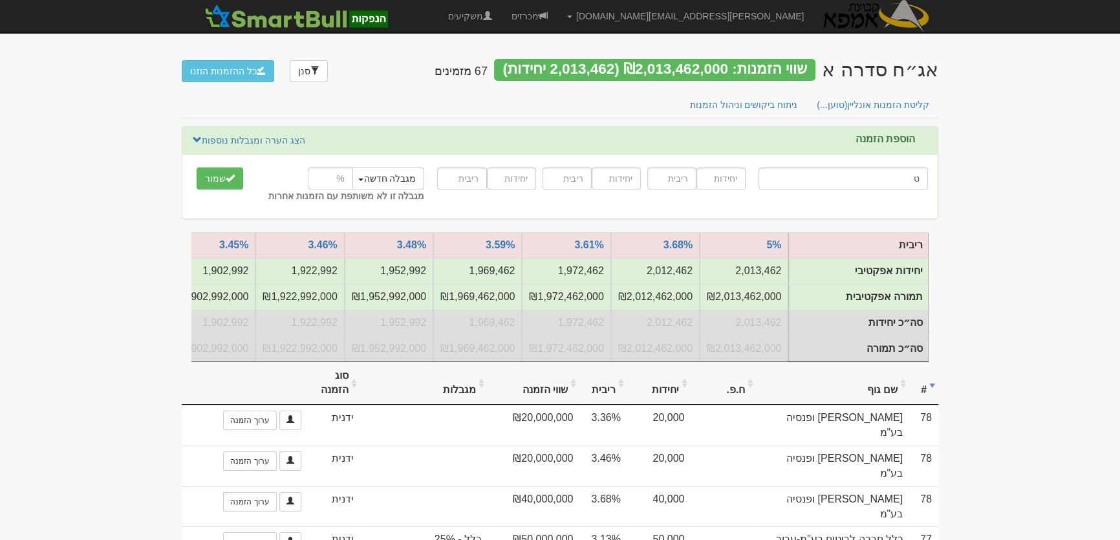
type input "טופ אלפא אגח ללא מניות"
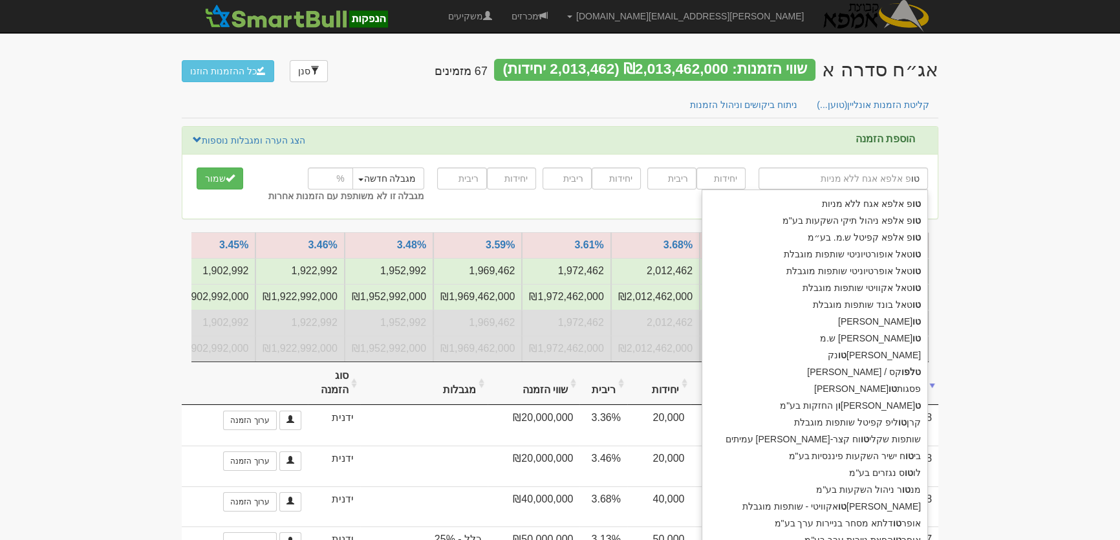
type input "טופ"
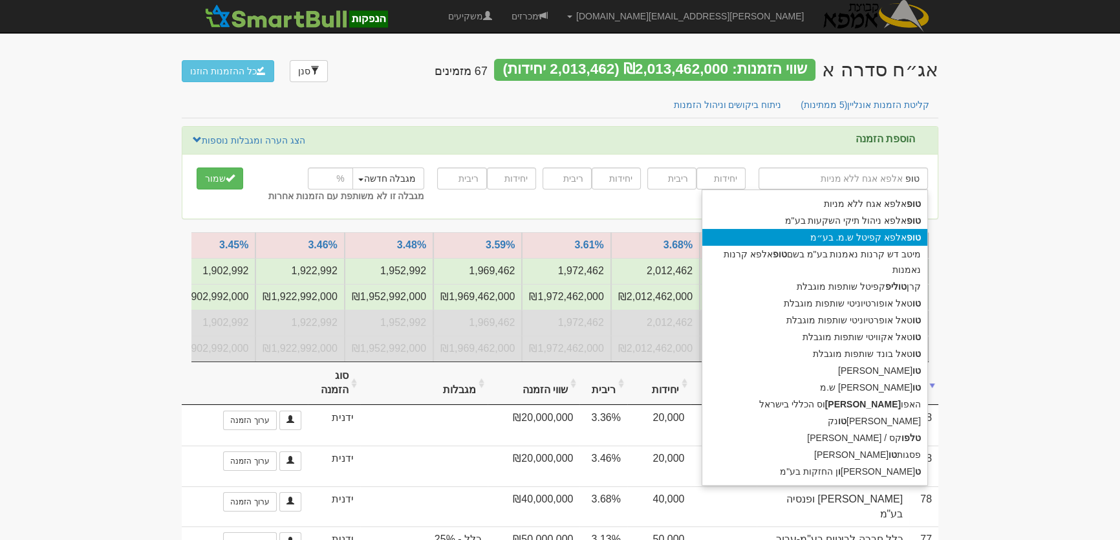
click at [822, 235] on div "טופ אלפא קפיטל ש.מ. בע״מ" at bounding box center [815, 237] width 225 height 17
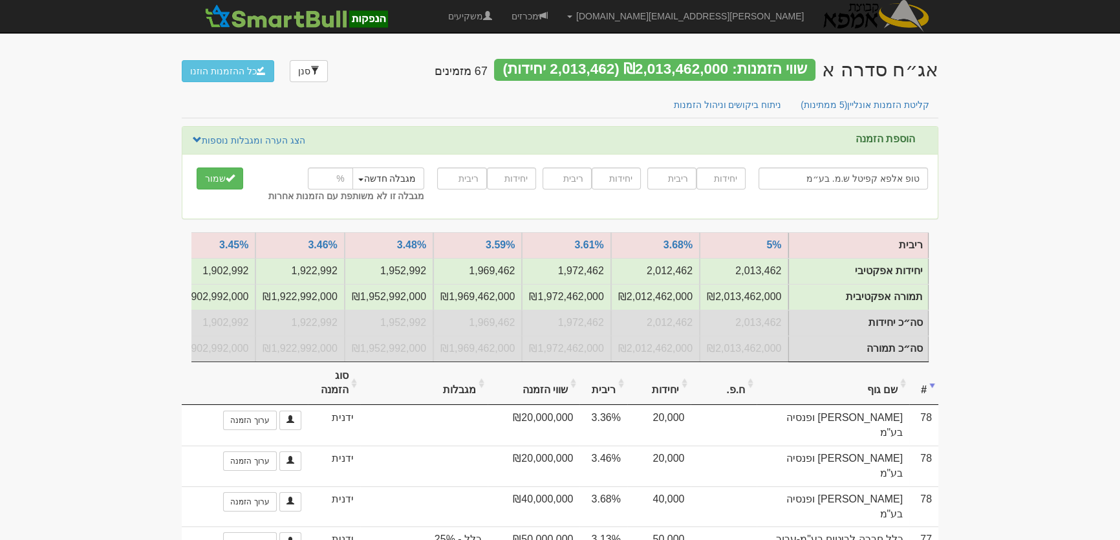
type input "טופ אלפא קפיטל ש.מ. בע״מ"
type input "1200"
type input "3.23"
type input "1200"
type input "3.28"
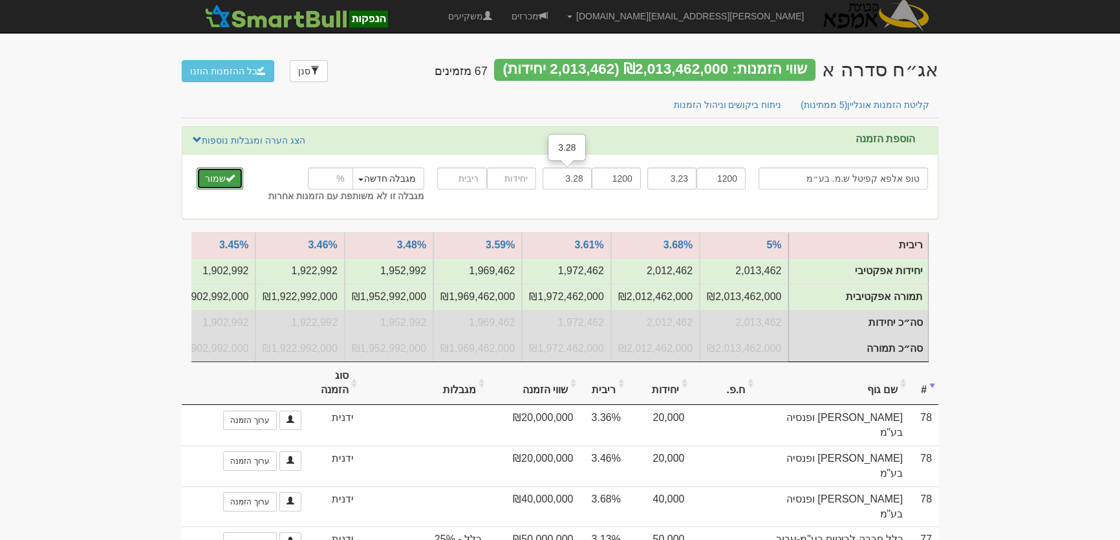
click at [223, 181] on button "שמור" at bounding box center [220, 179] width 47 height 22
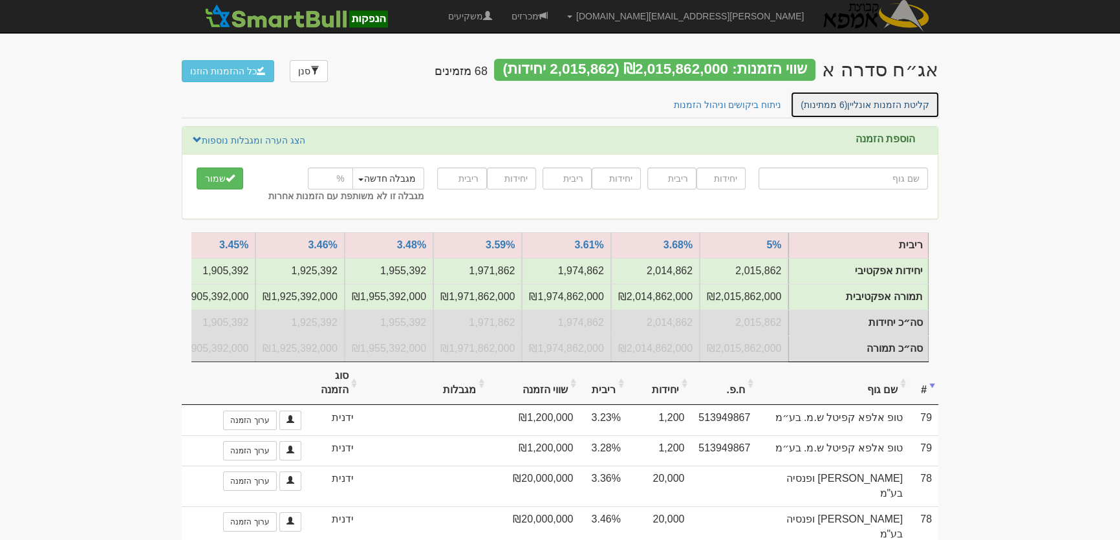
click at [887, 103] on link "קליטת הזמנות אונליין (6 ממתינות)" at bounding box center [864, 104] width 149 height 27
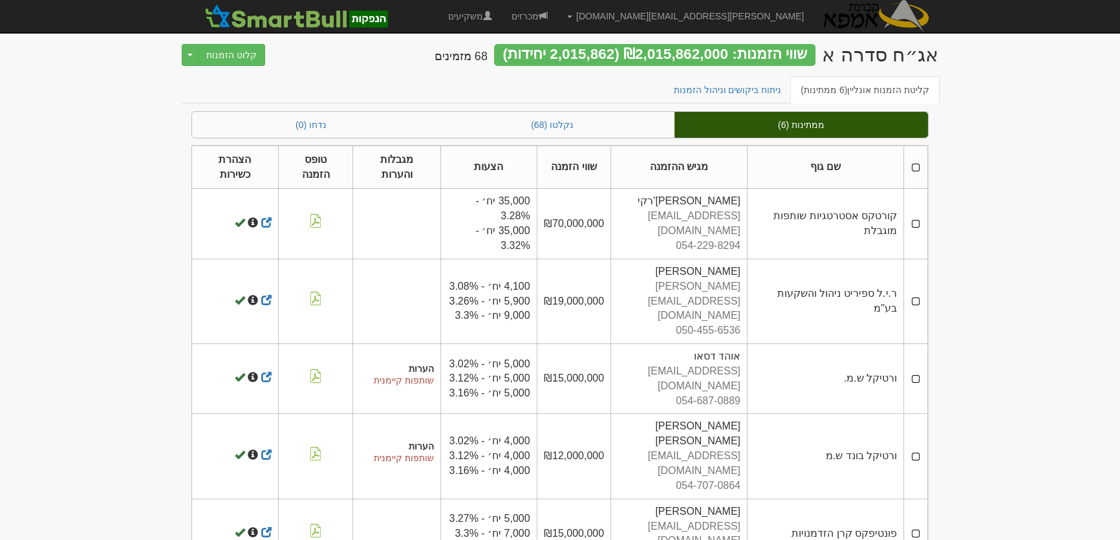
scroll to position [23, 0]
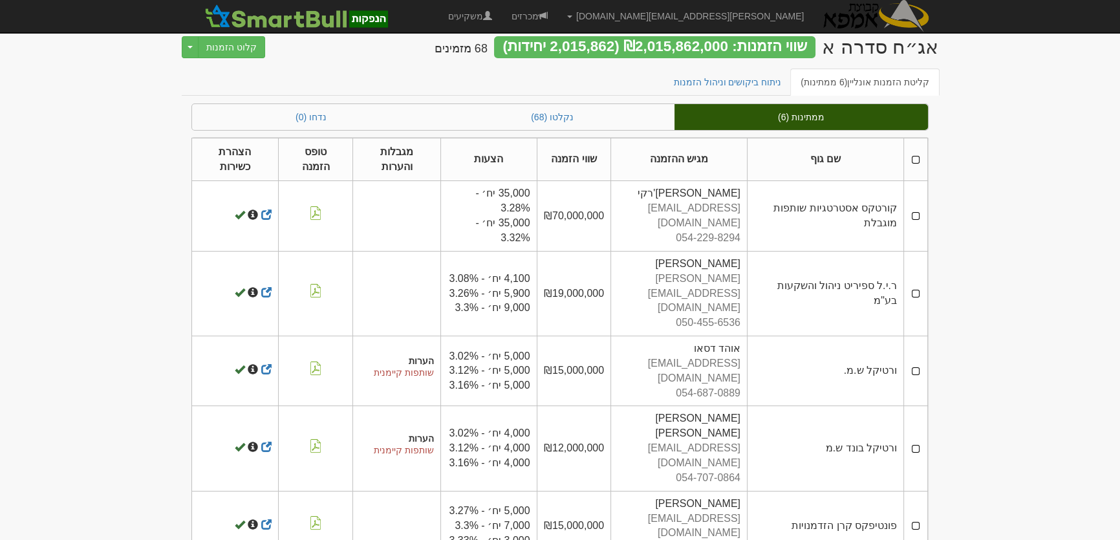
click at [917, 155] on th at bounding box center [916, 159] width 24 height 43
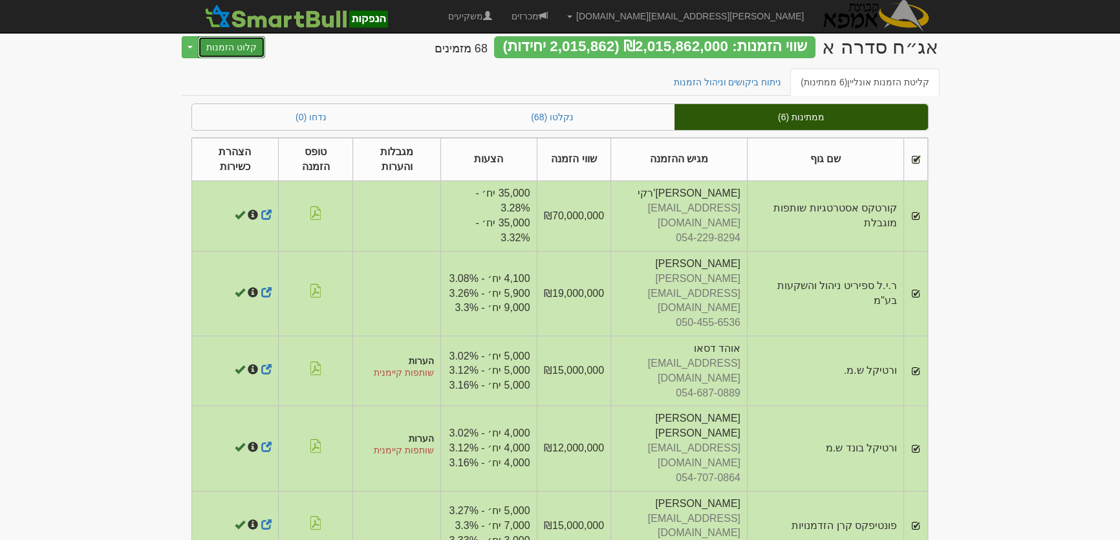
click at [232, 49] on button "קלוט הזמנות" at bounding box center [231, 47] width 67 height 22
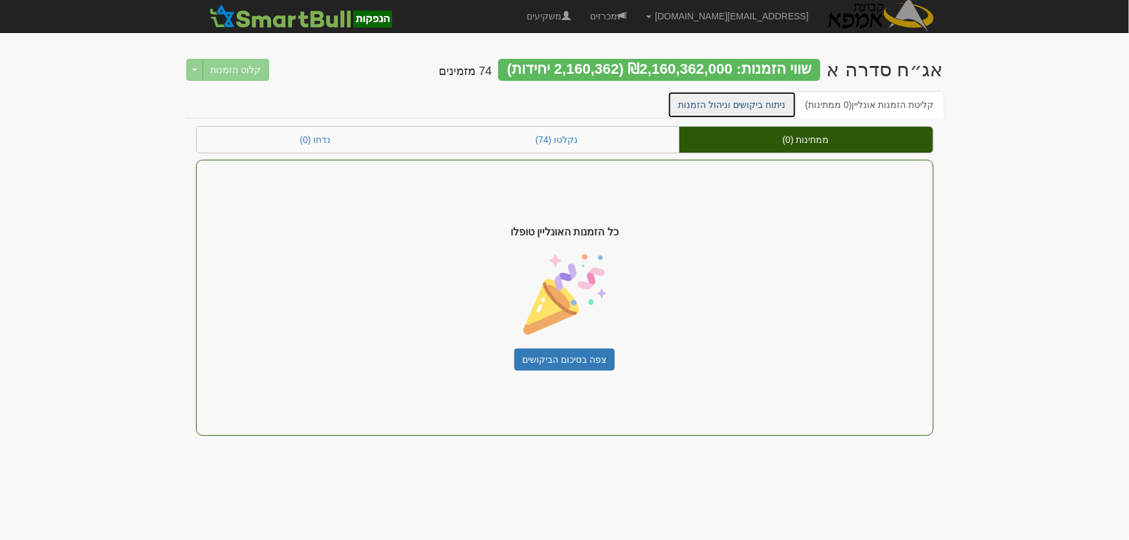
click at [732, 106] on link "ניתוח ביקושים וניהול הזמנות" at bounding box center [732, 104] width 129 height 27
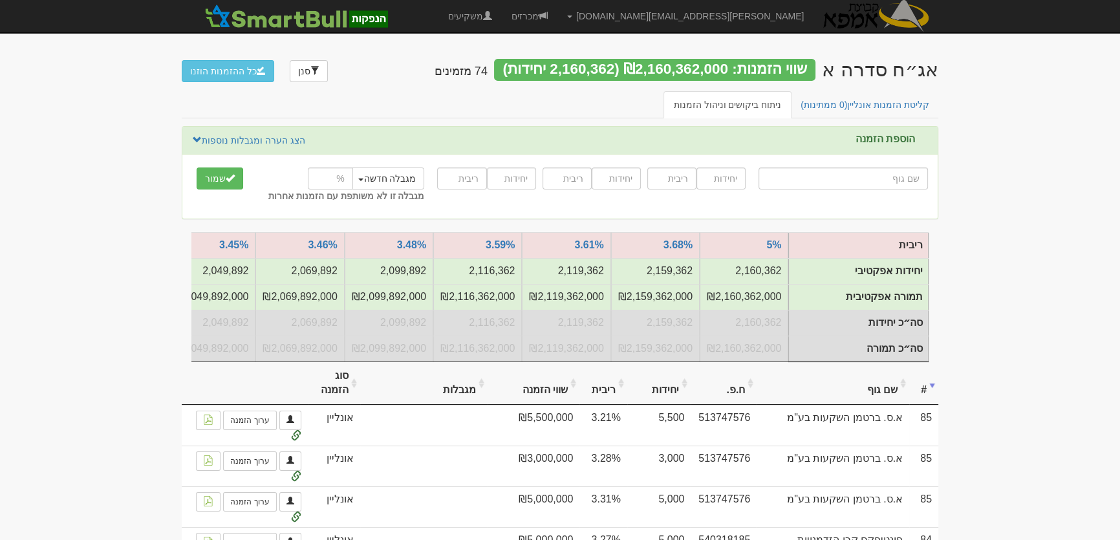
click at [874, 394] on th "שם גוף" at bounding box center [833, 383] width 153 height 43
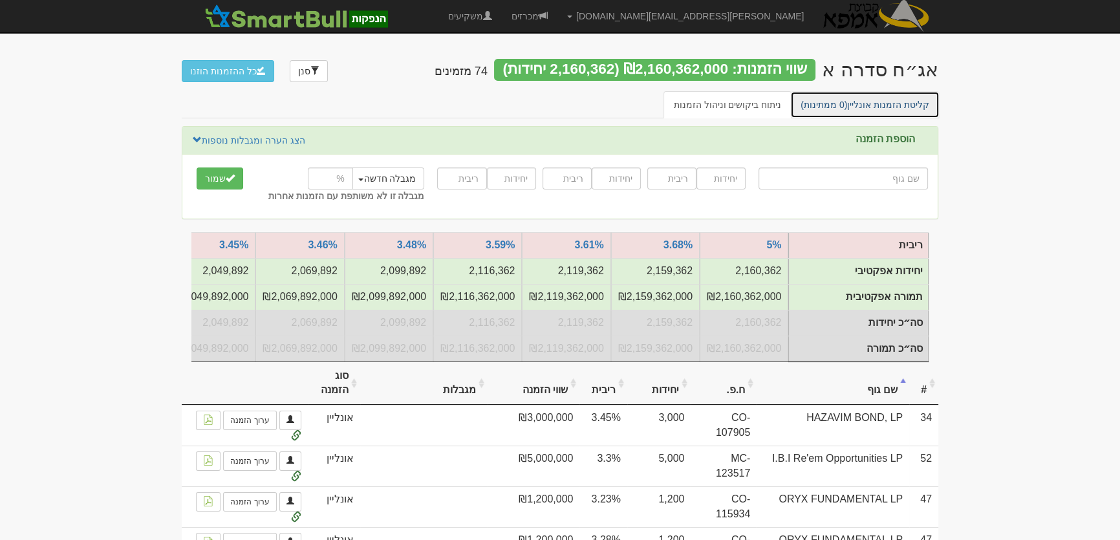
click at [875, 103] on link "קליטת הזמנות אונליין (0 ממתינות)" at bounding box center [864, 104] width 149 height 27
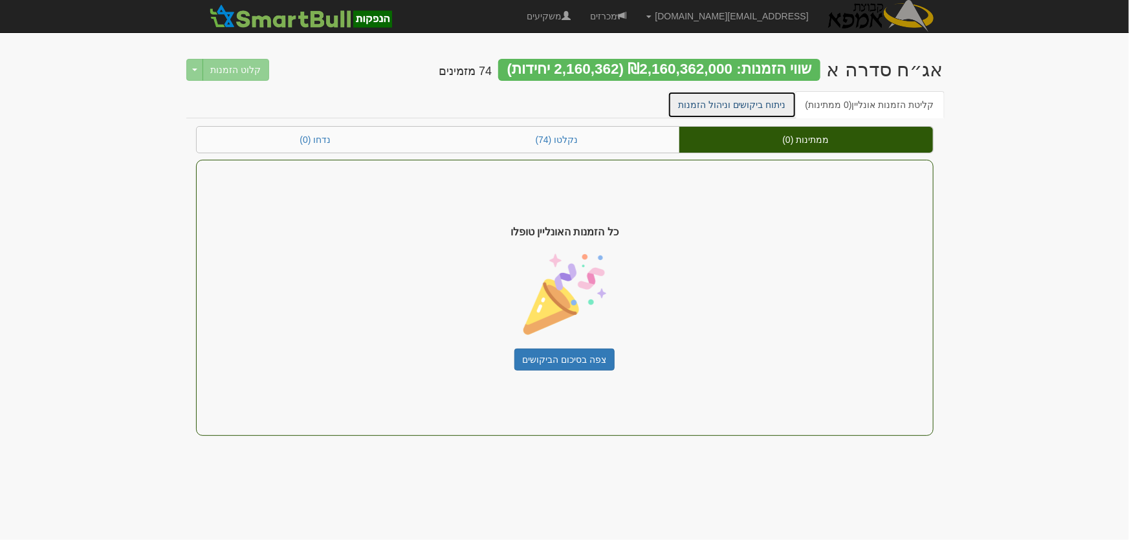
click at [763, 105] on link "ניתוח ביקושים וניהול הזמנות" at bounding box center [732, 104] width 129 height 27
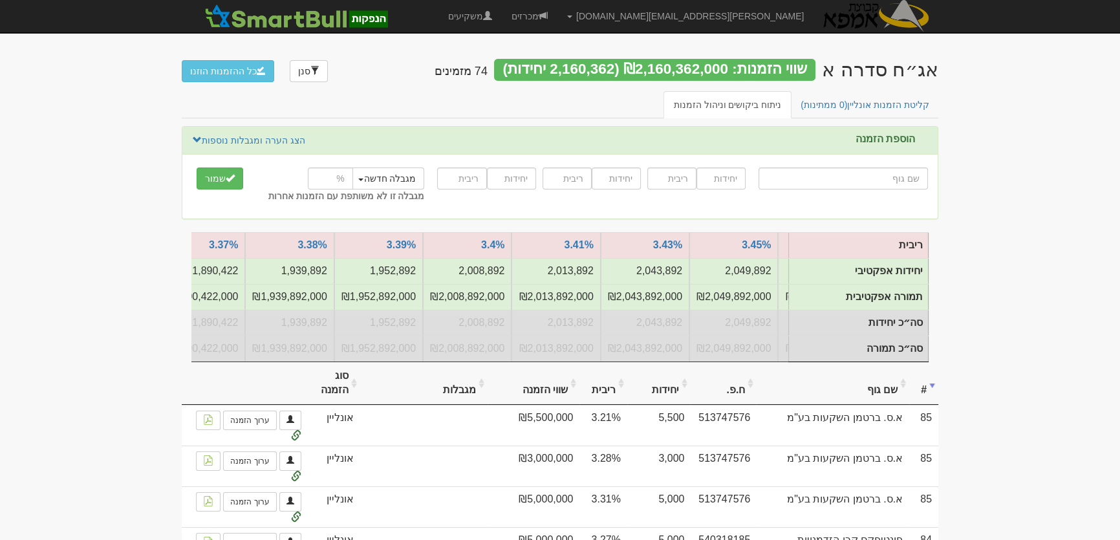
scroll to position [0, -1044]
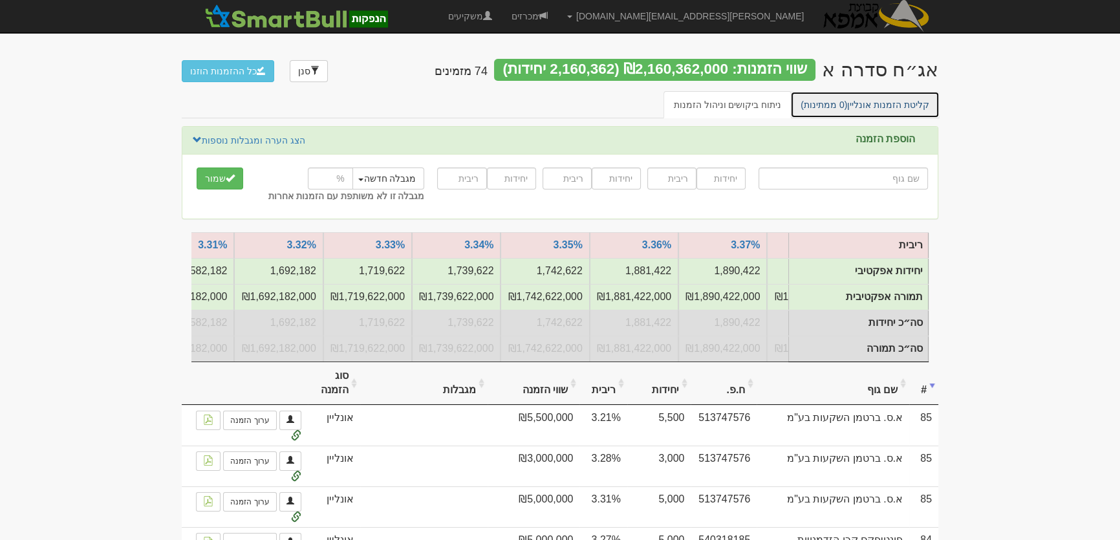
click at [888, 103] on link "קליטת הזמנות אונליין (0 ממתינות)" at bounding box center [864, 104] width 149 height 27
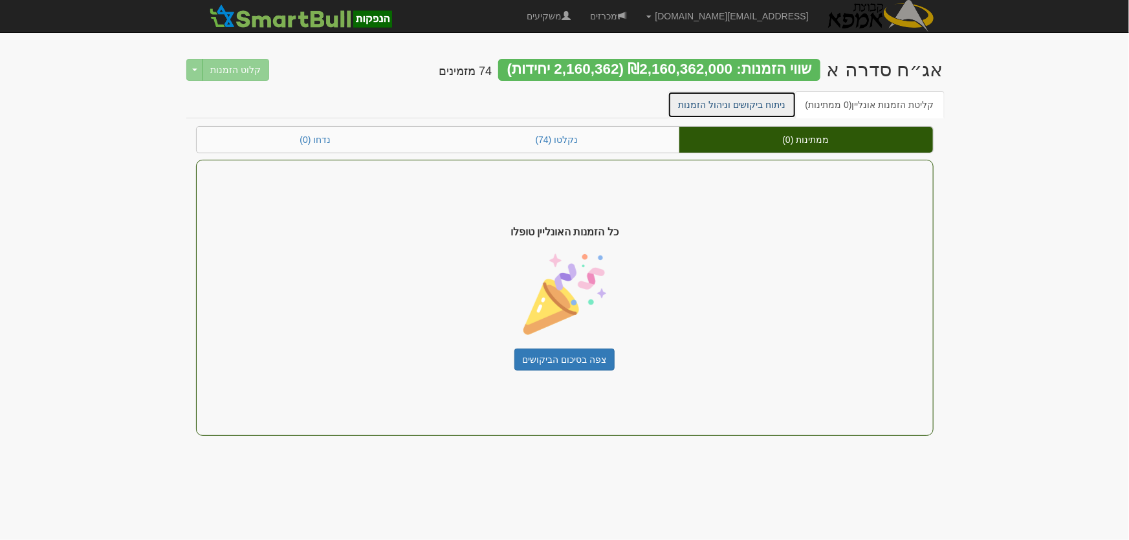
drag, startPoint x: 750, startPoint y: 110, endPoint x: 801, endPoint y: 123, distance: 53.3
click at [748, 110] on link "ניתוח ביקושים וניהול הזמנות" at bounding box center [732, 104] width 129 height 27
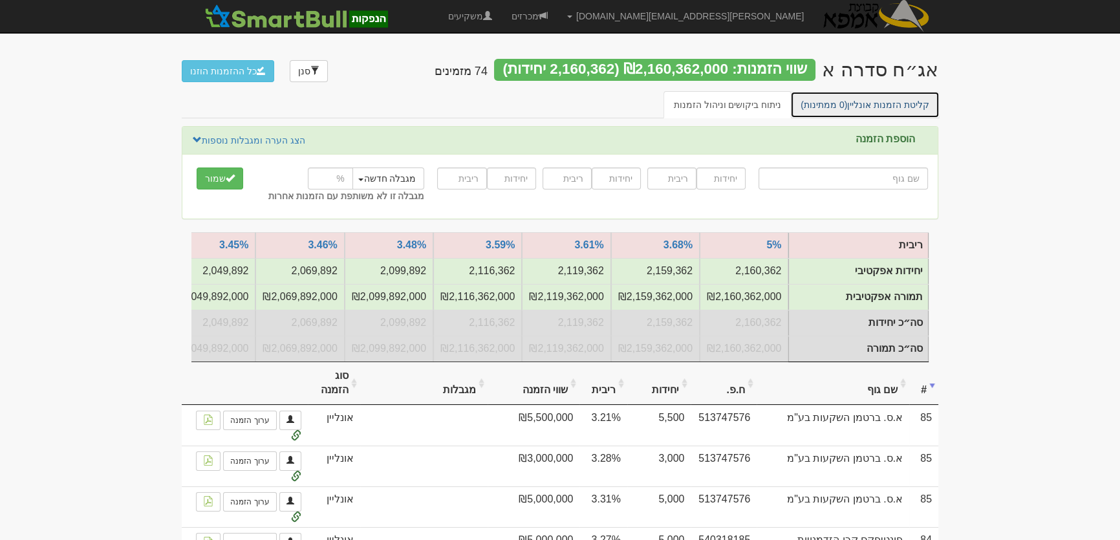
click at [884, 98] on link "קליטת הזמנות אונליין (0 ממתינות)" at bounding box center [864, 104] width 149 height 27
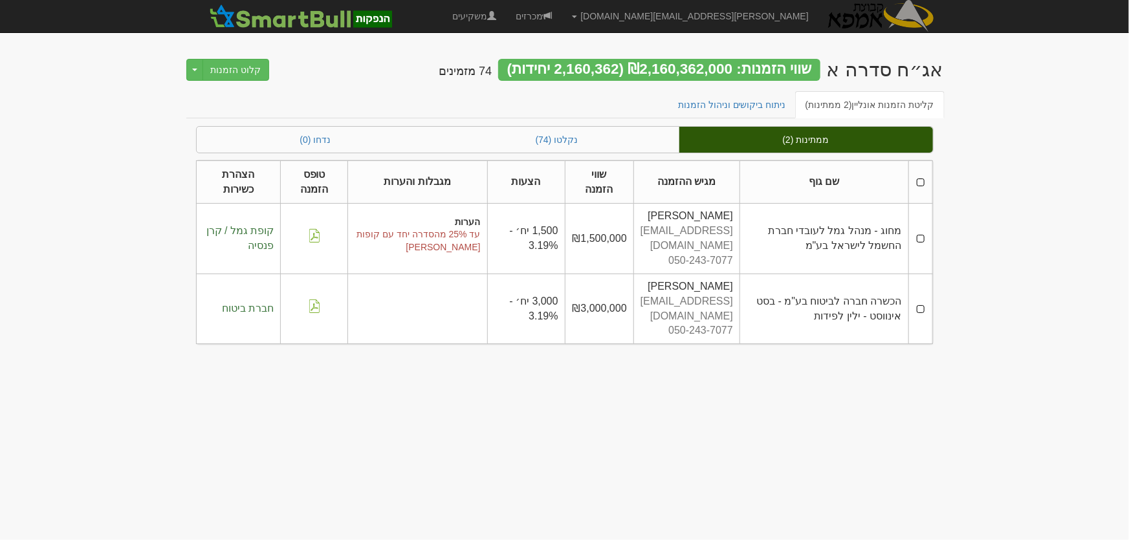
click at [919, 182] on th at bounding box center [920, 181] width 24 height 43
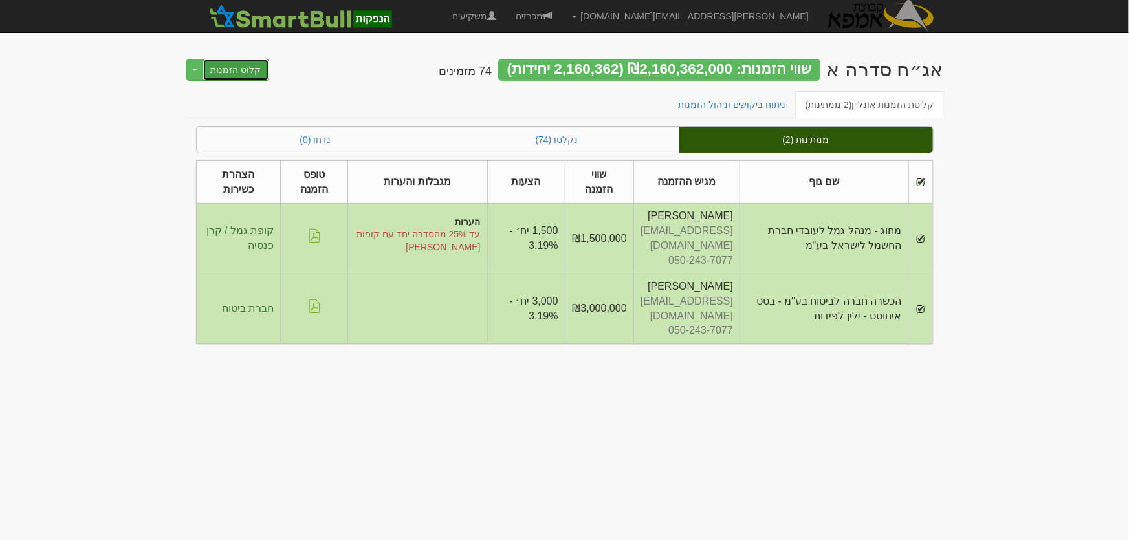
click at [246, 72] on button "קלוט הזמנות" at bounding box center [235, 70] width 67 height 22
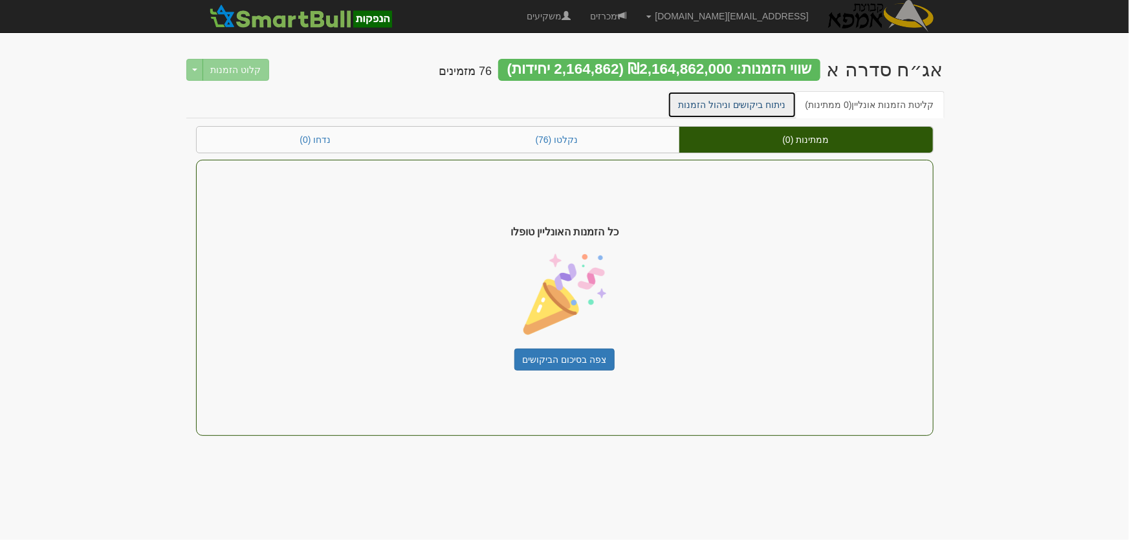
click at [735, 101] on link "ניתוח ביקושים וניהול הזמנות" at bounding box center [732, 104] width 129 height 27
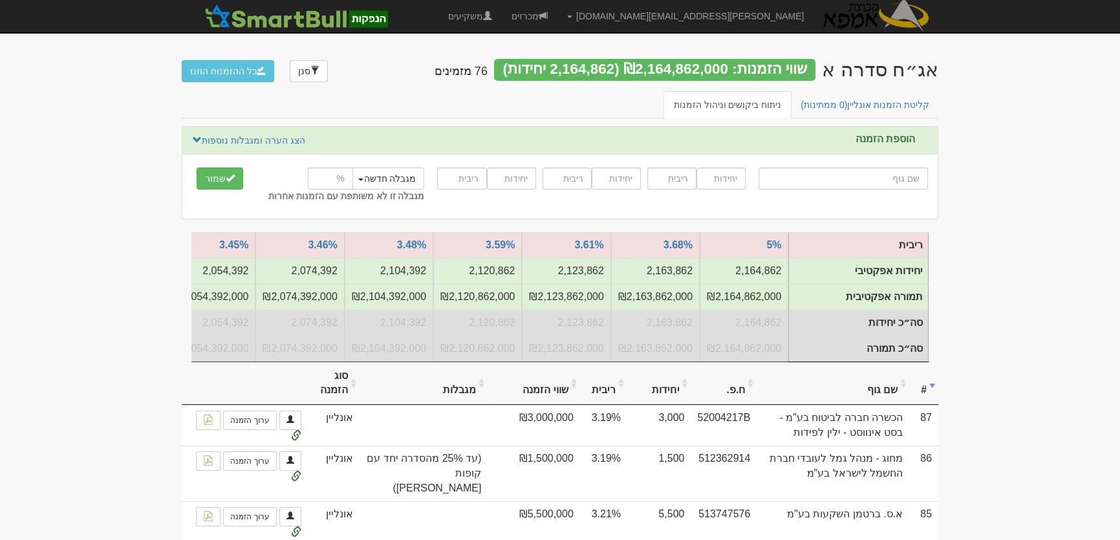
click at [881, 397] on th "שם גוף" at bounding box center [833, 383] width 153 height 43
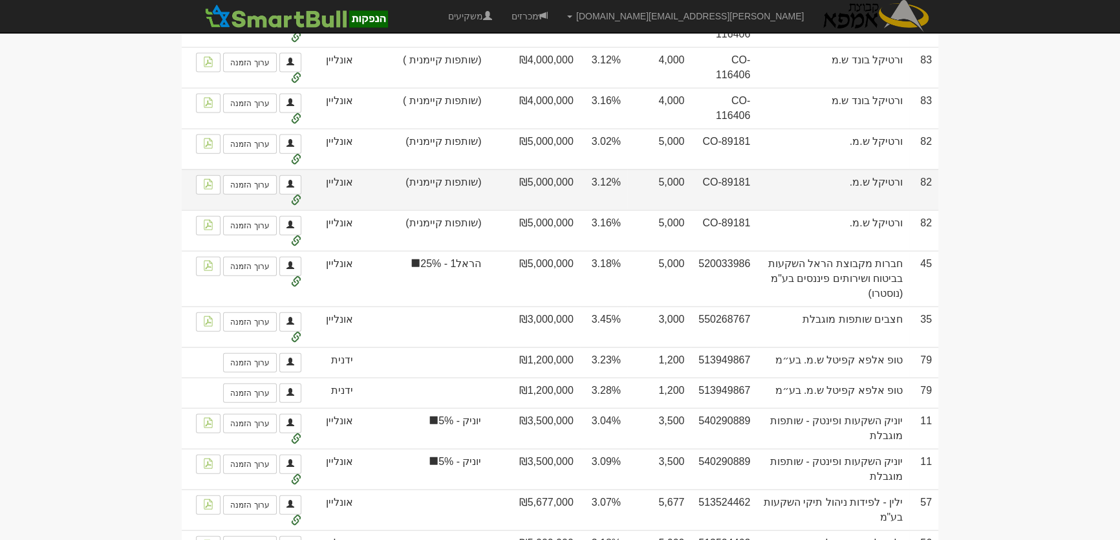
scroll to position [4116, 0]
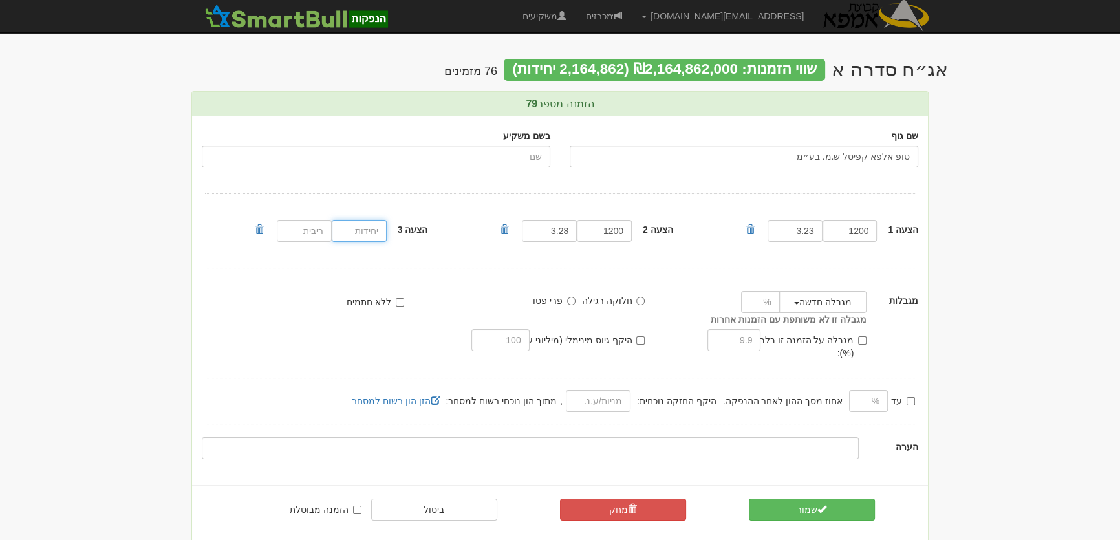
click at [367, 233] on input "number" at bounding box center [359, 231] width 55 height 22
type input "3000"
type input "3.37"
click at [810, 230] on input "3.23" at bounding box center [795, 231] width 55 height 22
type input "3.25"
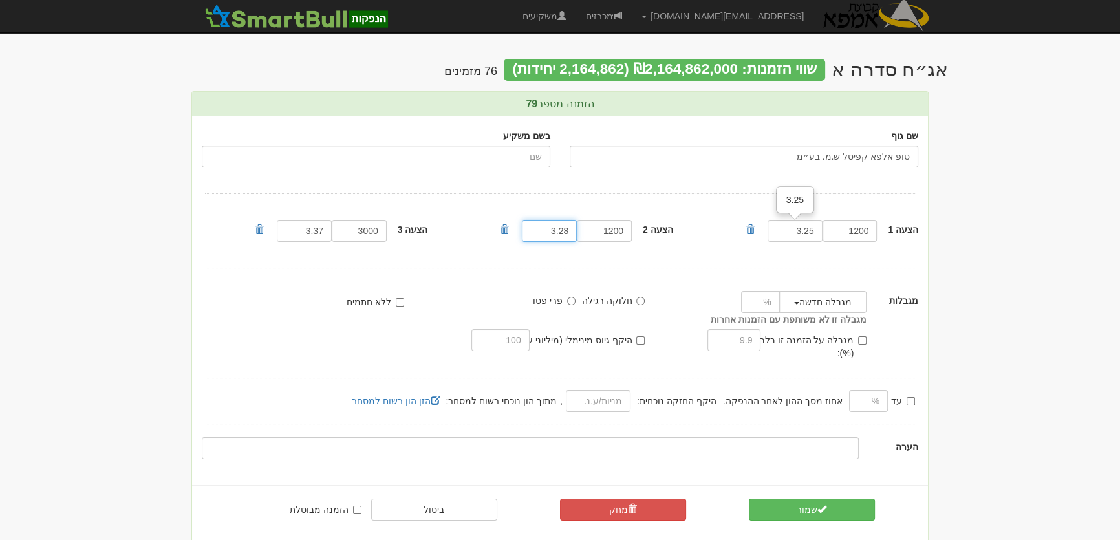
click at [561, 228] on input "3.28" at bounding box center [549, 231] width 55 height 22
type input "3.3"
click at [800, 499] on button "שמור" at bounding box center [812, 510] width 126 height 22
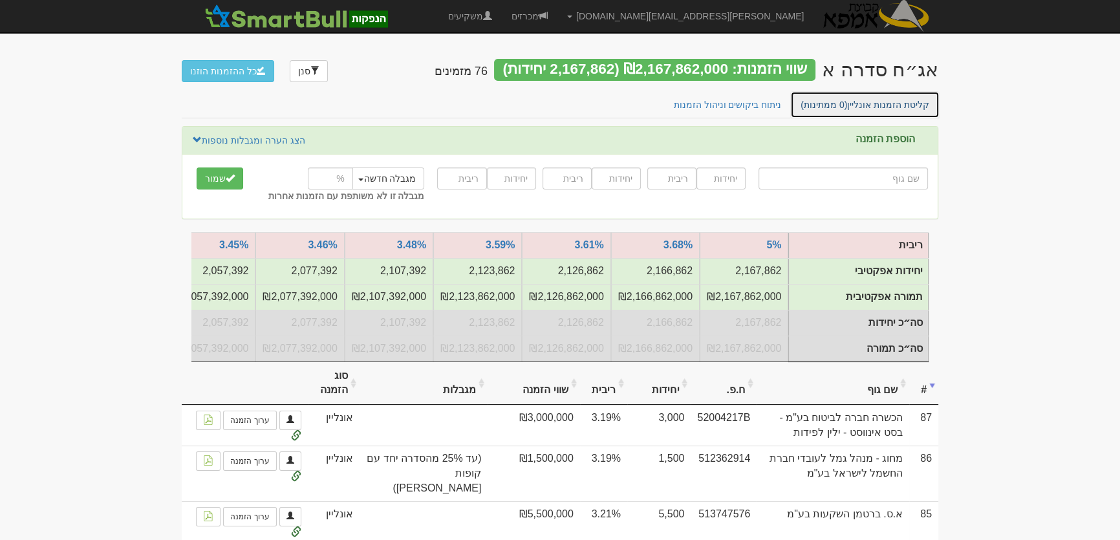
click at [895, 104] on link "קליטת הזמנות אונליין (0 ממתינות)" at bounding box center [864, 104] width 149 height 27
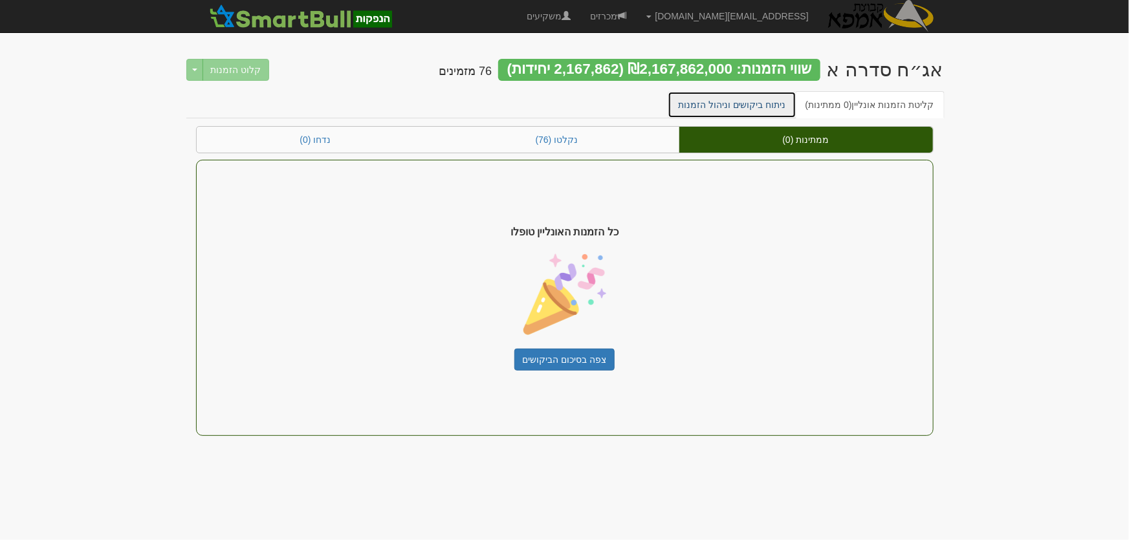
click at [728, 103] on link "ניתוח ביקושים וניהול הזמנות" at bounding box center [732, 104] width 129 height 27
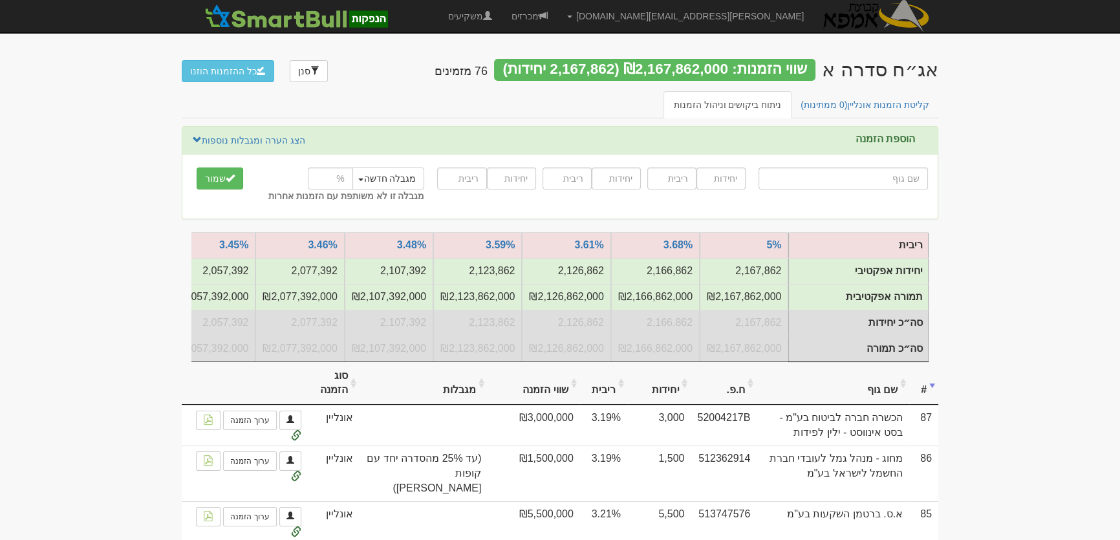
type input "י"
type input "ילין לפידות (!) 10/90 צמיחה"
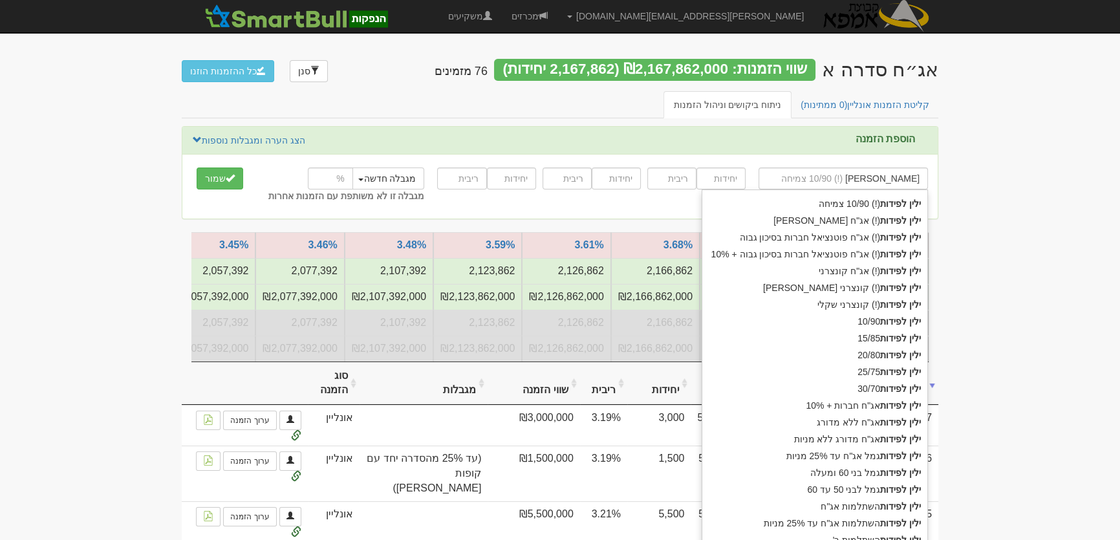
type input "ילין לפידות"
type input "ילין לפידות נ"
type input "ילין לפידות ניהול קופות גמל בע"מ"
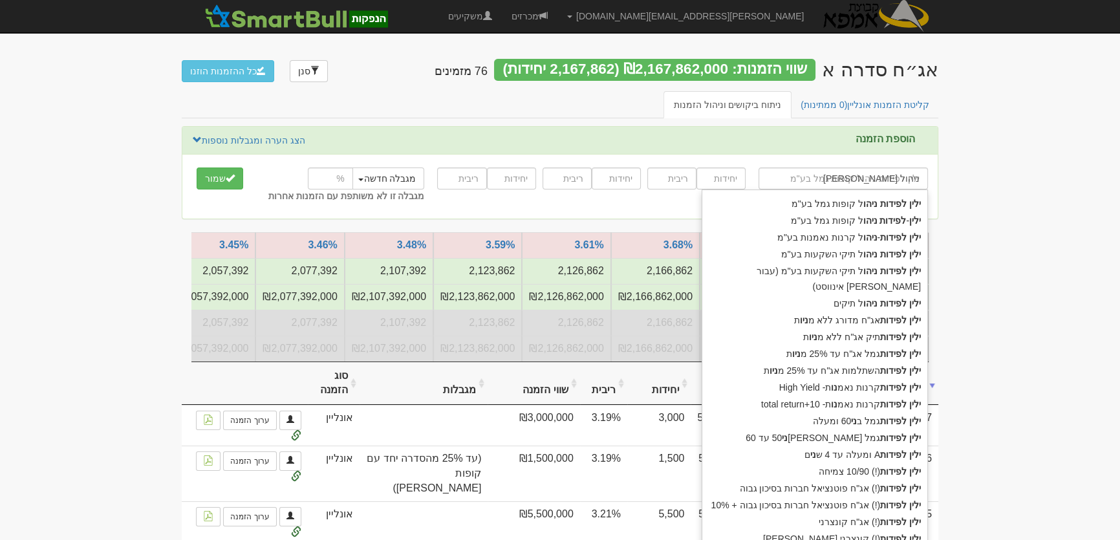
type input "ילין לפידות ניהול"
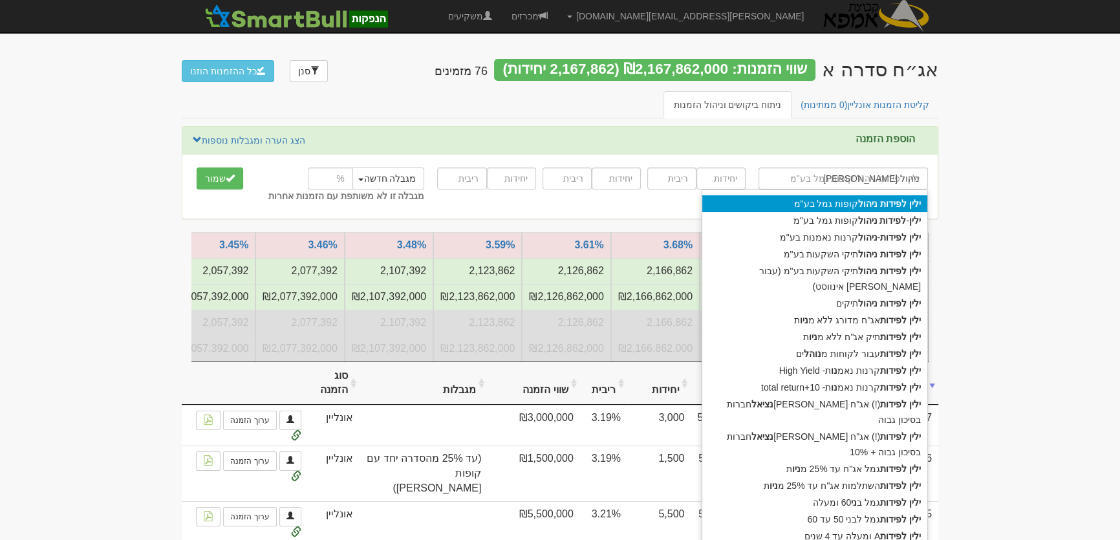
click at [844, 201] on div "ילין לפידות ניהול קופות גמל בע"מ" at bounding box center [815, 203] width 225 height 17
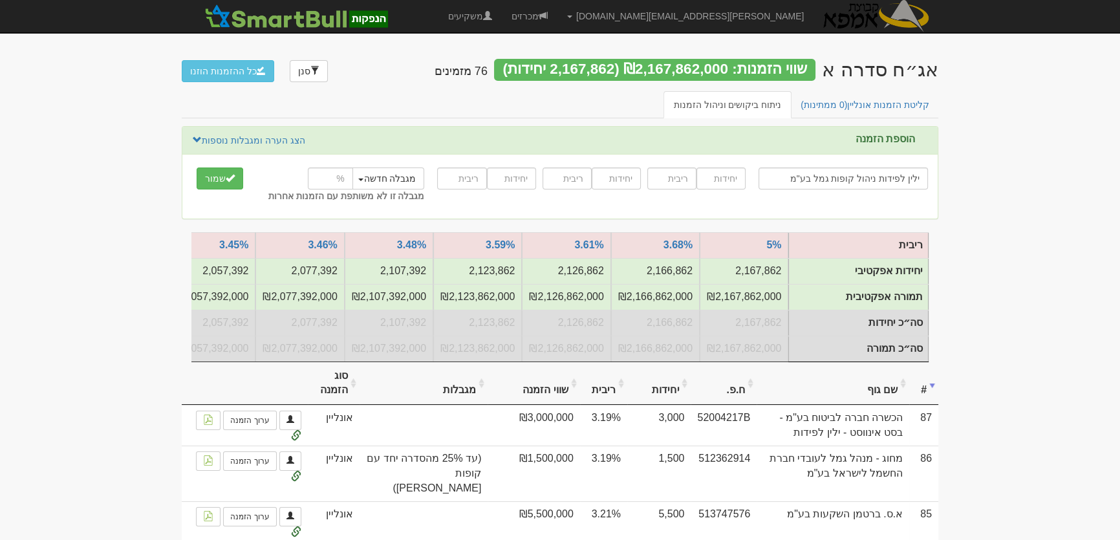
type input "ילין לפידות ניהול קופות גמל בע"מ"
type input "50000"
type input "3.19"
click at [208, 180] on button "שמור" at bounding box center [220, 179] width 47 height 22
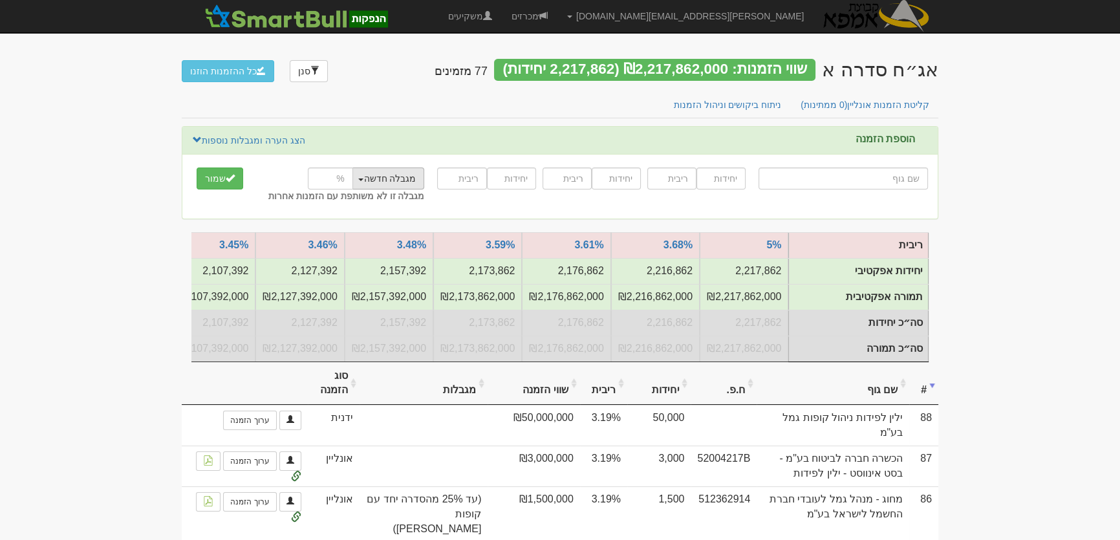
click at [406, 179] on button "מגבלה חדשה" at bounding box center [387, 179] width 74 height 22
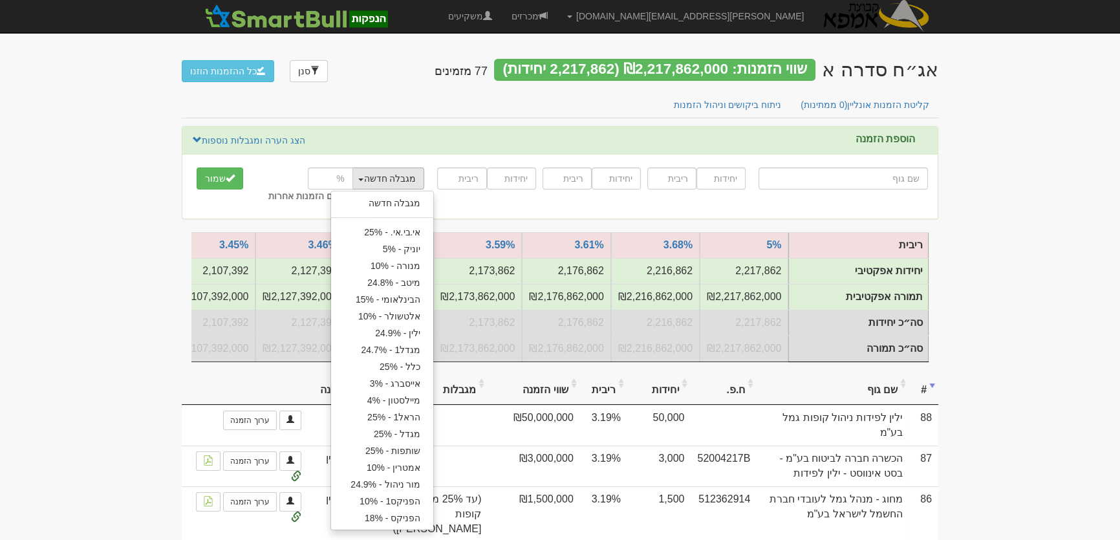
click at [406, 179] on button "מגבלה חדשה" at bounding box center [387, 179] width 74 height 22
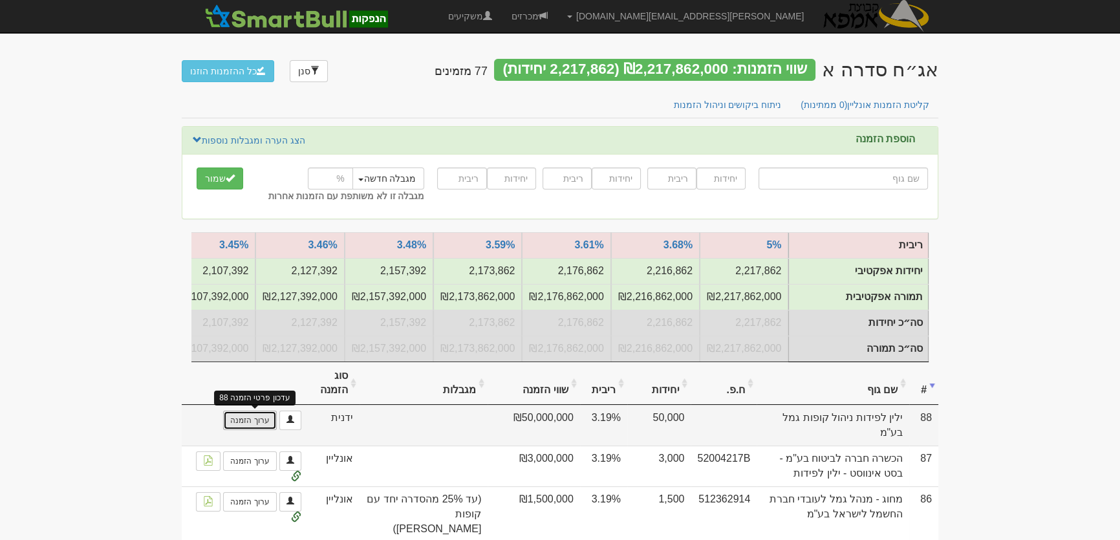
click at [248, 428] on link "ערוך הזמנה" at bounding box center [249, 420] width 53 height 19
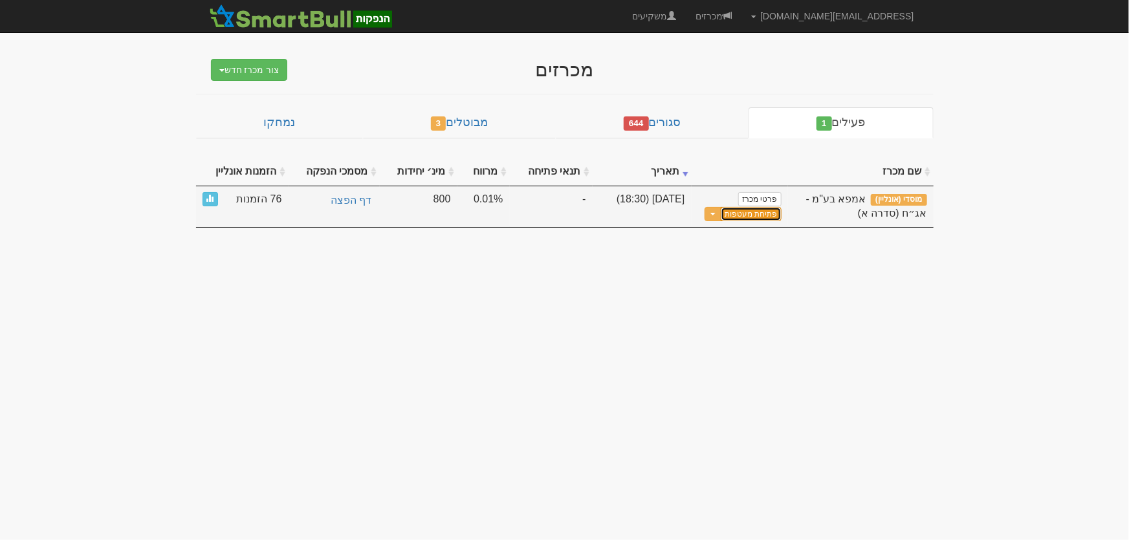
click at [762, 218] on link "פתיחת מעטפות" at bounding box center [751, 214] width 60 height 15
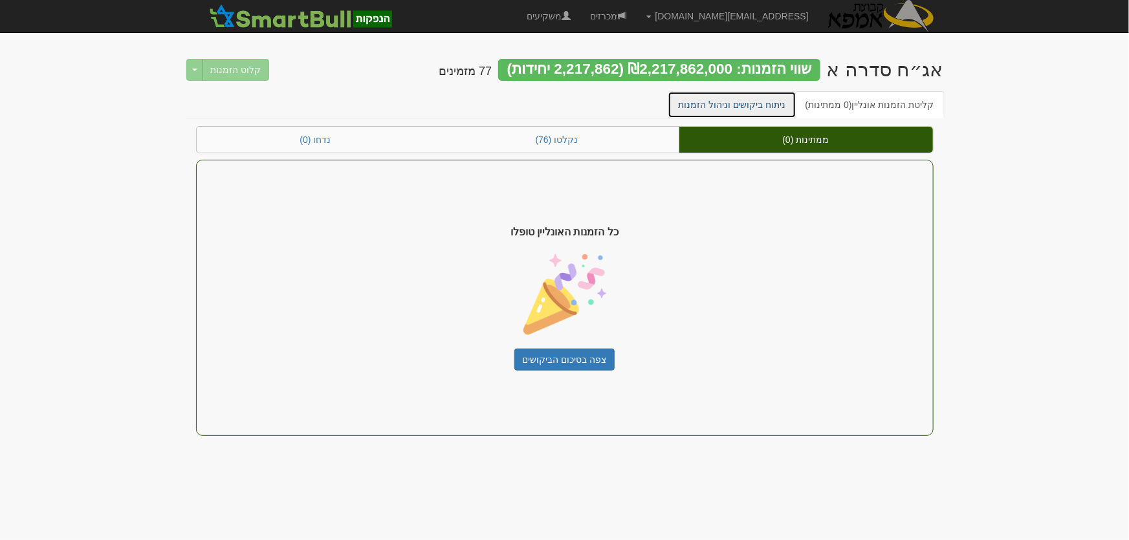
click at [744, 104] on link "ניתוח ביקושים וניהול הזמנות" at bounding box center [732, 104] width 129 height 27
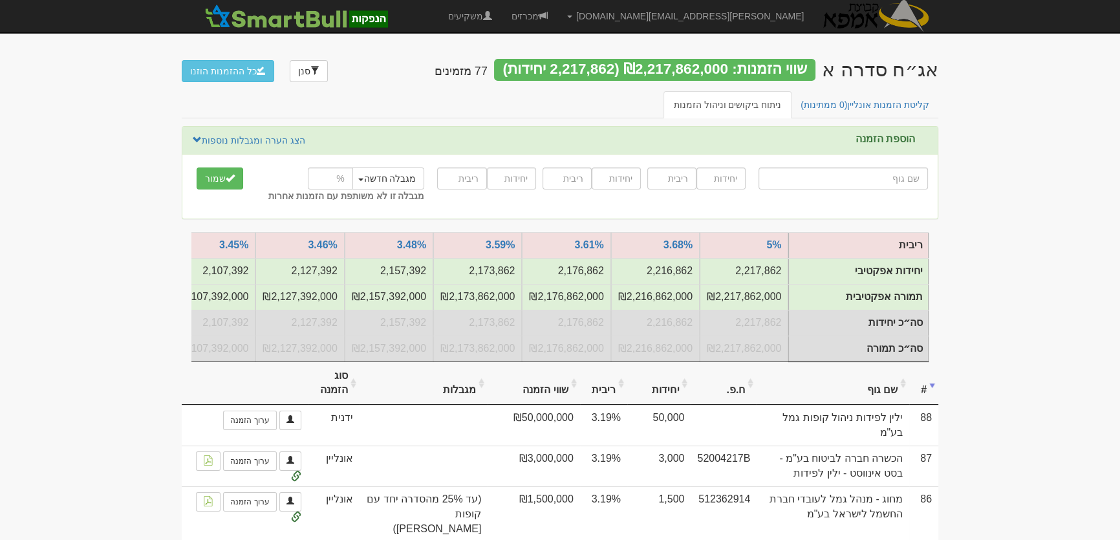
click at [872, 393] on th "שם גוף" at bounding box center [833, 383] width 153 height 43
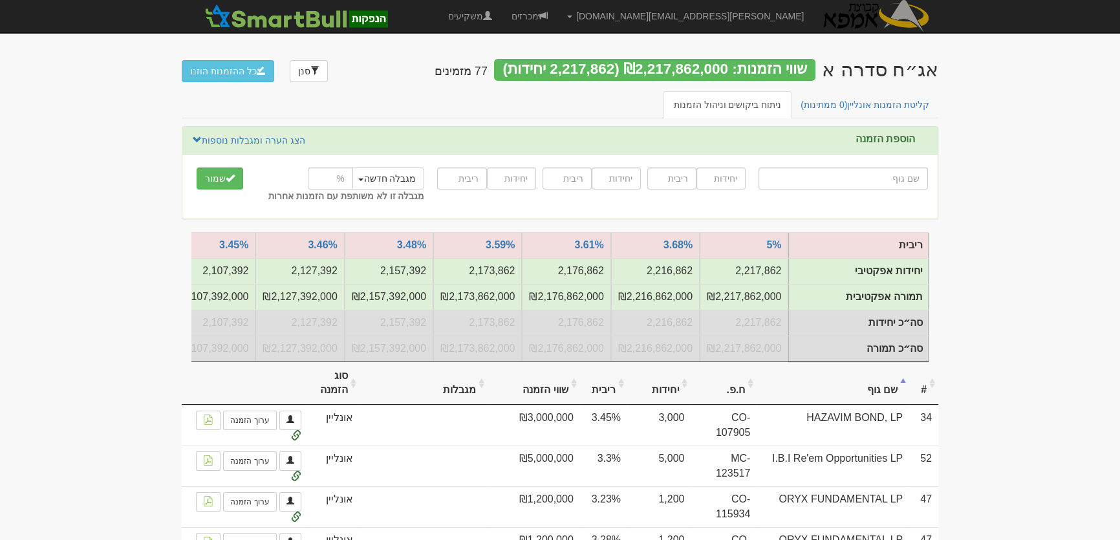
click at [924, 398] on th "#" at bounding box center [924, 383] width 29 height 43
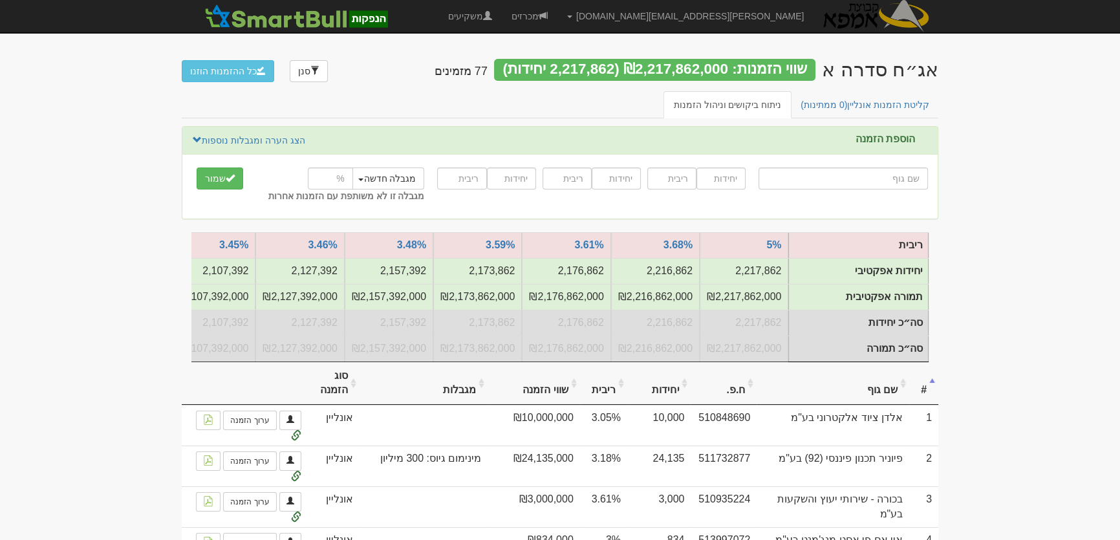
click at [924, 398] on th "#" at bounding box center [924, 383] width 29 height 43
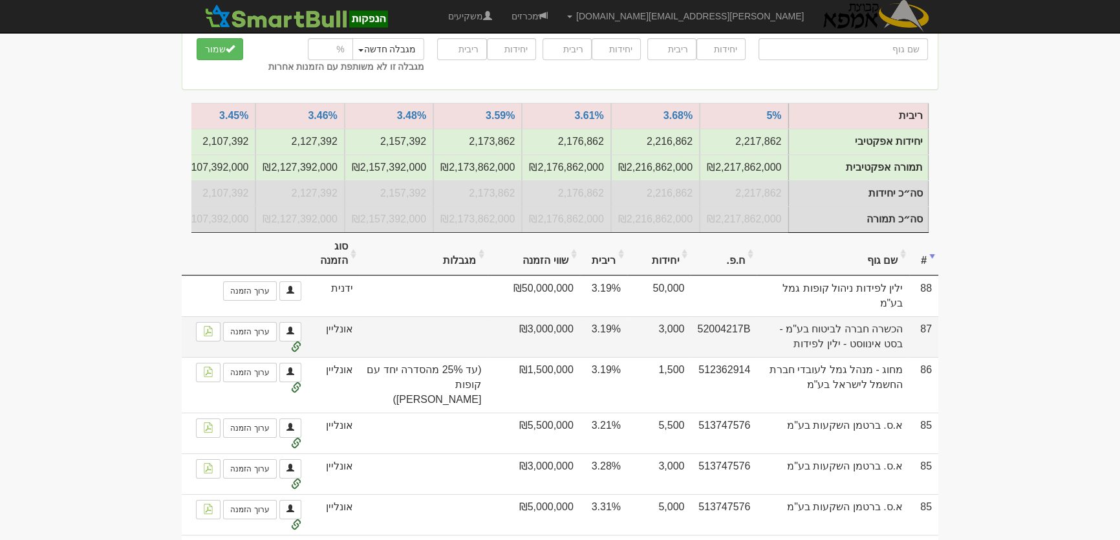
scroll to position [176, 0]
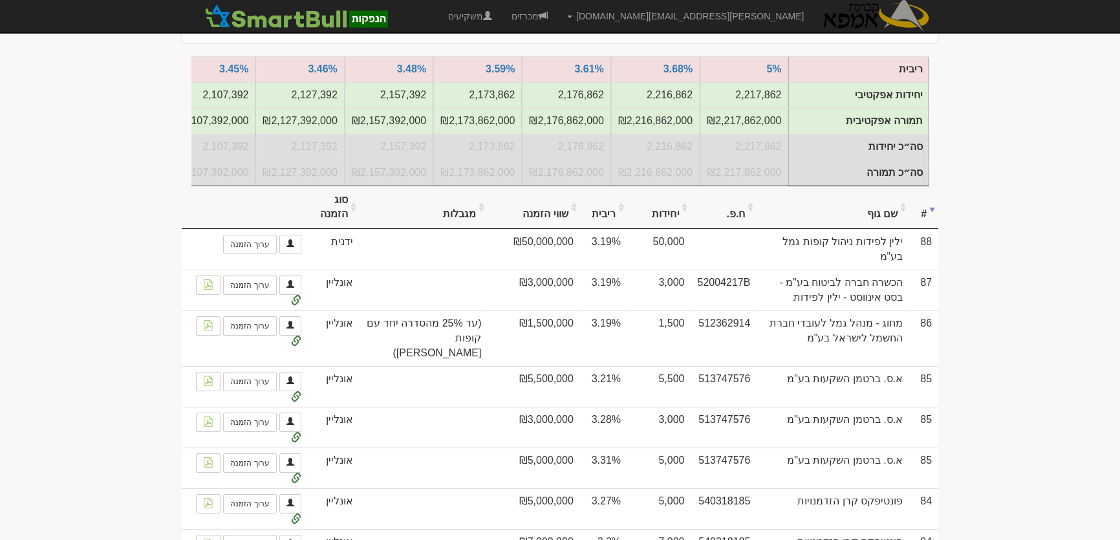
click at [342, 219] on th "סוג הזמנה" at bounding box center [334, 207] width 52 height 43
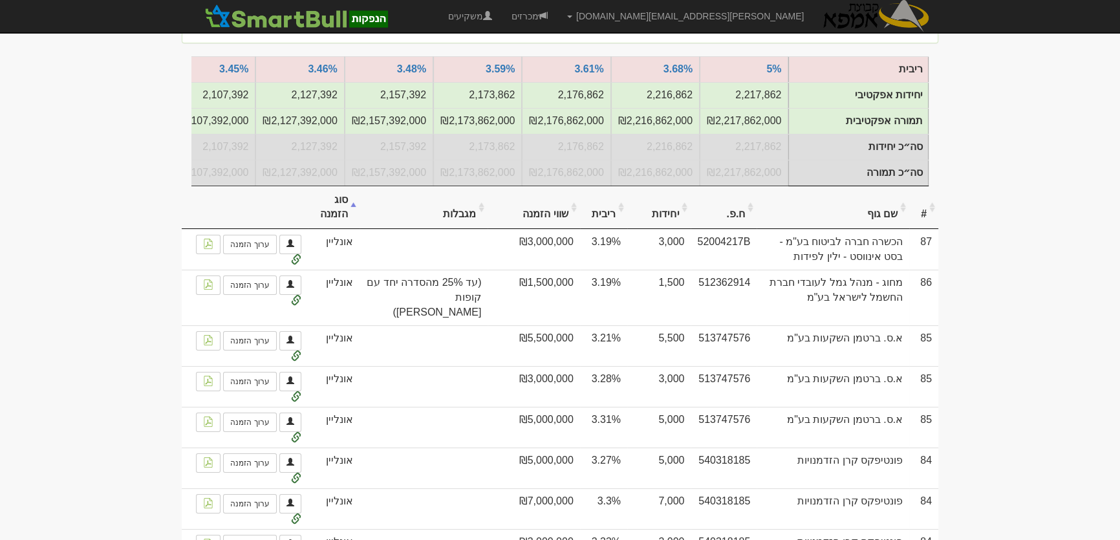
click at [342, 221] on th "סוג הזמנה" at bounding box center [334, 207] width 52 height 43
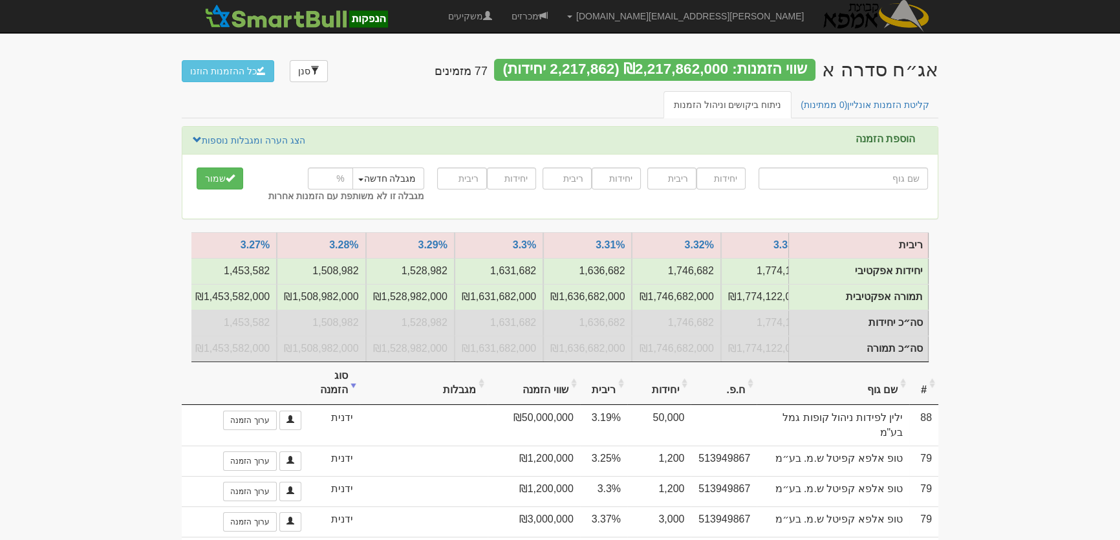
scroll to position [0, -1489]
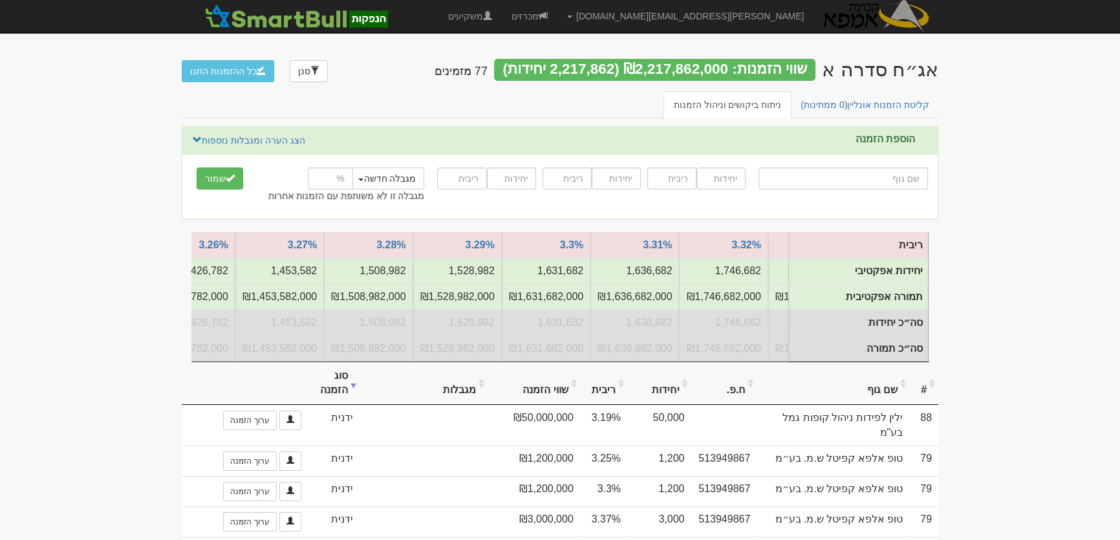
click at [860, 397] on th "שם גוף" at bounding box center [833, 383] width 153 height 43
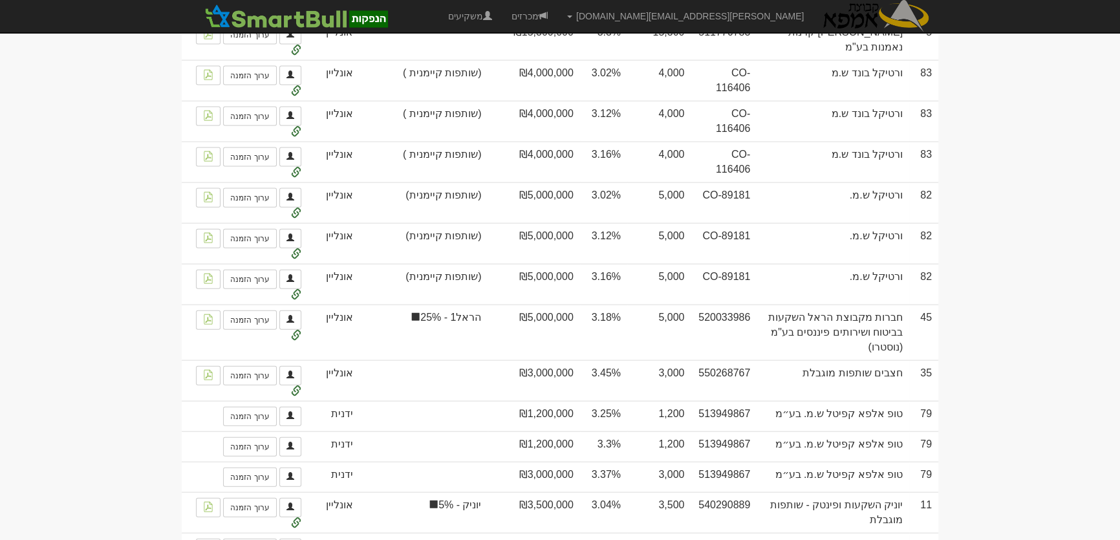
scroll to position [3287, 0]
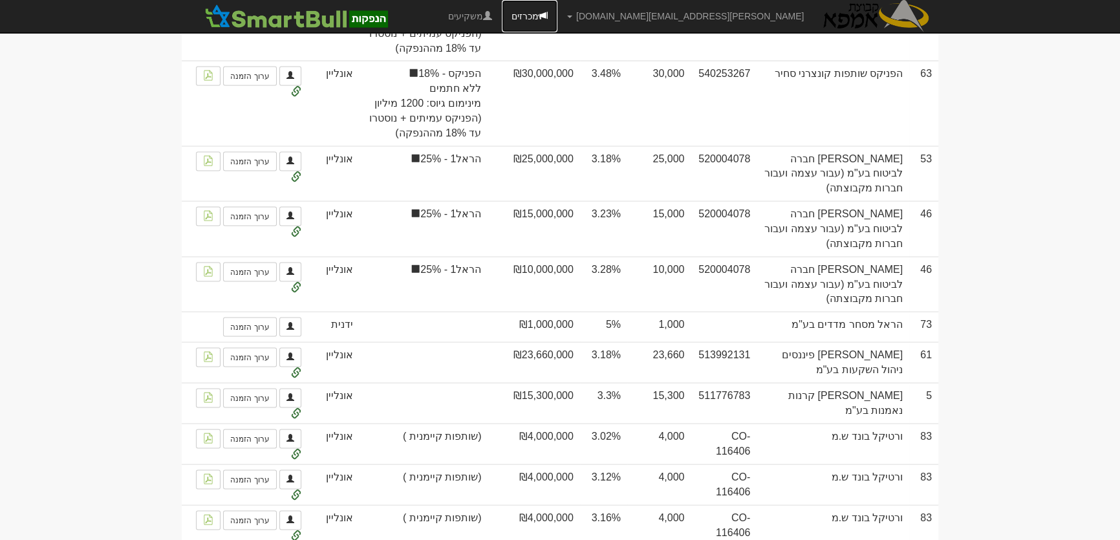
click at [558, 14] on link "מכרזים" at bounding box center [530, 16] width 56 height 32
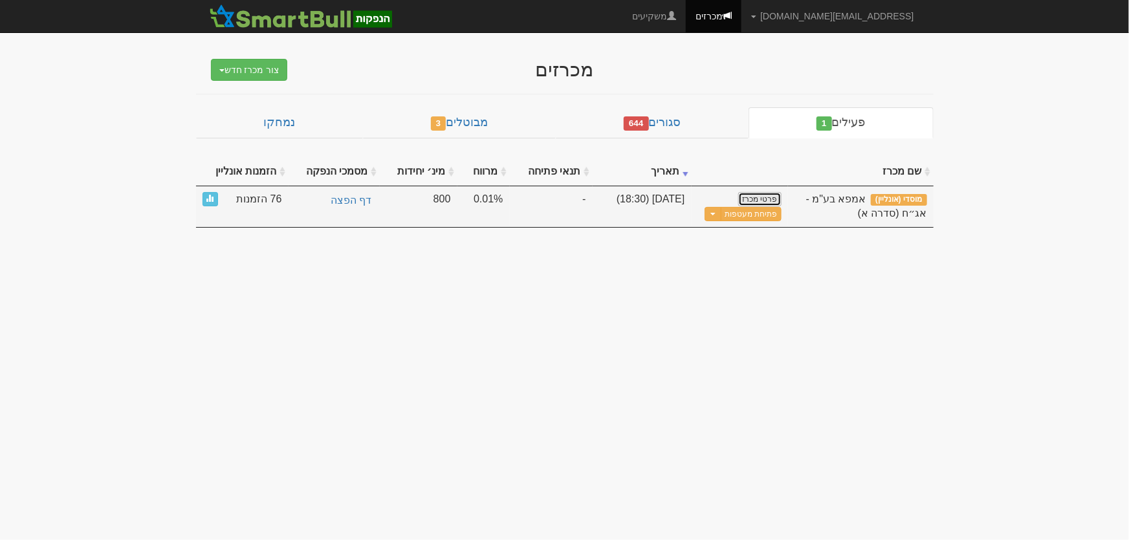
click at [766, 200] on link "פרטי מכרז" at bounding box center [759, 199] width 43 height 14
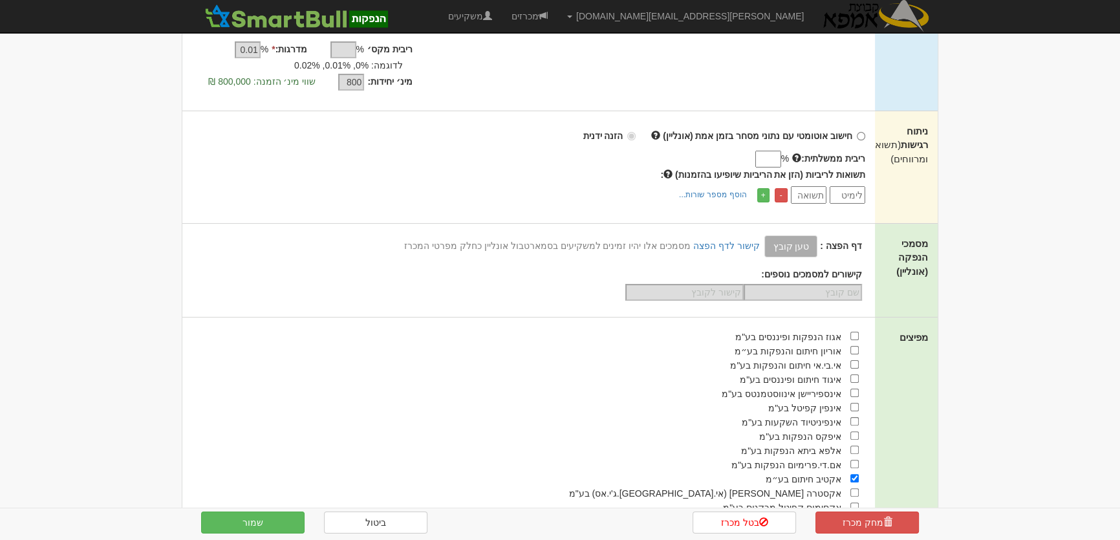
scroll to position [353, 0]
click at [767, 157] on input "ריבית ממשלתית:" at bounding box center [769, 158] width 26 height 17
type input "2.18"
click at [252, 516] on button "שמור" at bounding box center [252, 523] width 103 height 22
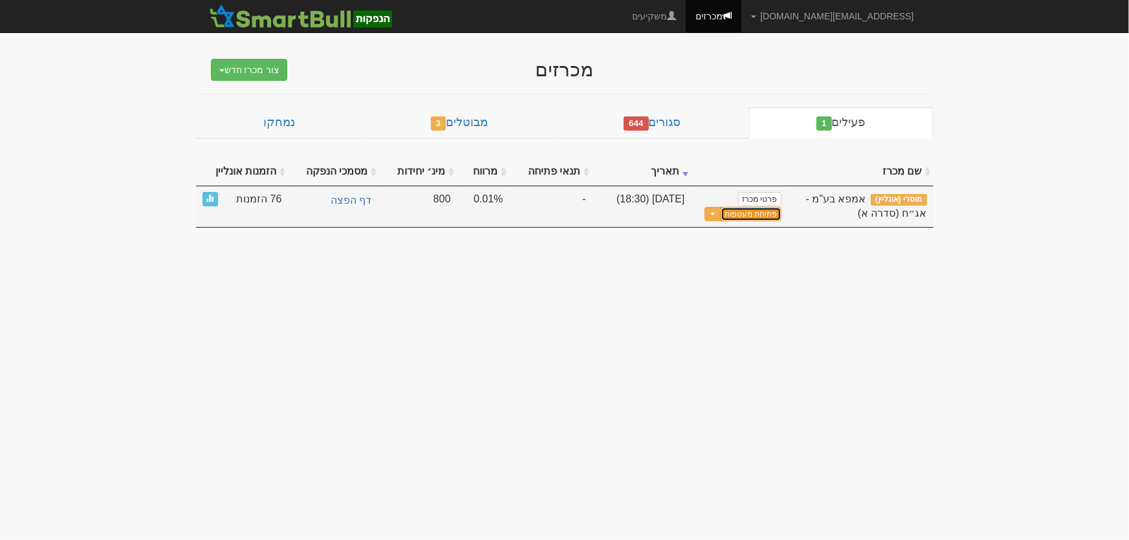
click at [765, 217] on link "פתיחת מעטפות" at bounding box center [751, 214] width 60 height 15
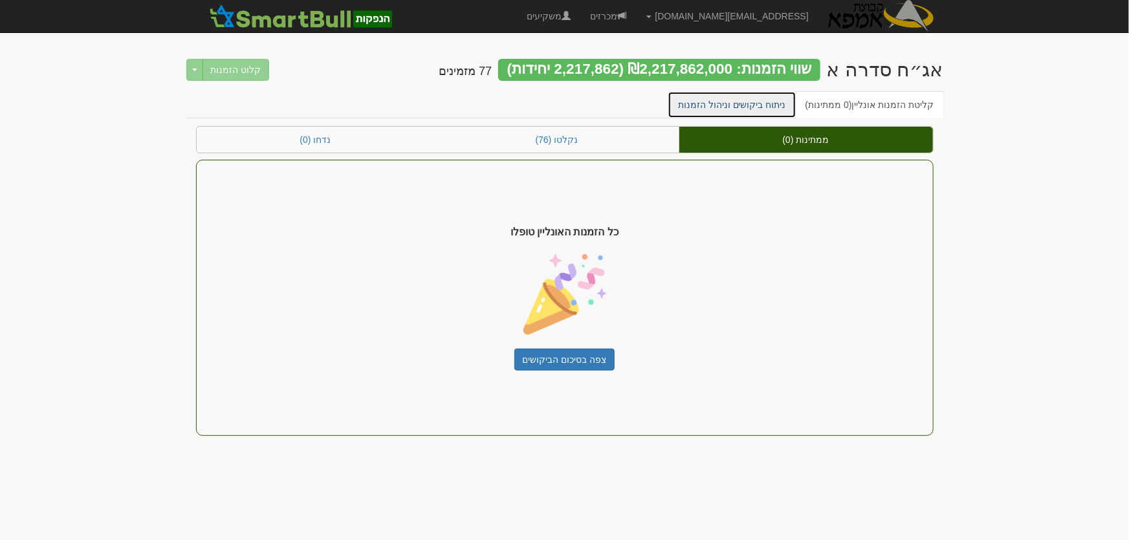
click at [752, 110] on link "ניתוח ביקושים וניהול הזמנות" at bounding box center [732, 104] width 129 height 27
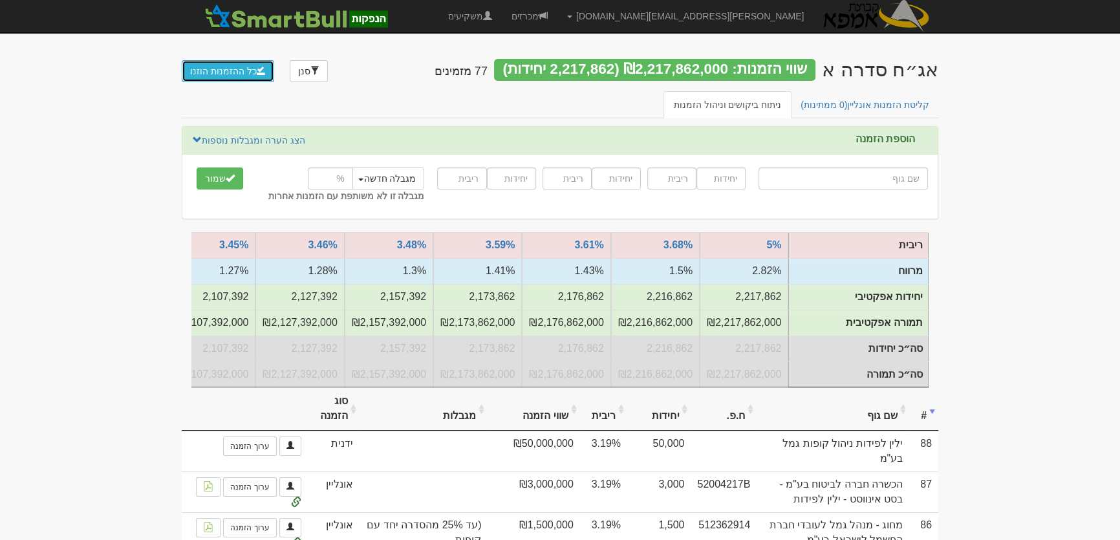
click at [203, 71] on button "כל ההזמנות הוזנו" at bounding box center [228, 71] width 93 height 22
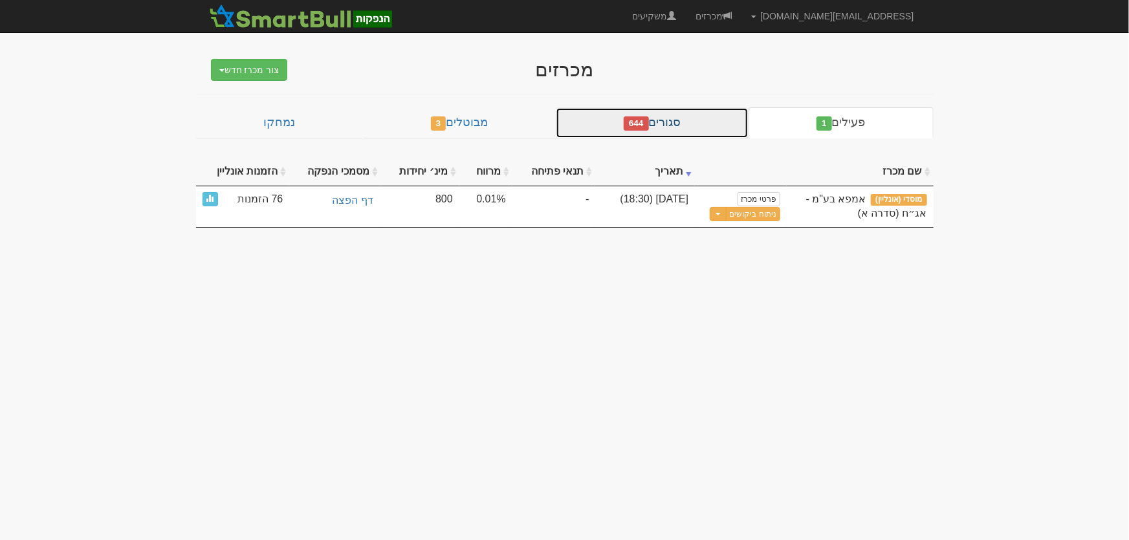
click at [686, 129] on link "סגורים 644" at bounding box center [652, 122] width 193 height 31
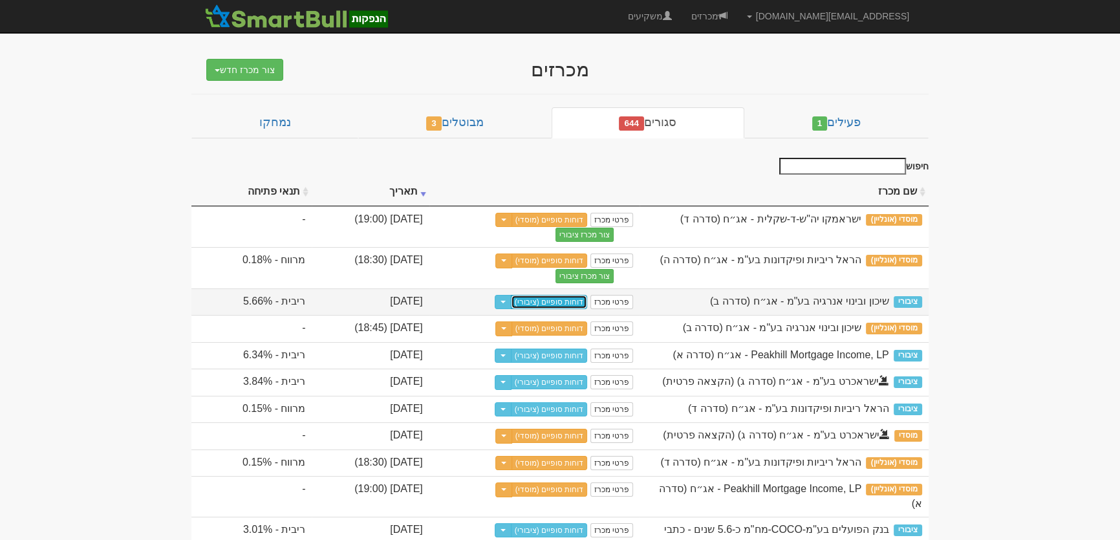
click at [588, 300] on link "דוחות סופיים (ציבורי)" at bounding box center [549, 302] width 77 height 14
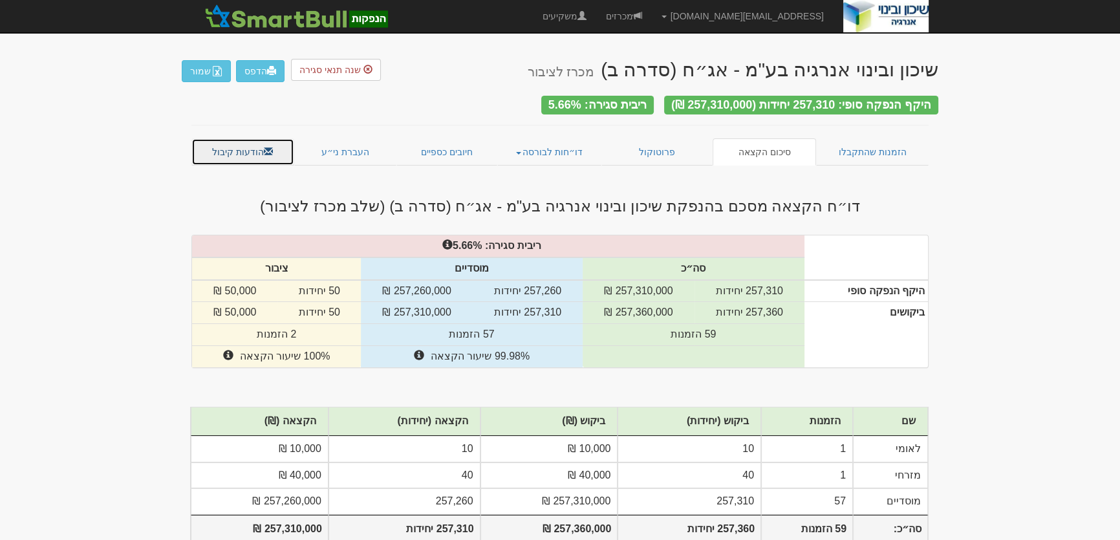
click at [226, 140] on link "הודעות קיבול" at bounding box center [242, 151] width 103 height 27
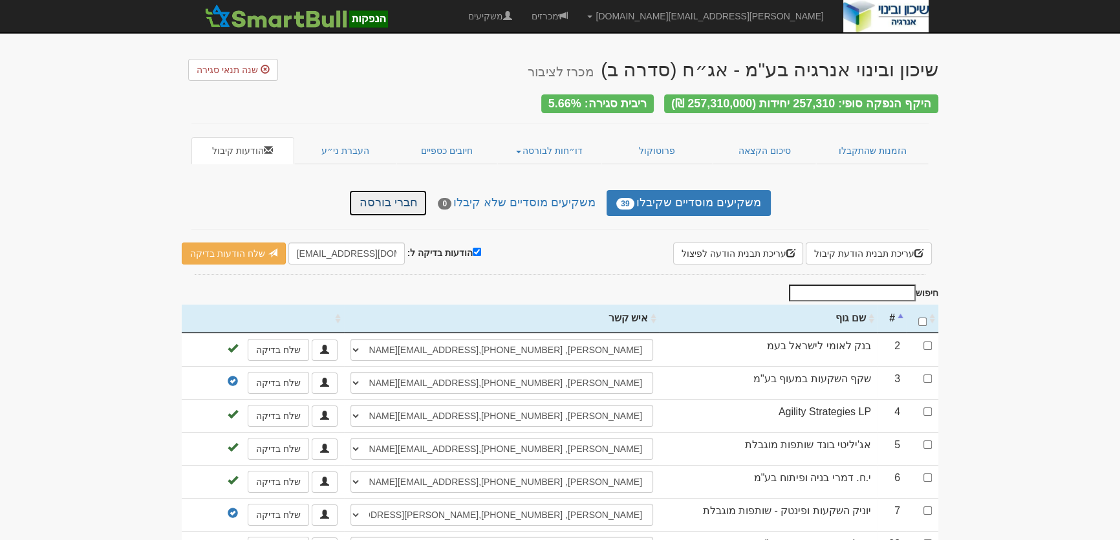
click at [384, 194] on link "חברי בורסה" at bounding box center [388, 203] width 78 height 26
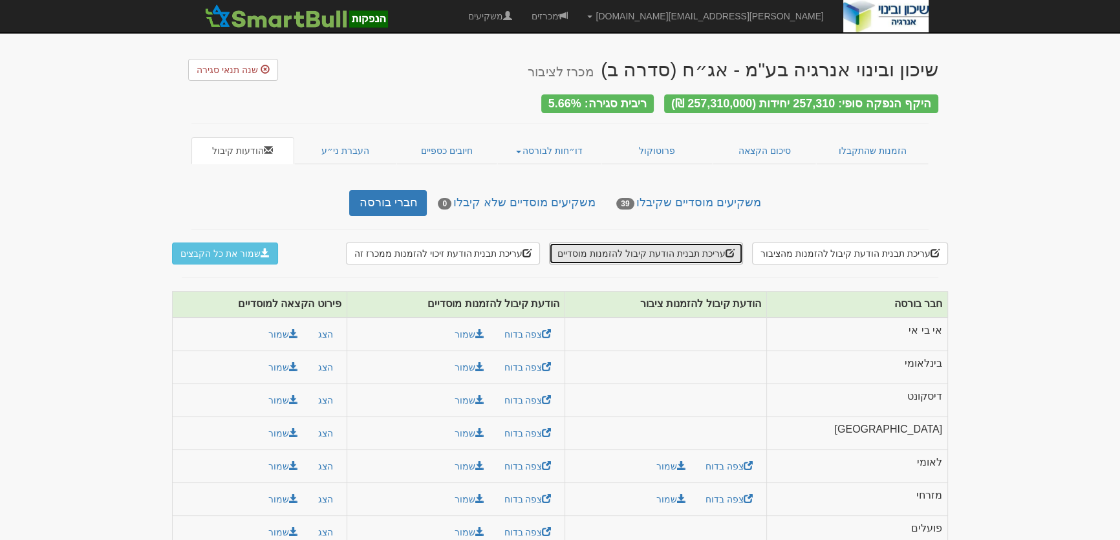
click at [649, 247] on button "עריכת תבנית הודעת קיבול להזמנות מוסדיים" at bounding box center [645, 254] width 193 height 22
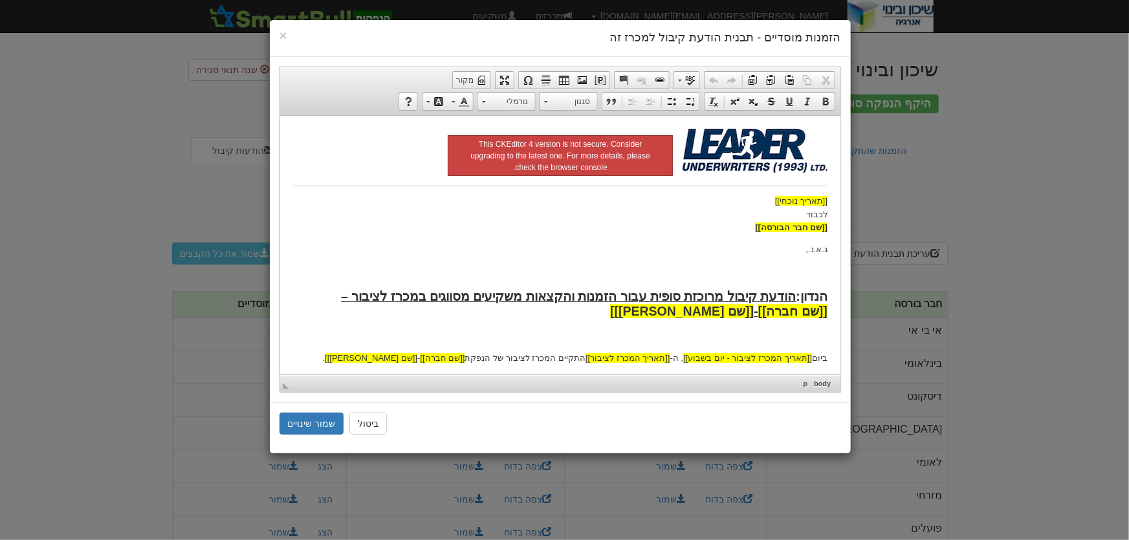
click at [752, 259] on body "[[תאריך נוכחי]] לכבוד [[שם חבר הבורסה]] ג.א.נ., [PERSON_NAME]: הודעת קיבול מרוכ…" at bounding box center [559, 487] width 534 height 719
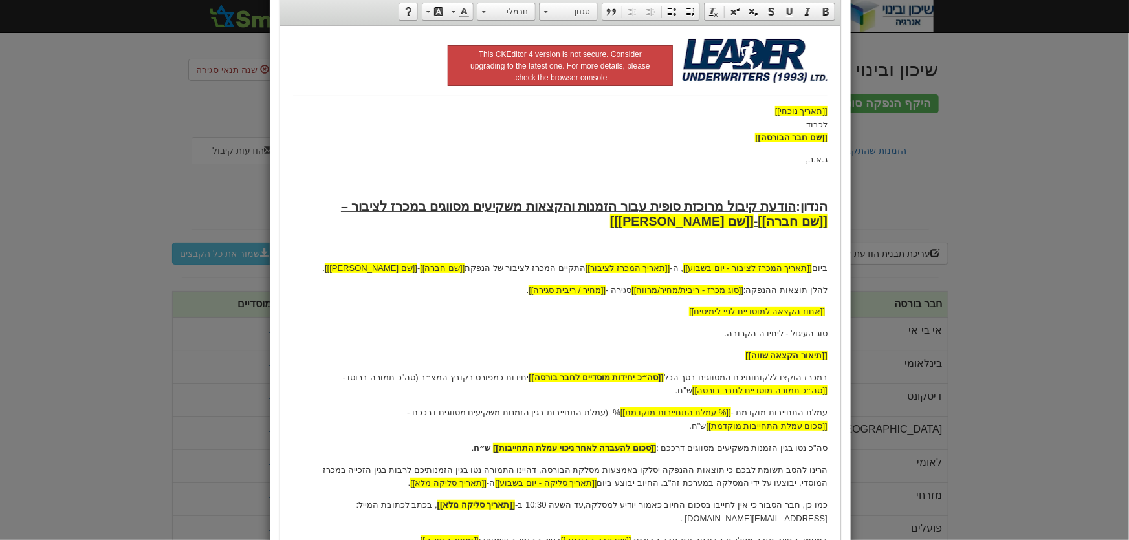
scroll to position [176, 0]
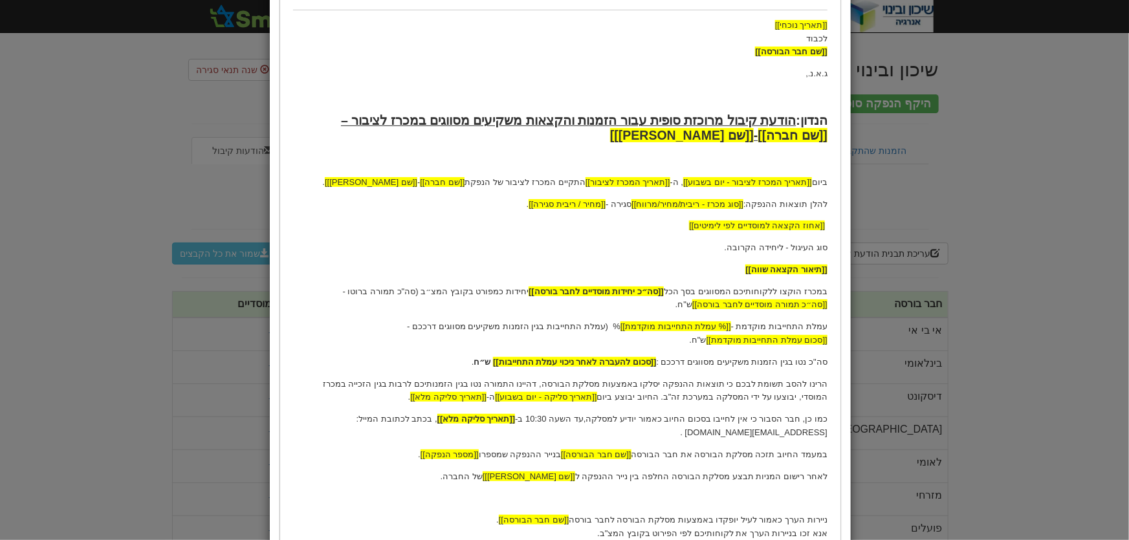
drag, startPoint x: 828, startPoint y: 371, endPoint x: 463, endPoint y: 448, distance: 373.4
click at [463, 448] on html "[[תאריך נוכחי]] לכבוד [[שם חבר הבורסה]] ג.א.נ., [PERSON_NAME]: הודעת קיבול מרוכ…" at bounding box center [559, 312] width 560 height 745
copy body "הרינו להסב תשומת לבכם כי תוצאות ההנפקה יסלקו באמצעות מסלקת הבורסה, דהיינו התמור…"
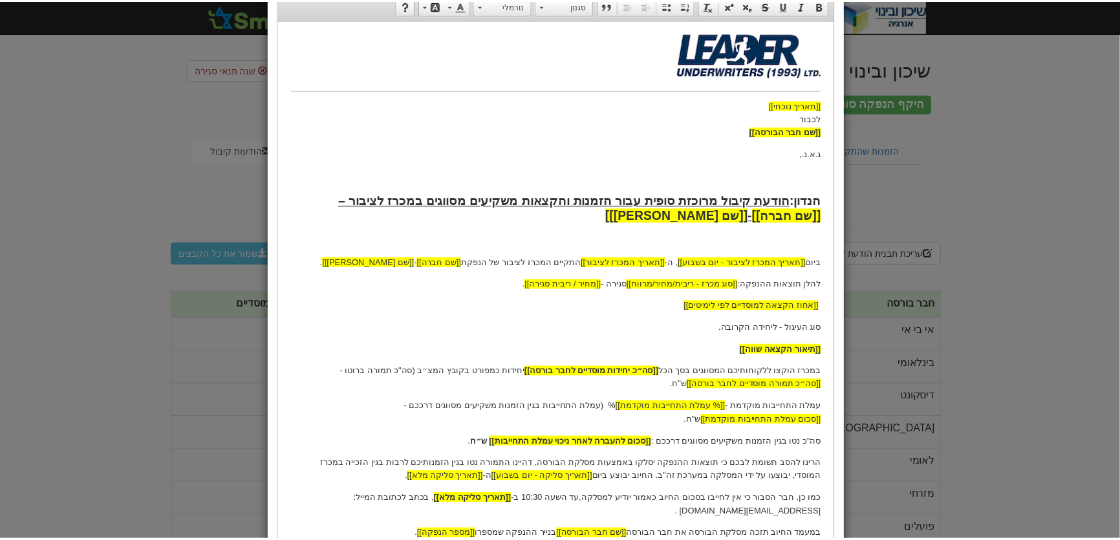
scroll to position [0, 0]
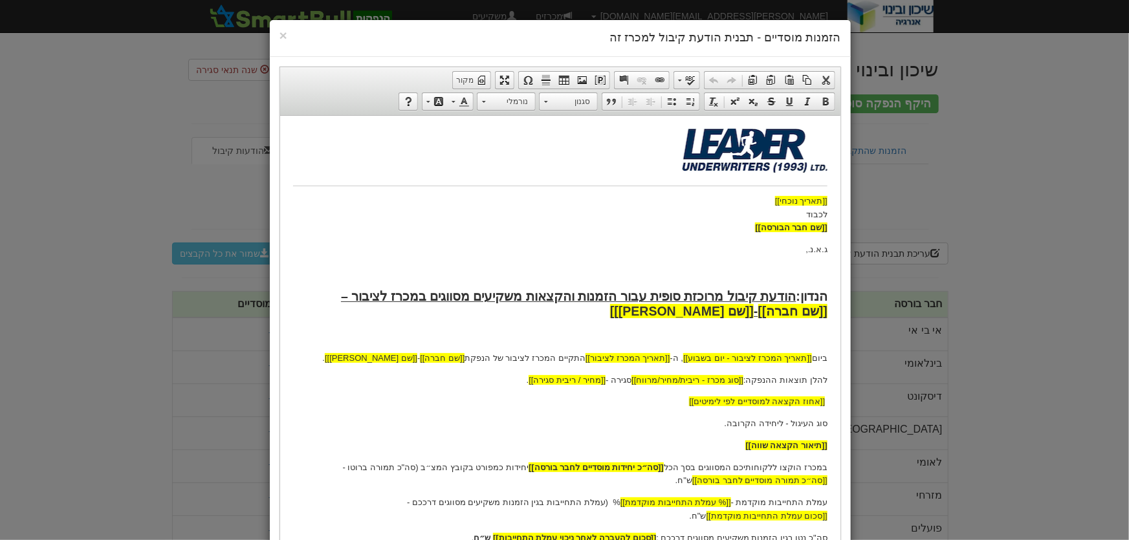
click at [279, 34] on div "× הזמנות מוסדיים - תבנית הודעת קיבול למכרז זה" at bounding box center [560, 38] width 581 height 37
click at [287, 34] on span "×" at bounding box center [283, 35] width 8 height 15
